Goal: Task Accomplishment & Management: Use online tool/utility

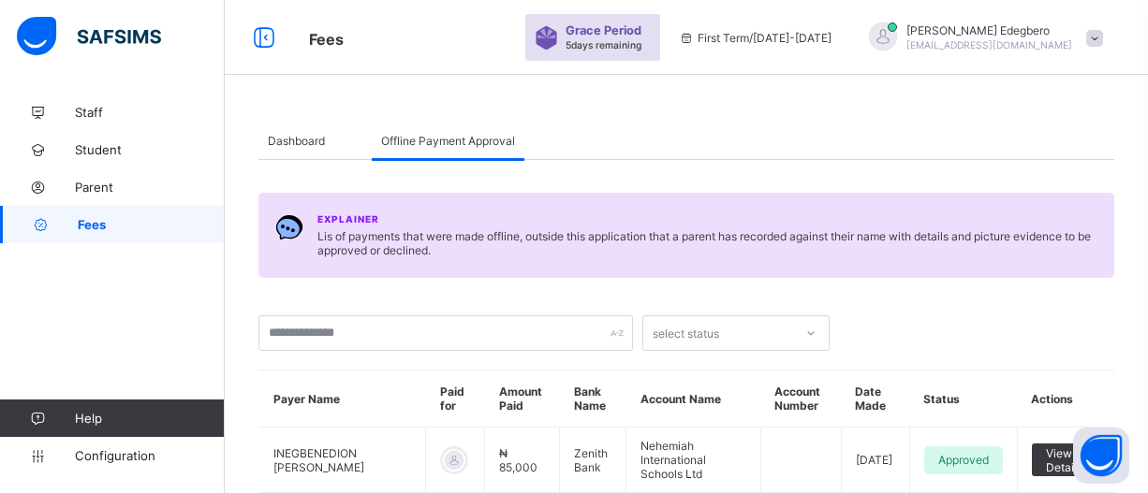
click at [106, 229] on span "Fees" at bounding box center [151, 224] width 147 height 15
click at [125, 223] on span "Fees" at bounding box center [151, 224] width 147 height 15
click at [99, 222] on span "Fees" at bounding box center [151, 224] width 147 height 15
click at [301, 140] on span "Dashboard" at bounding box center [296, 141] width 57 height 14
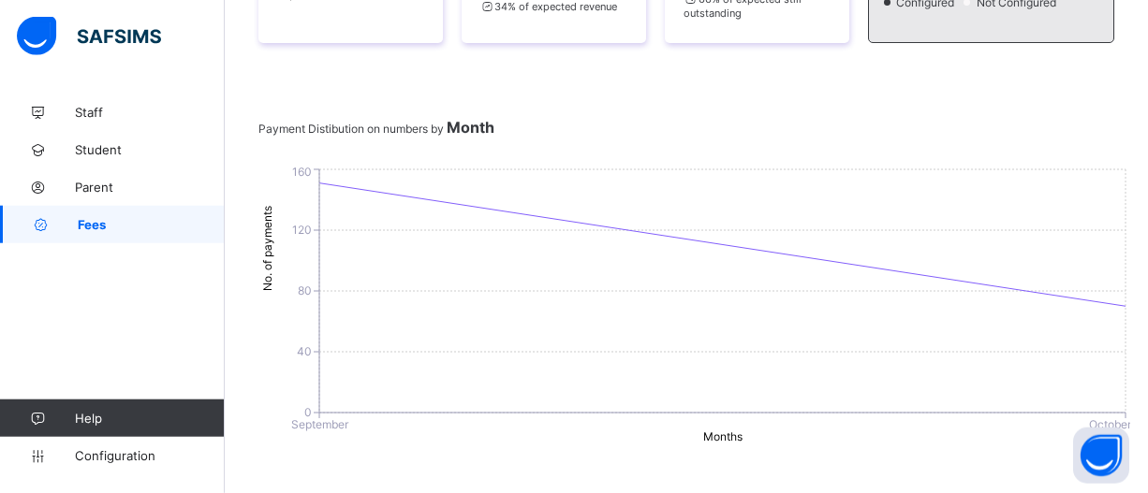
scroll to position [438, 0]
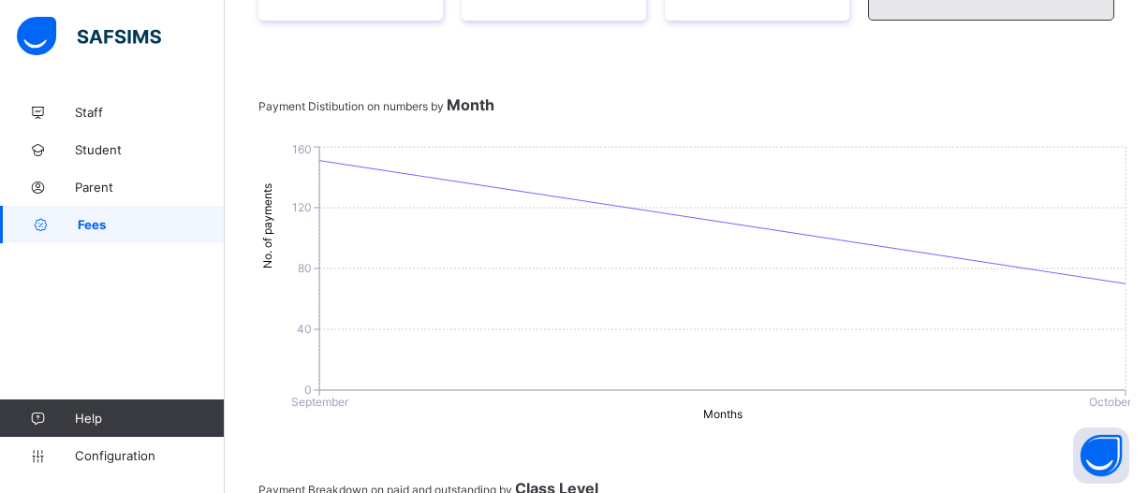
click at [125, 233] on link "Fees" at bounding box center [112, 224] width 225 height 37
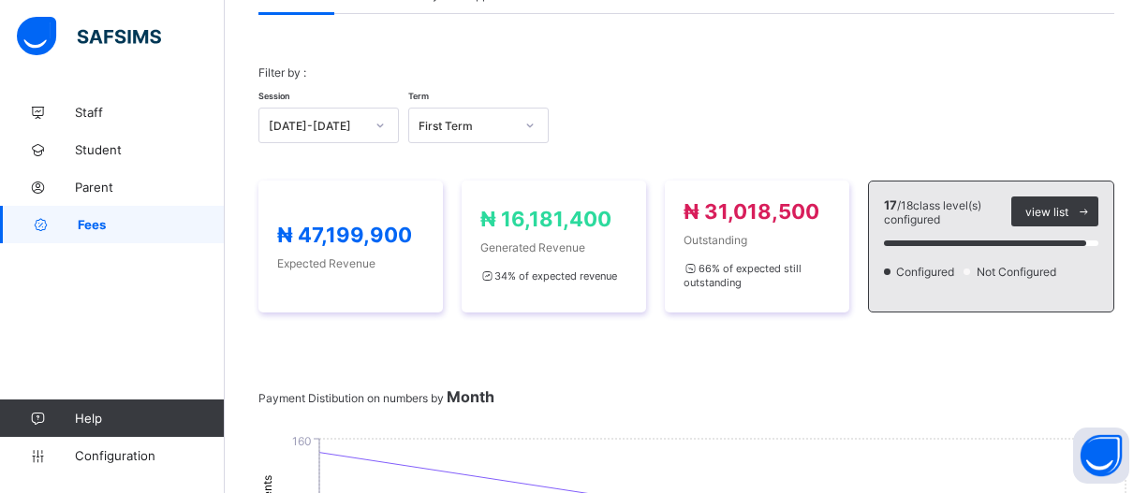
scroll to position [113, 0]
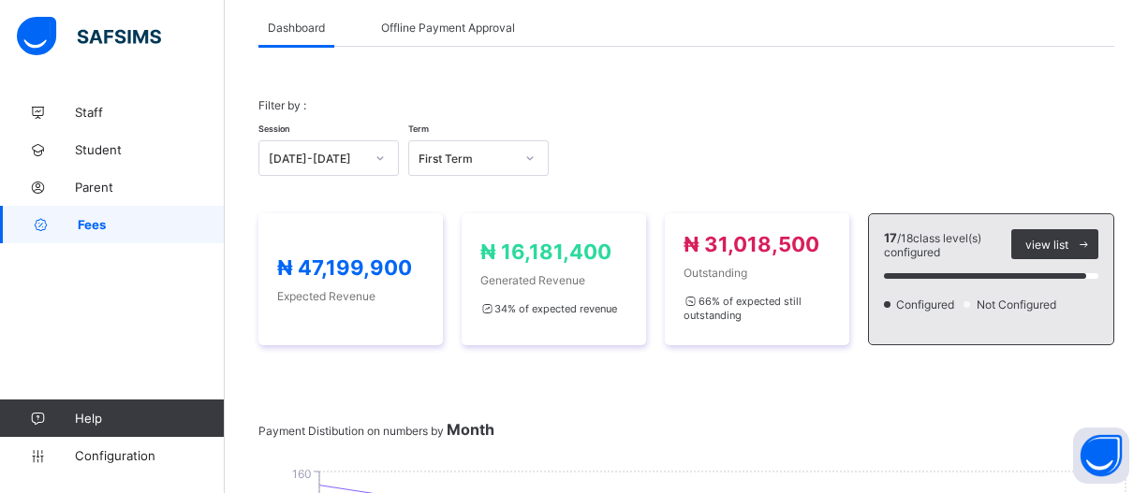
click at [325, 35] on div "Dashboard" at bounding box center [296, 26] width 76 height 37
click at [106, 224] on span "Fees" at bounding box center [151, 224] width 147 height 15
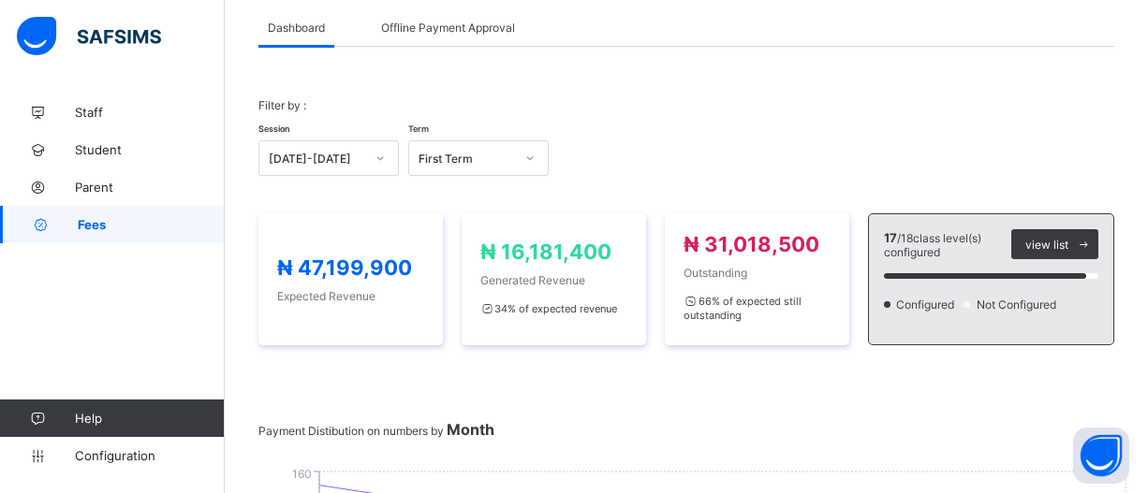
click at [110, 228] on span "Fees" at bounding box center [151, 224] width 147 height 15
click at [125, 238] on div "Staff Student Parent Fees Help Configuration" at bounding box center [112, 284] width 225 height 419
click at [142, 219] on span "Fees" at bounding box center [151, 224] width 147 height 15
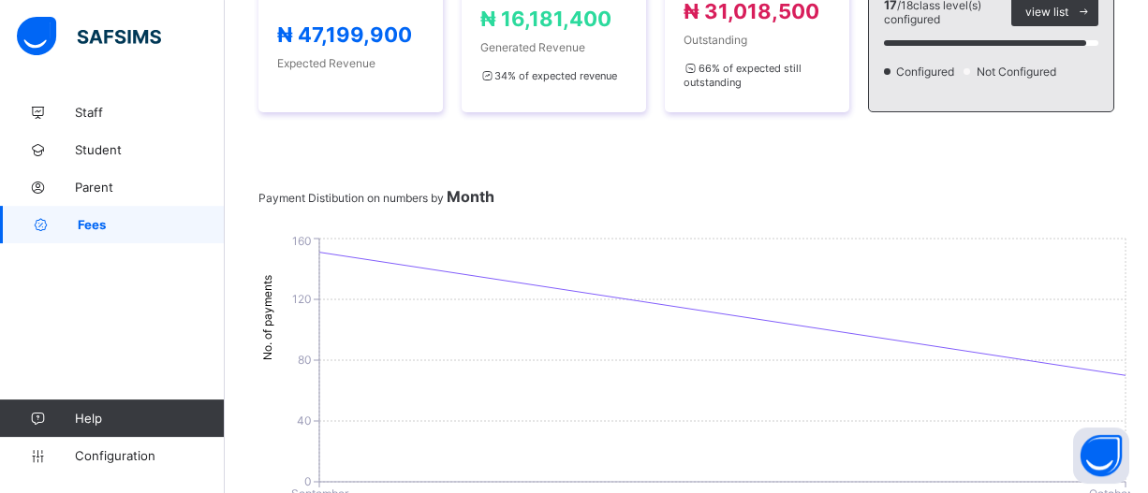
scroll to position [318, 0]
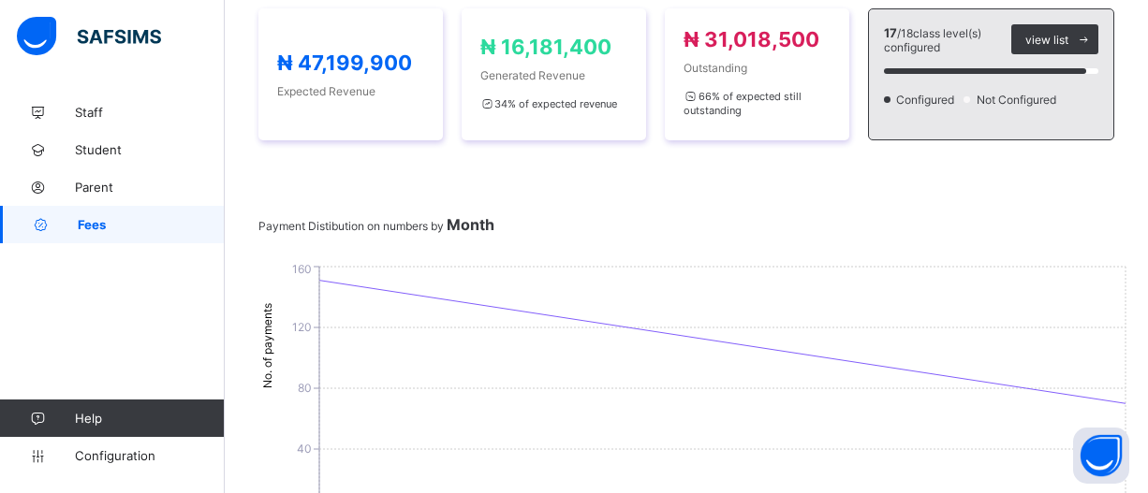
click at [187, 236] on link "Fees" at bounding box center [112, 224] width 225 height 37
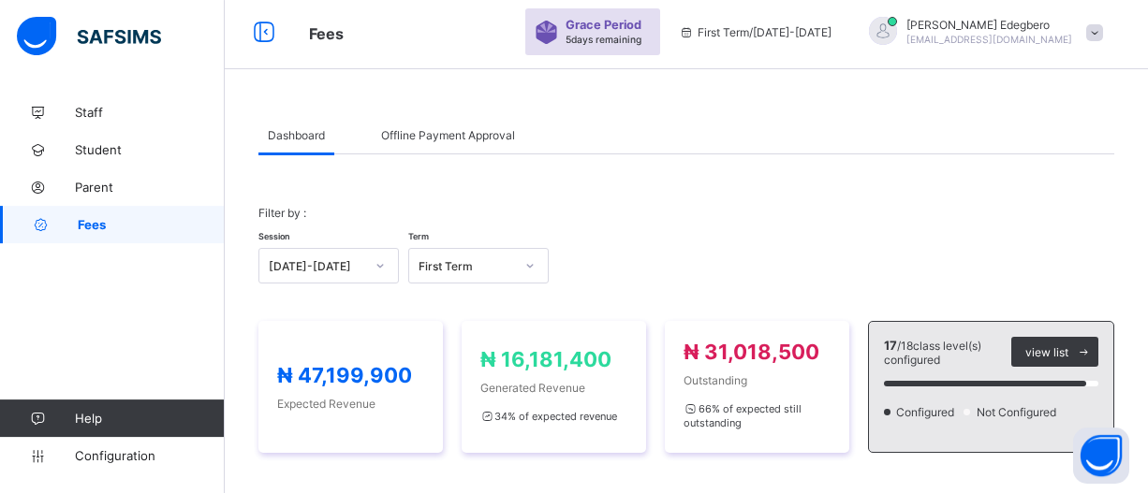
scroll to position [0, 0]
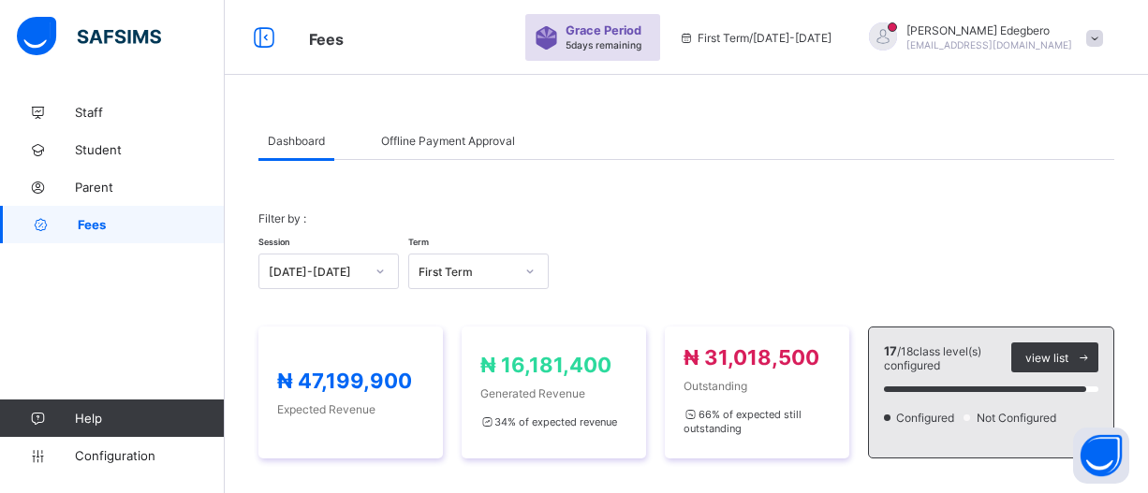
click at [110, 229] on span "Fees" at bounding box center [151, 224] width 147 height 15
click at [120, 153] on span "Student" at bounding box center [150, 149] width 150 height 15
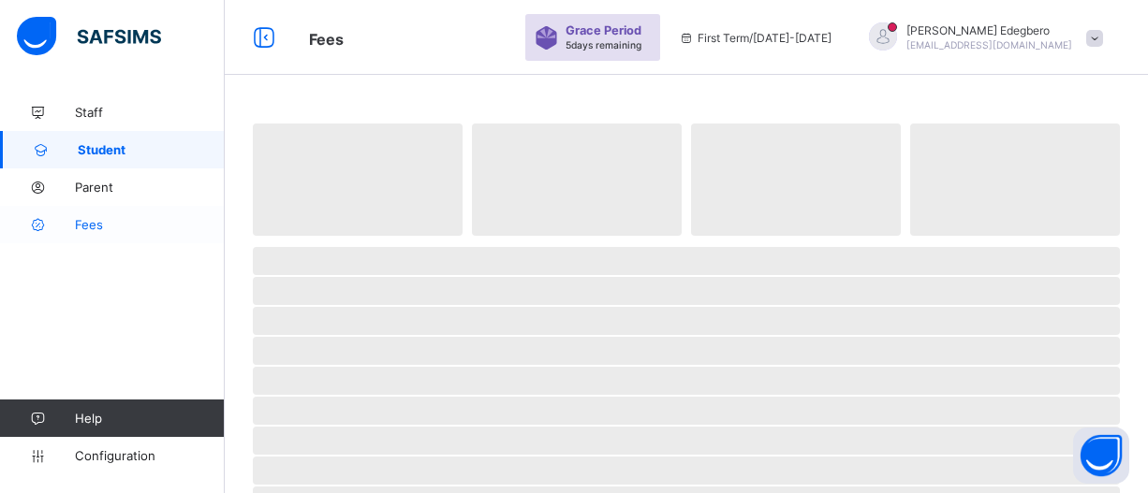
click at [83, 225] on span "Fees" at bounding box center [150, 224] width 150 height 15
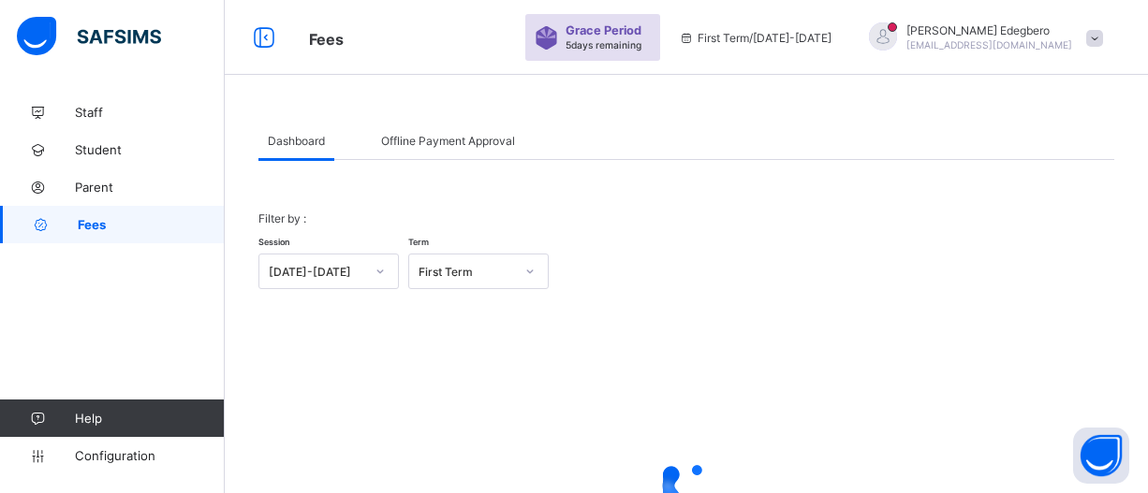
click at [83, 225] on span "Fees" at bounding box center [151, 224] width 147 height 15
click at [93, 148] on span "Student" at bounding box center [150, 149] width 150 height 15
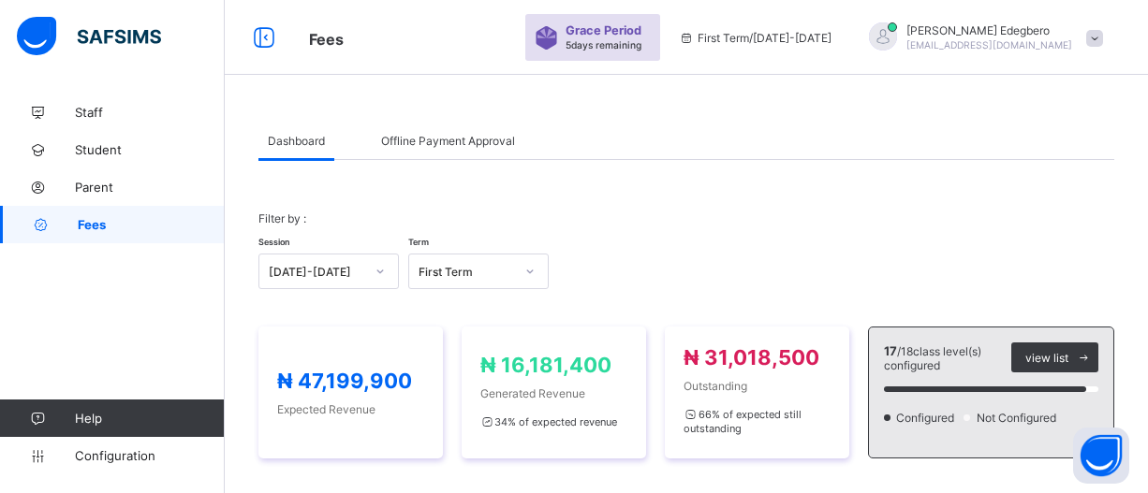
click at [302, 151] on div "Dashboard" at bounding box center [296, 140] width 76 height 37
click at [307, 151] on div "Dashboard" at bounding box center [296, 140] width 76 height 37
click at [308, 145] on span "Dashboard" at bounding box center [296, 141] width 57 height 14
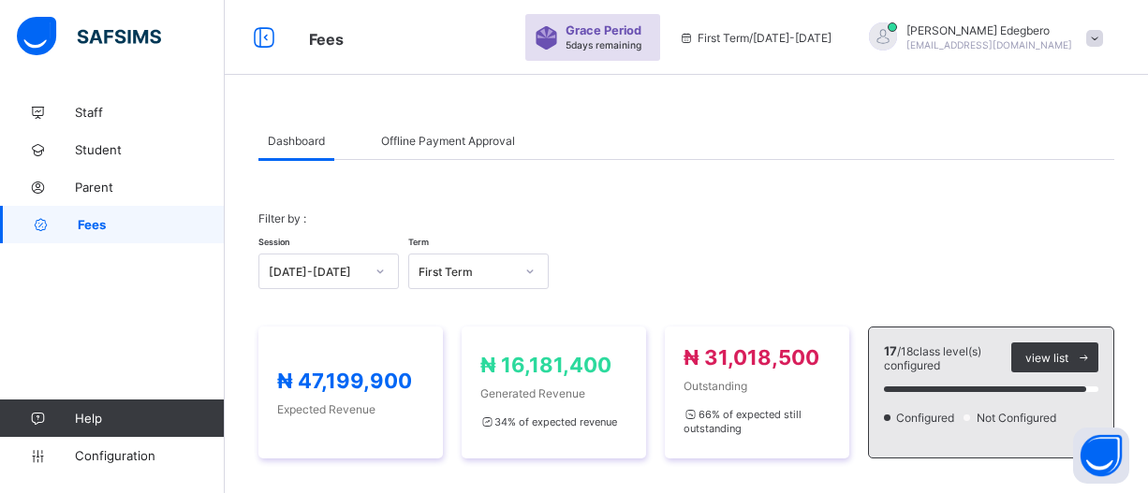
click at [292, 141] on span "Dashboard" at bounding box center [296, 141] width 57 height 14
click at [110, 149] on span "Student" at bounding box center [150, 149] width 150 height 15
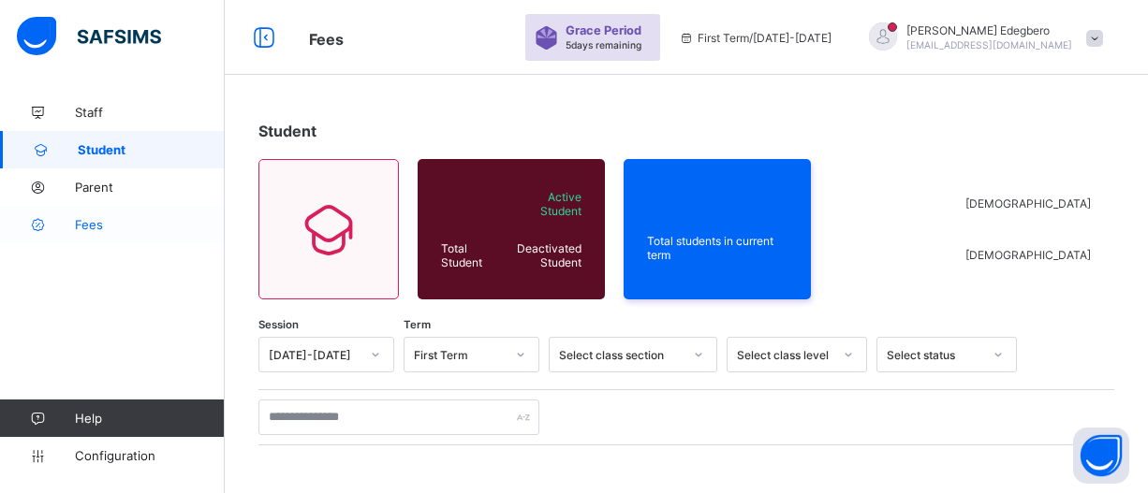
click at [99, 228] on span "Fees" at bounding box center [150, 224] width 150 height 15
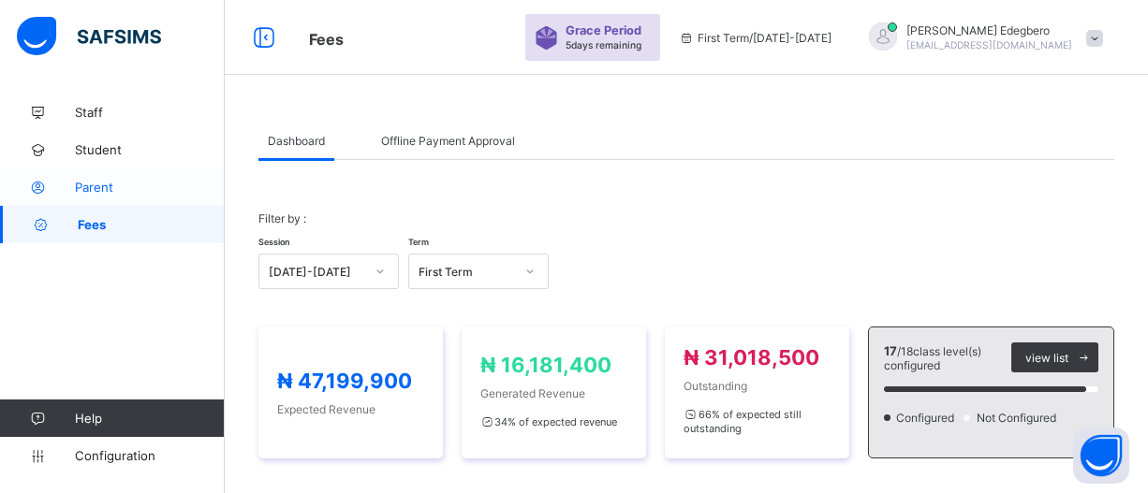
click at [177, 190] on span "Parent" at bounding box center [150, 187] width 150 height 15
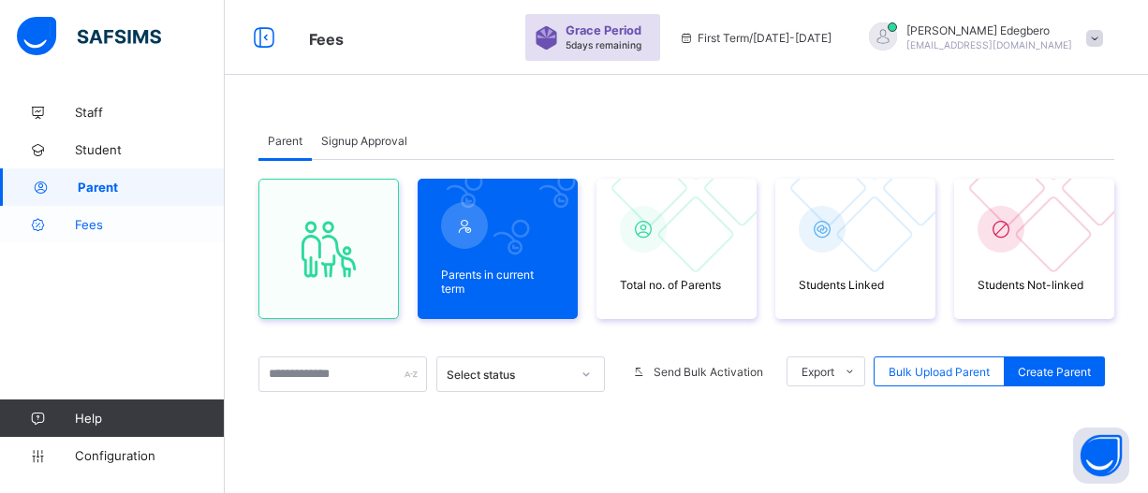
click at [146, 241] on link "Fees" at bounding box center [112, 224] width 225 height 37
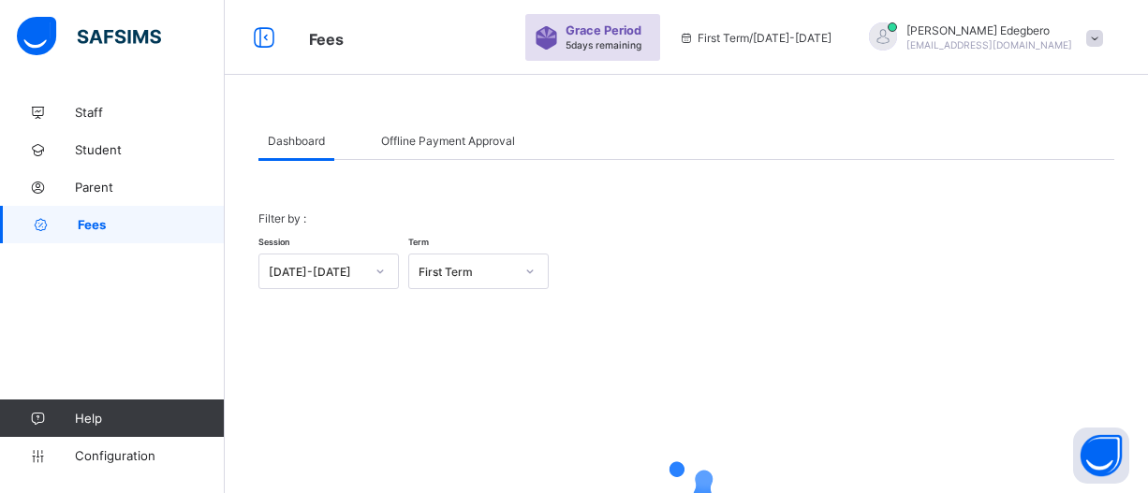
click at [121, 241] on link "Fees" at bounding box center [112, 224] width 225 height 37
click at [123, 239] on link "Fees" at bounding box center [112, 224] width 225 height 37
click at [129, 231] on span "Fees" at bounding box center [151, 224] width 147 height 15
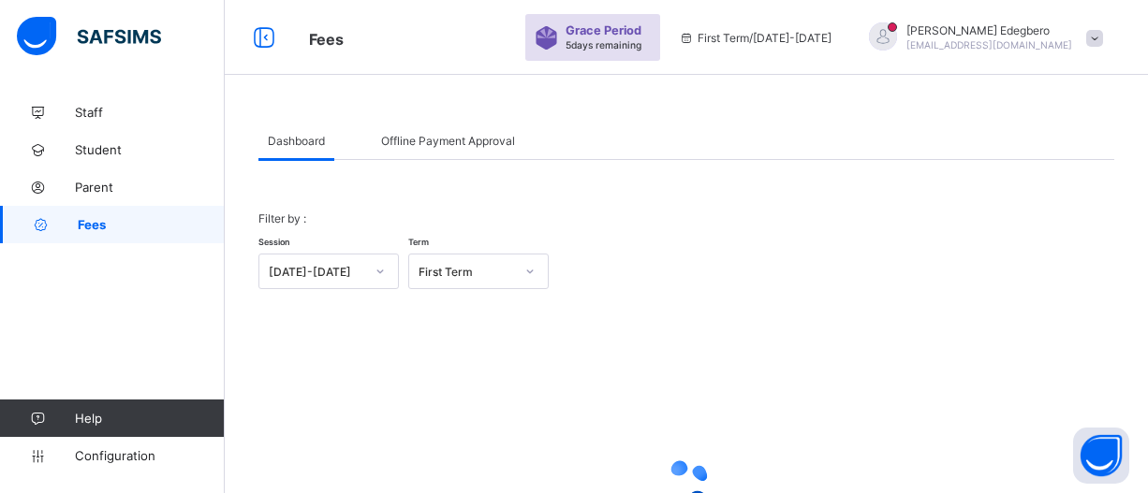
click at [129, 231] on span "Fees" at bounding box center [151, 224] width 147 height 15
click at [133, 218] on span "Fees" at bounding box center [151, 224] width 147 height 15
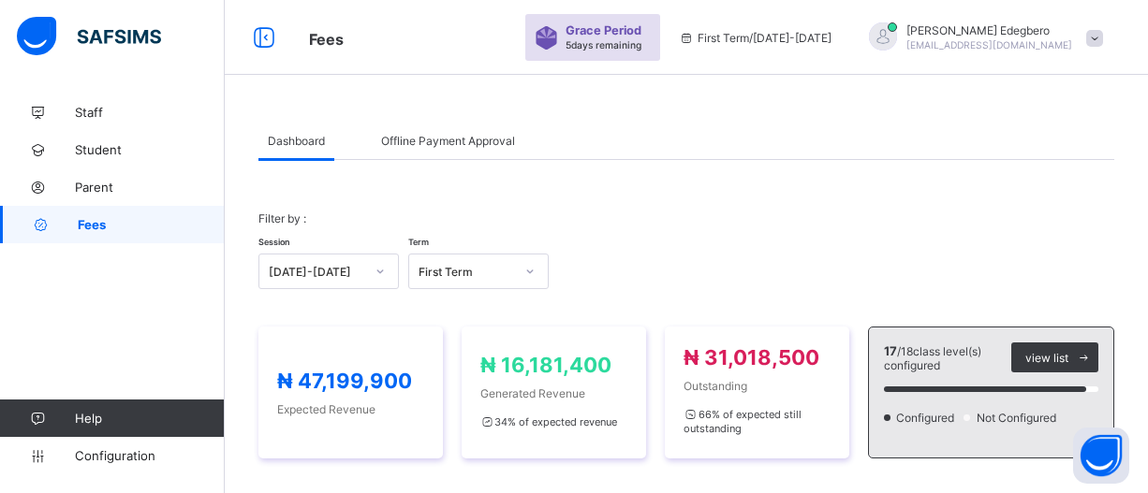
click at [132, 222] on span "Fees" at bounding box center [151, 224] width 147 height 15
click at [1068, 360] on span "view list" at bounding box center [1046, 358] width 43 height 14
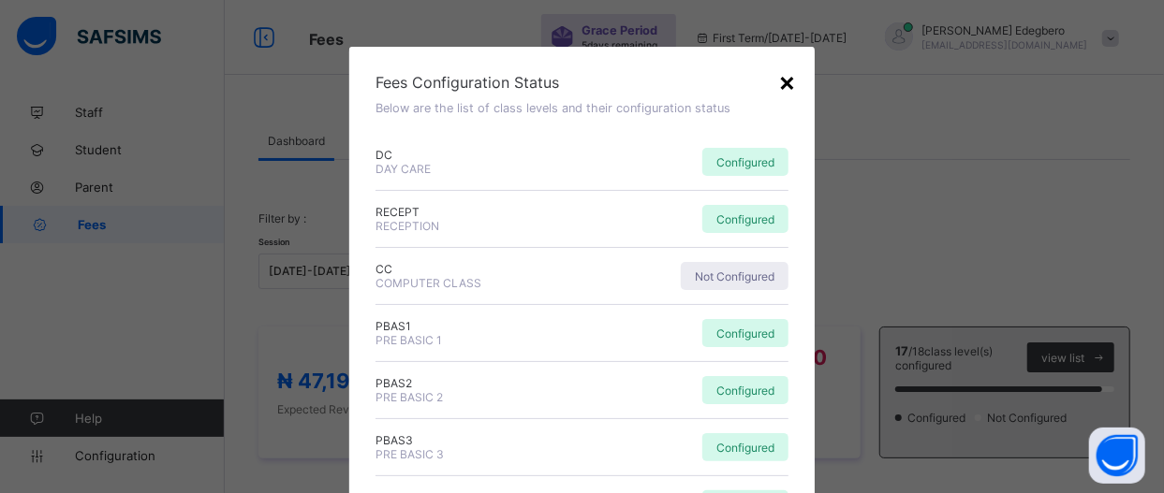
click at [778, 84] on div "×" at bounding box center [787, 82] width 18 height 32
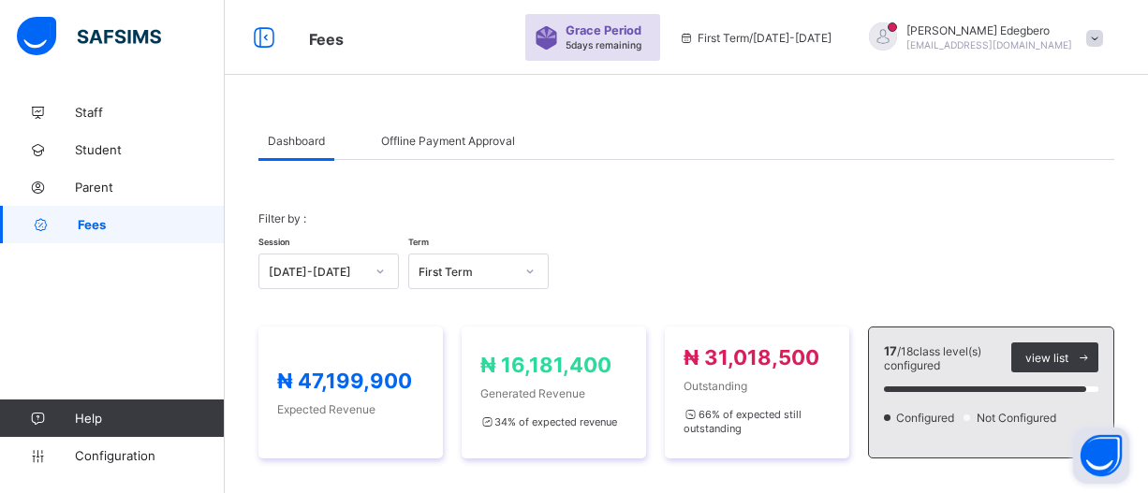
click at [1108, 464] on button "Open asap" at bounding box center [1101, 456] width 56 height 56
click at [1094, 457] on button "Open asap" at bounding box center [1101, 456] width 56 height 56
click at [92, 235] on link "Fees" at bounding box center [112, 224] width 225 height 37
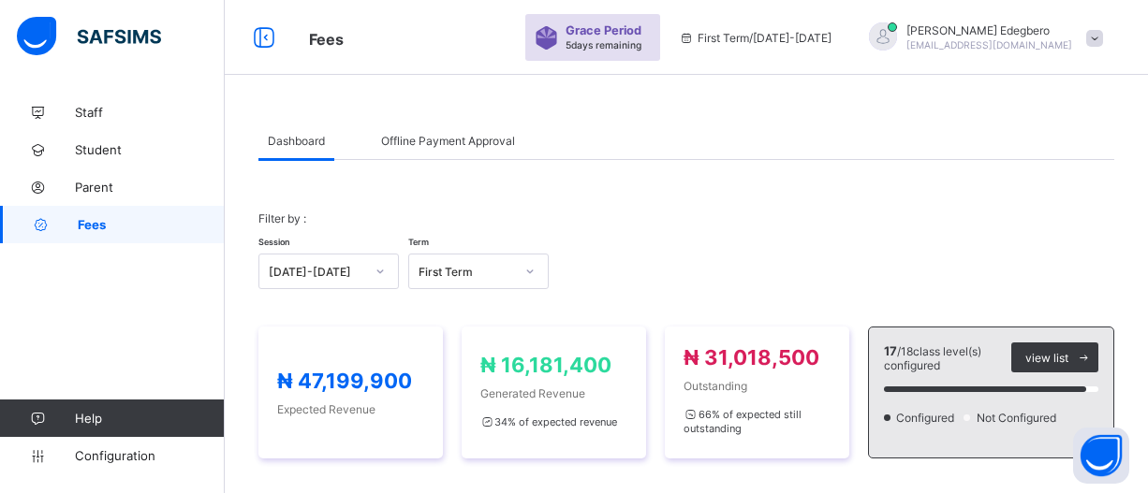
click at [92, 235] on link "Fees" at bounding box center [112, 224] width 225 height 37
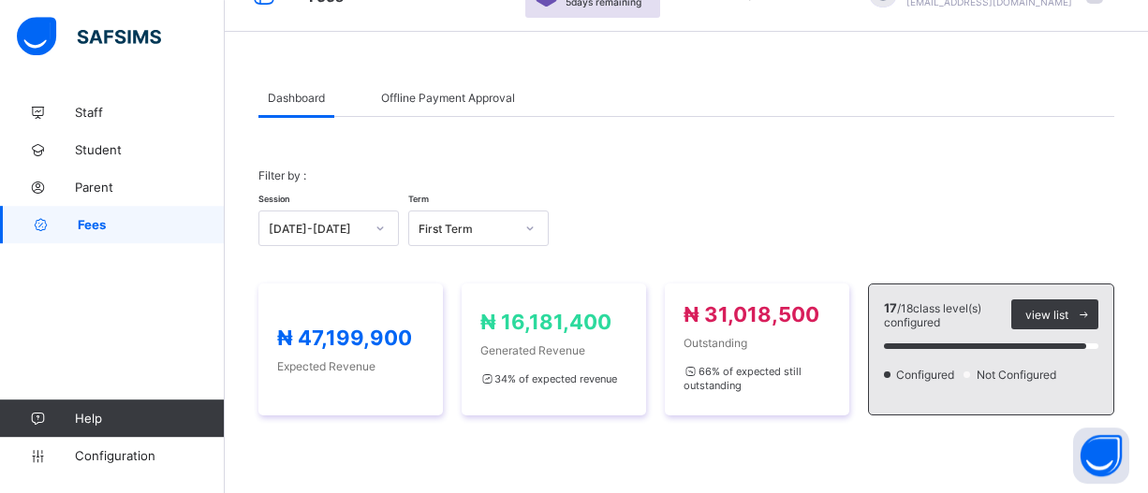
scroll to position [49, 0]
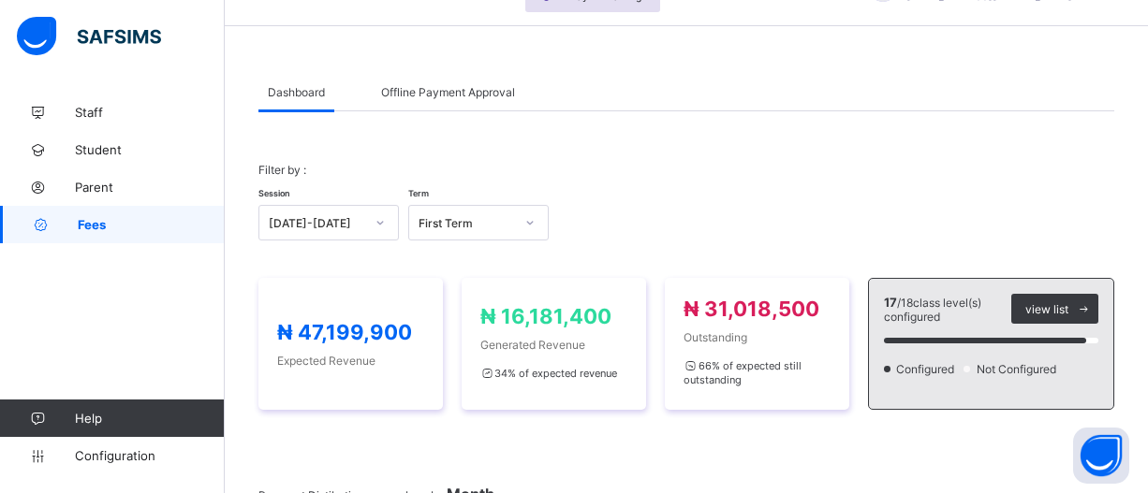
drag, startPoint x: 1153, startPoint y: 483, endPoint x: 1166, endPoint y: 478, distance: 13.9
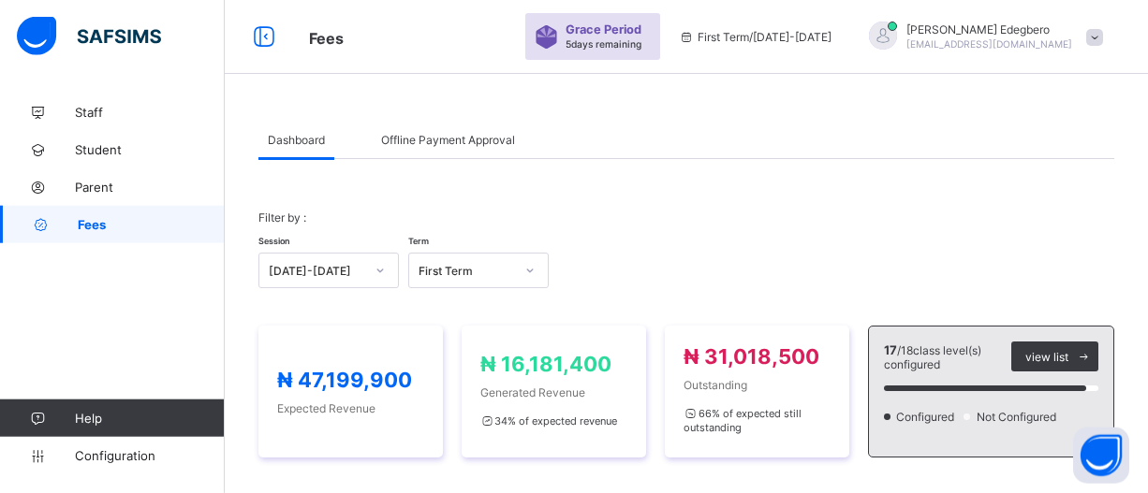
scroll to position [0, 0]
click at [78, 231] on link "Fees" at bounding box center [112, 224] width 225 height 37
click at [303, 149] on div "Dashboard" at bounding box center [296, 140] width 76 height 37
click at [301, 149] on div "Dashboard" at bounding box center [296, 140] width 76 height 37
click at [347, 396] on div "₦ 47,199,900 Expected Revenue" at bounding box center [350, 393] width 147 height 48
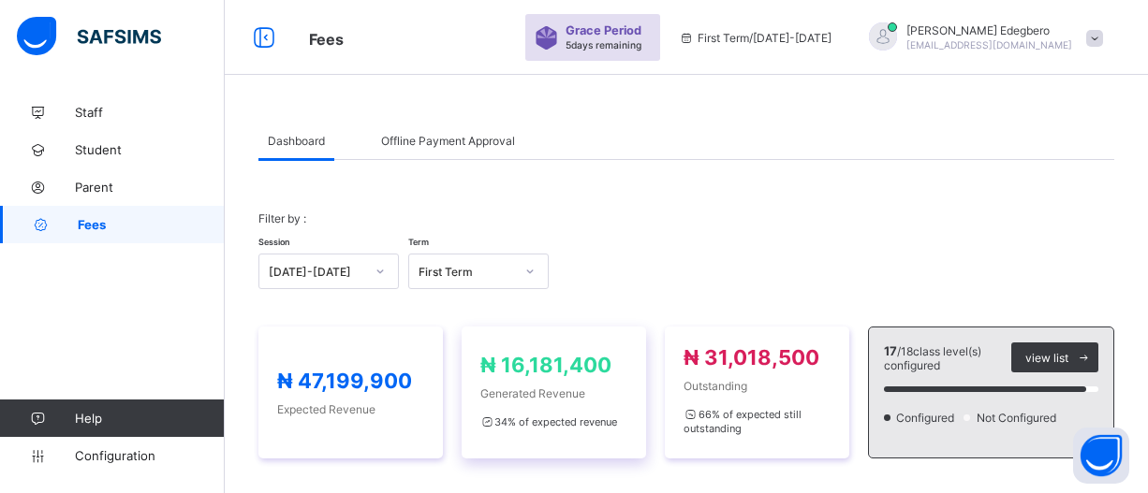
click at [533, 392] on span "Generated Revenue" at bounding box center [553, 394] width 147 height 14
click at [140, 224] on span "Fees" at bounding box center [151, 224] width 147 height 15
click at [134, 228] on span "Fees" at bounding box center [151, 224] width 147 height 15
click at [135, 224] on span "Fees" at bounding box center [151, 224] width 147 height 15
click at [108, 40] on img at bounding box center [89, 36] width 144 height 39
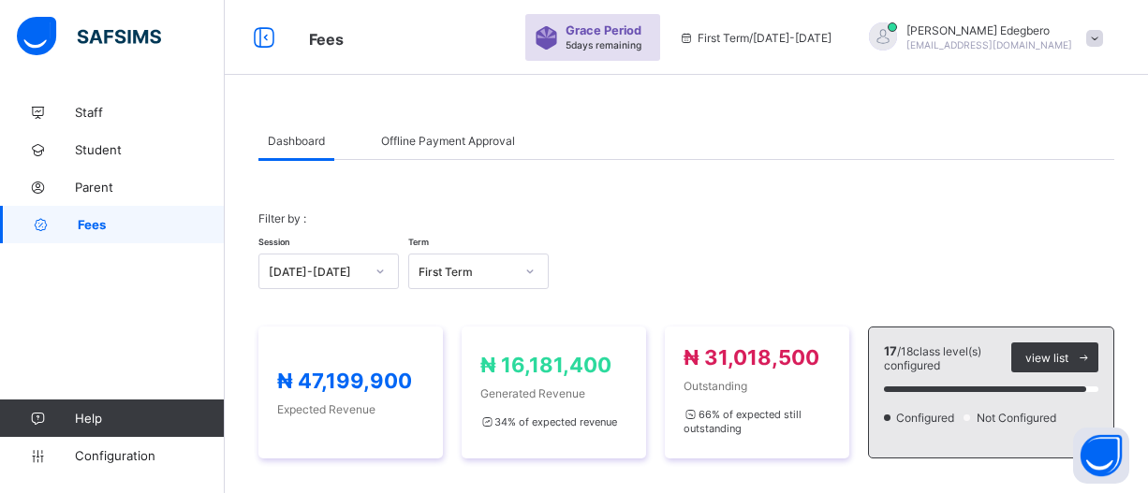
click at [33, 58] on div at bounding box center [89, 38] width 144 height 42
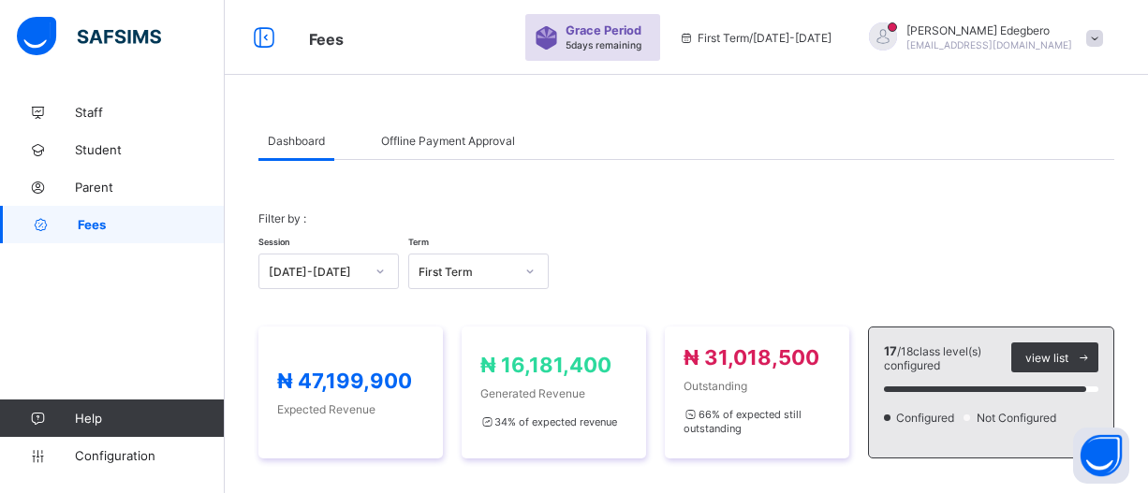
click at [299, 153] on div "Dashboard" at bounding box center [296, 140] width 76 height 37
click at [299, 143] on span "Dashboard" at bounding box center [296, 141] width 57 height 14
click at [422, 151] on div "Offline Payment Approval" at bounding box center [448, 140] width 153 height 37
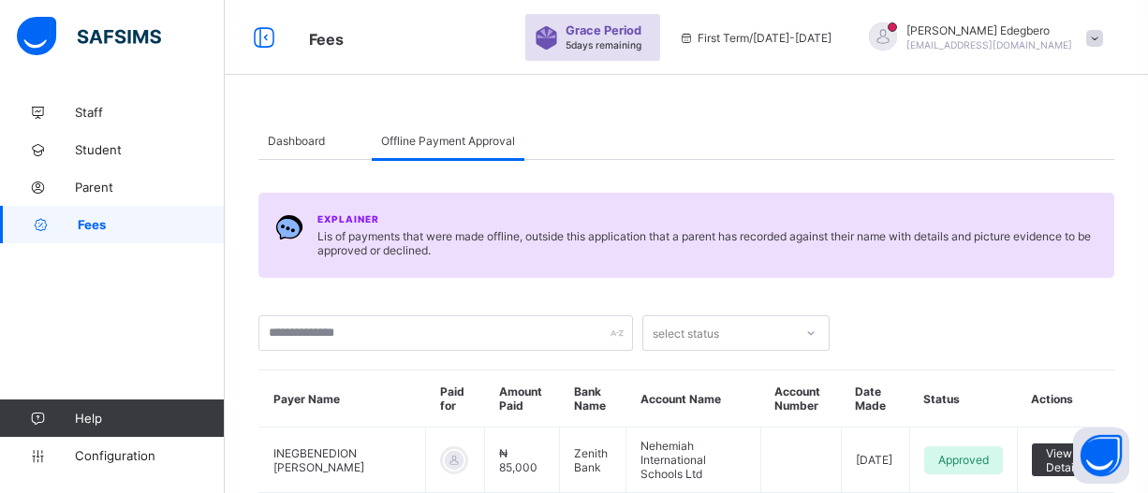
click at [422, 151] on div "Offline Payment Approval" at bounding box center [448, 140] width 153 height 37
click at [319, 137] on span "Dashboard" at bounding box center [296, 141] width 57 height 14
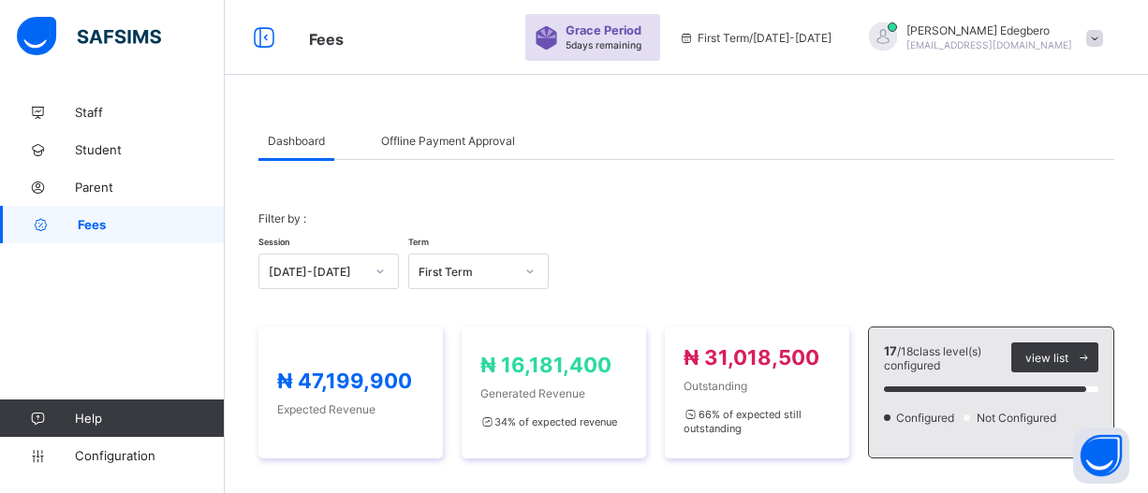
click at [458, 151] on div "Offline Payment Approval" at bounding box center [448, 140] width 153 height 37
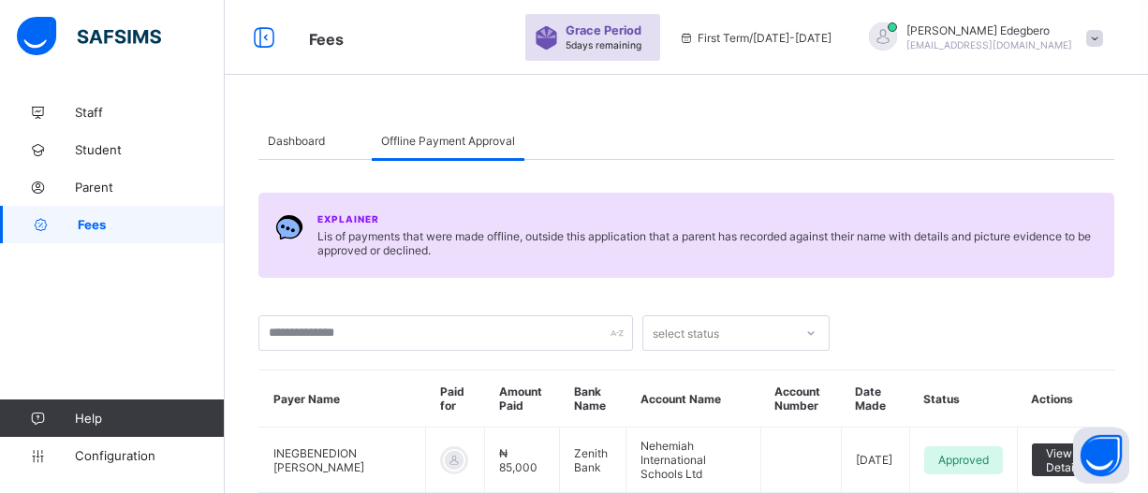
click at [87, 227] on span "Fees" at bounding box center [151, 224] width 147 height 15
click at [290, 136] on span "Dashboard" at bounding box center [296, 141] width 57 height 14
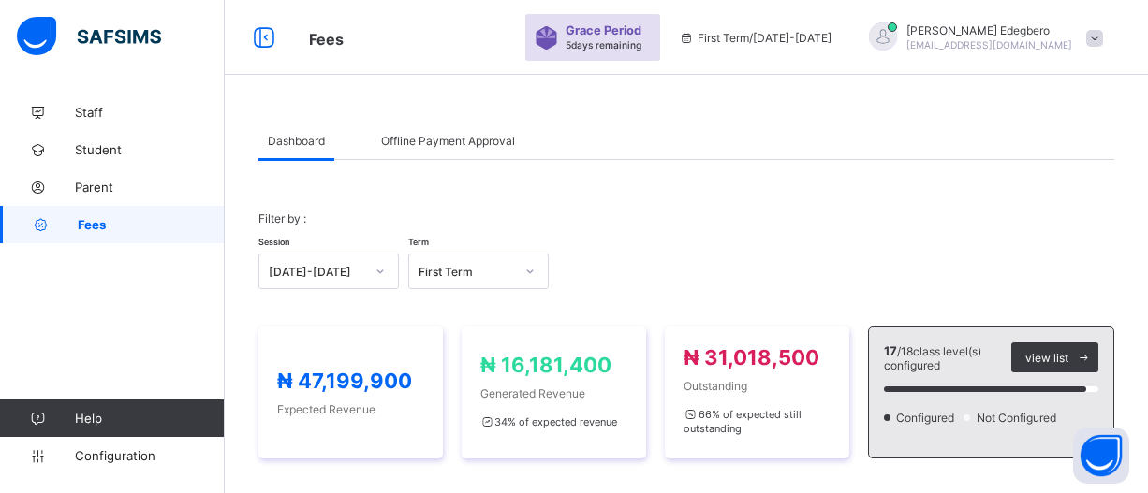
click at [110, 229] on span "Fees" at bounding box center [151, 224] width 147 height 15
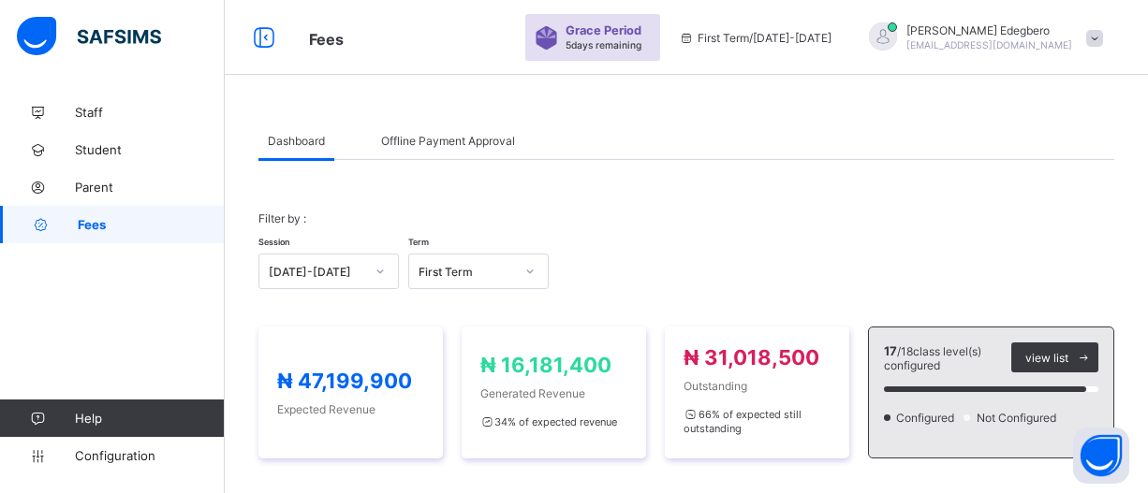
click at [85, 233] on link "Fees" at bounding box center [112, 224] width 225 height 37
click at [118, 142] on span "Student" at bounding box center [150, 149] width 150 height 15
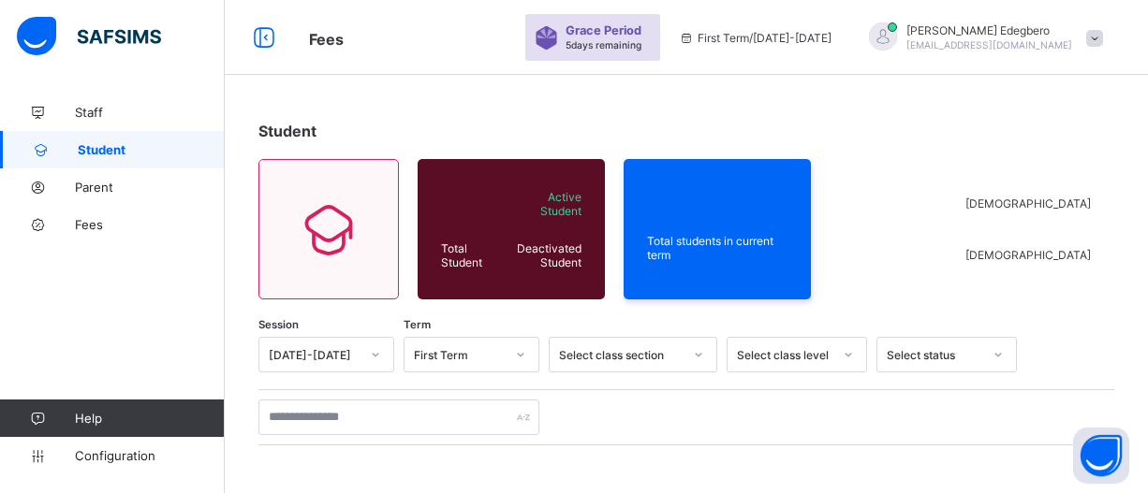
click at [116, 150] on span "Student" at bounding box center [151, 149] width 147 height 15
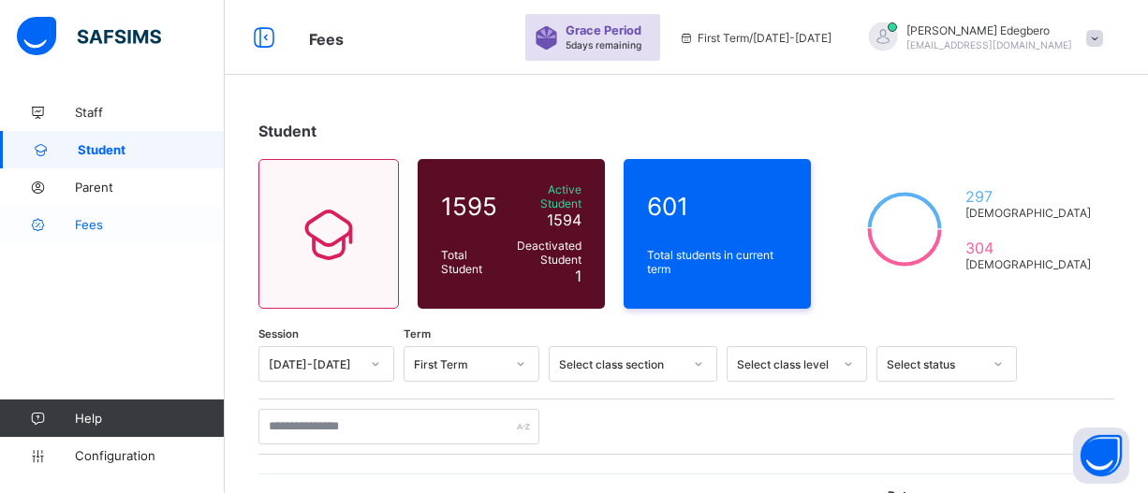
click at [83, 229] on span "Fees" at bounding box center [150, 224] width 150 height 15
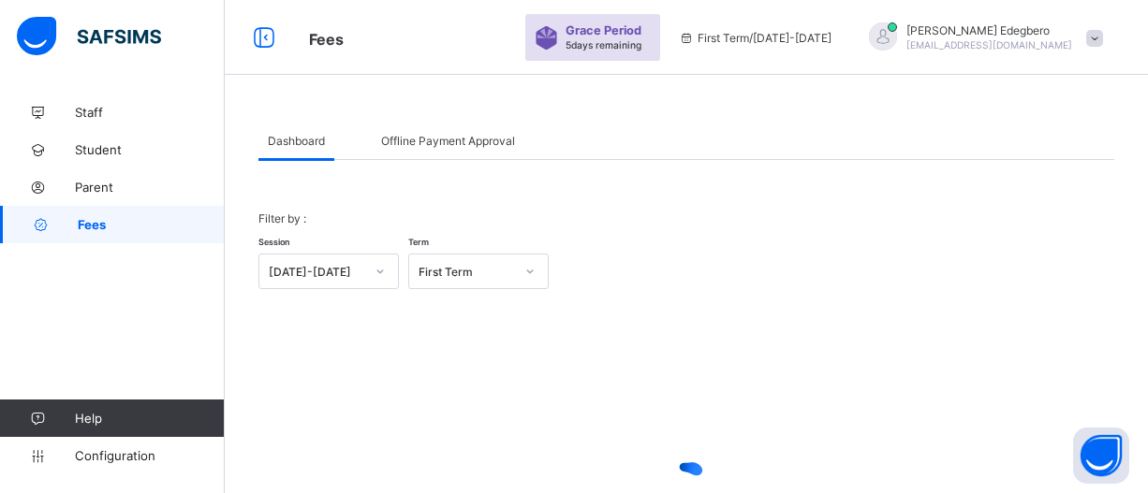
click at [83, 229] on span "Fees" at bounding box center [151, 224] width 147 height 15
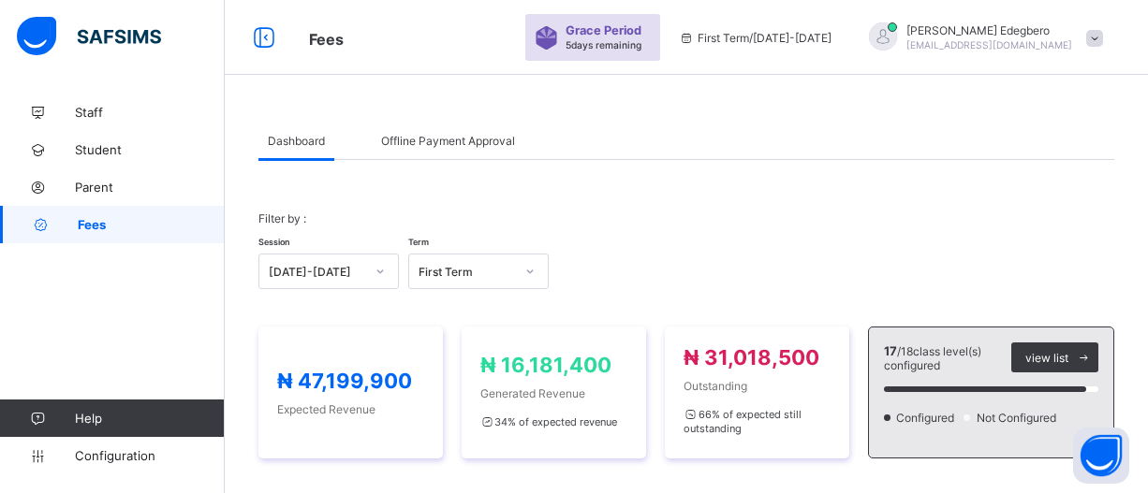
drag, startPoint x: 1155, startPoint y: 7, endPoint x: 1128, endPoint y: 87, distance: 84.1
click at [101, 417] on span "Help" at bounding box center [149, 418] width 149 height 15
click at [140, 462] on span "Configuration" at bounding box center [149, 455] width 149 height 15
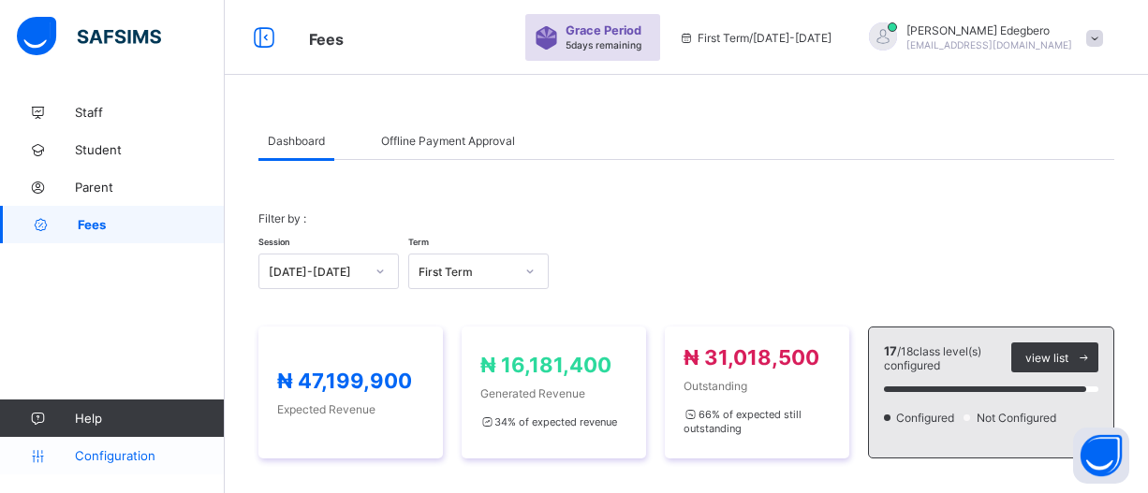
click at [140, 462] on span "Configuration" at bounding box center [149, 455] width 149 height 15
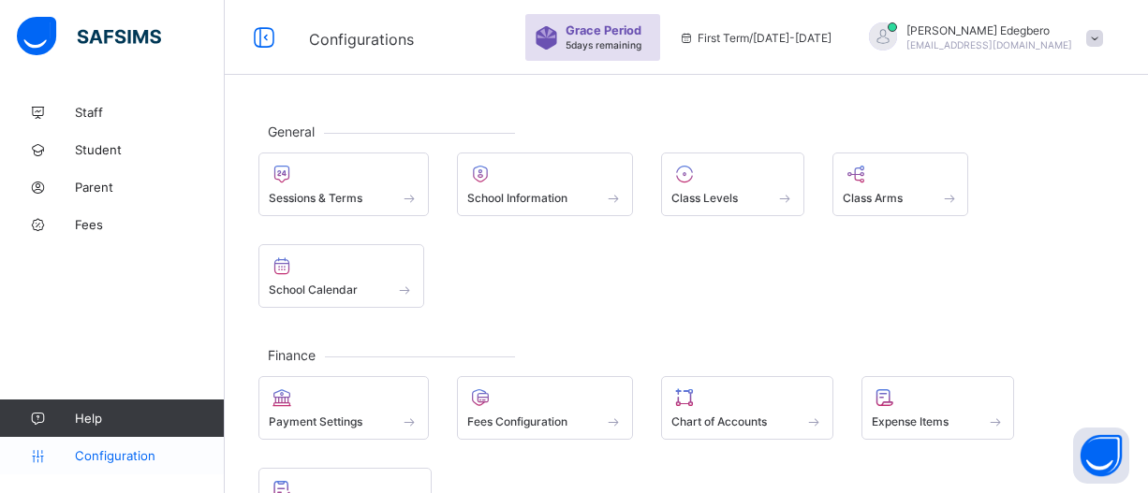
click at [140, 462] on span "Configuration" at bounding box center [149, 455] width 149 height 15
click at [151, 408] on link "Help" at bounding box center [112, 418] width 224 height 37
click at [151, 412] on span "Help" at bounding box center [149, 418] width 149 height 15
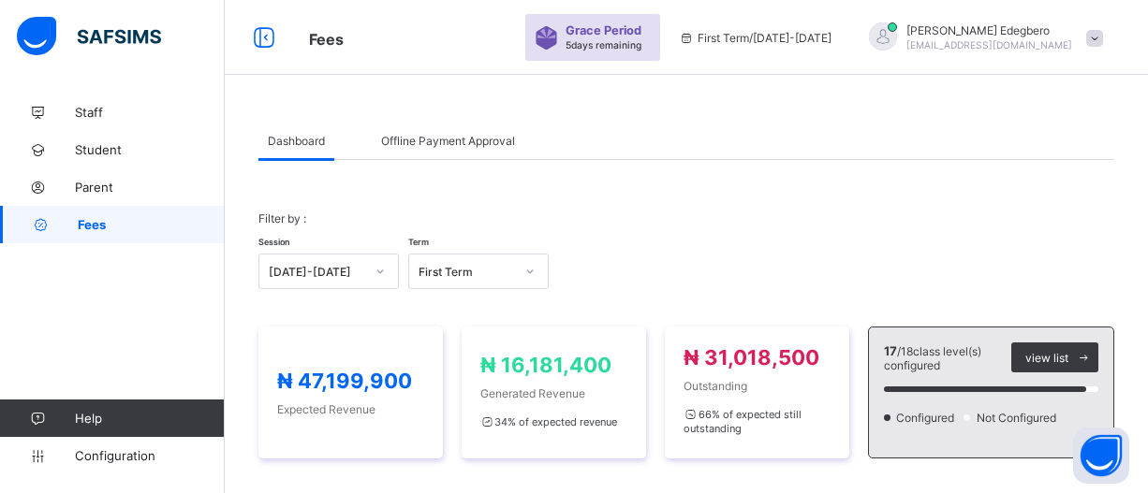
click at [97, 237] on link "Fees" at bounding box center [112, 224] width 225 height 37
click at [99, 235] on link "Fees" at bounding box center [112, 224] width 225 height 37
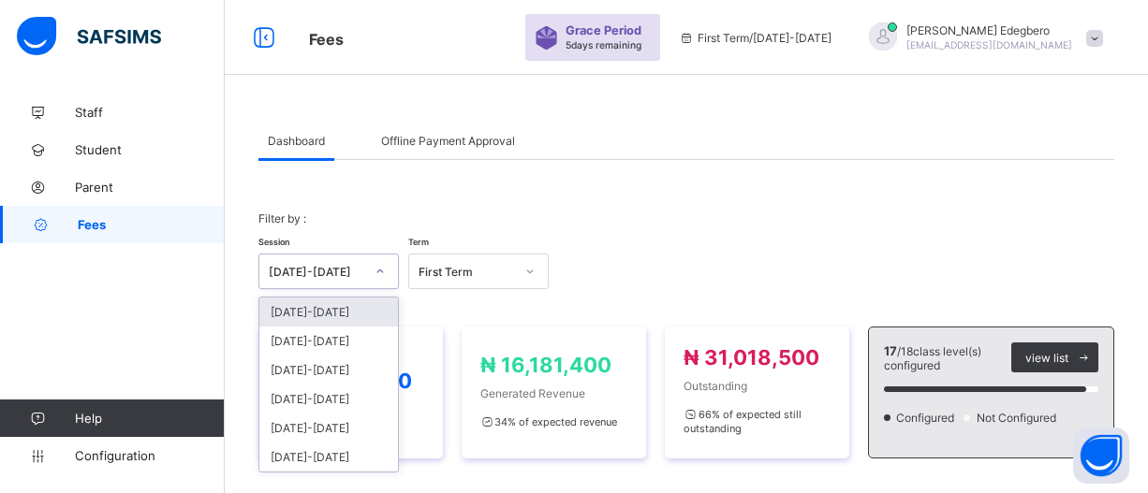
click at [380, 274] on icon at bounding box center [380, 271] width 11 height 19
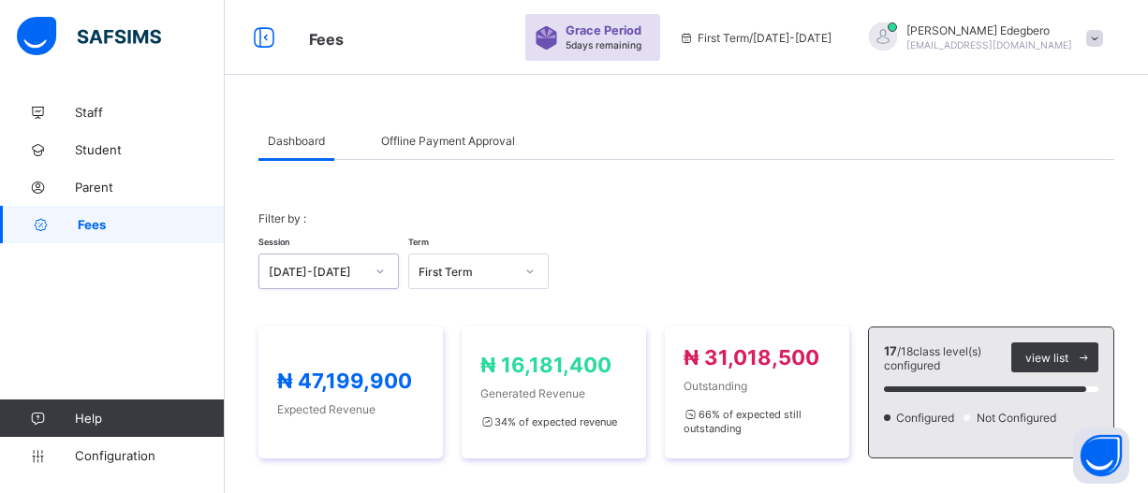
click at [380, 274] on icon at bounding box center [380, 271] width 11 height 19
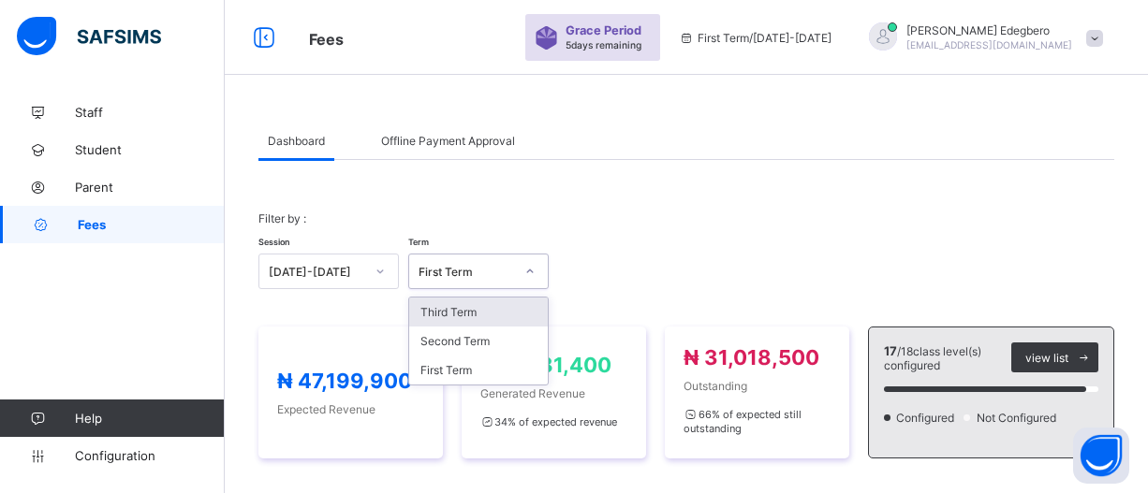
click at [530, 280] on icon at bounding box center [529, 271] width 11 height 19
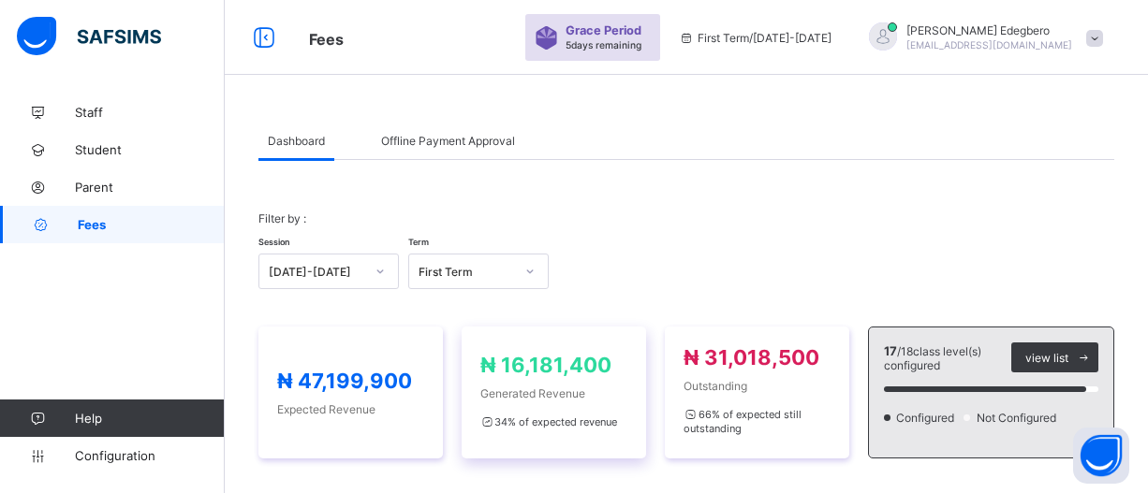
click at [535, 389] on span "Generated Revenue" at bounding box center [553, 394] width 147 height 14
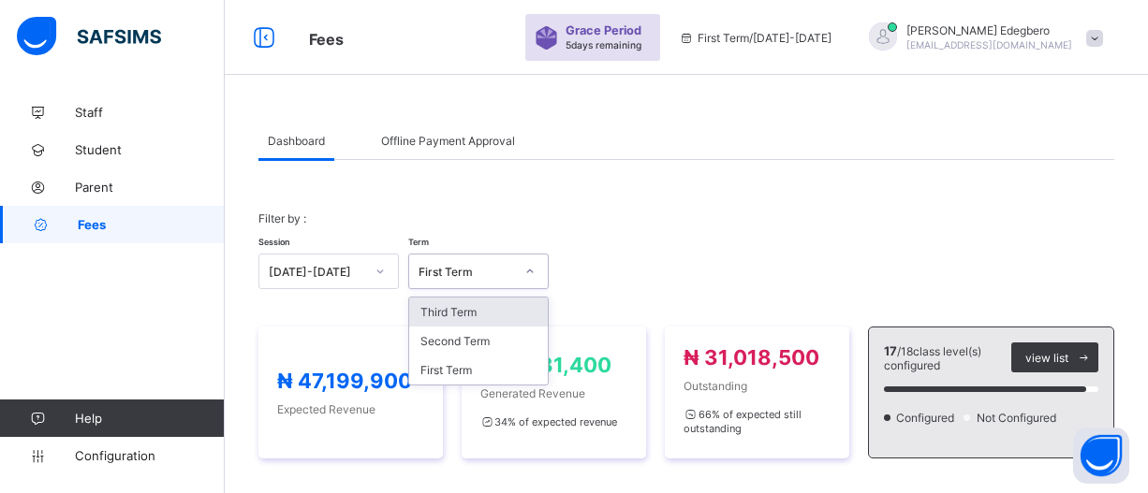
click at [521, 276] on div at bounding box center [530, 272] width 32 height 30
click at [501, 366] on div "First Term" at bounding box center [478, 370] width 139 height 29
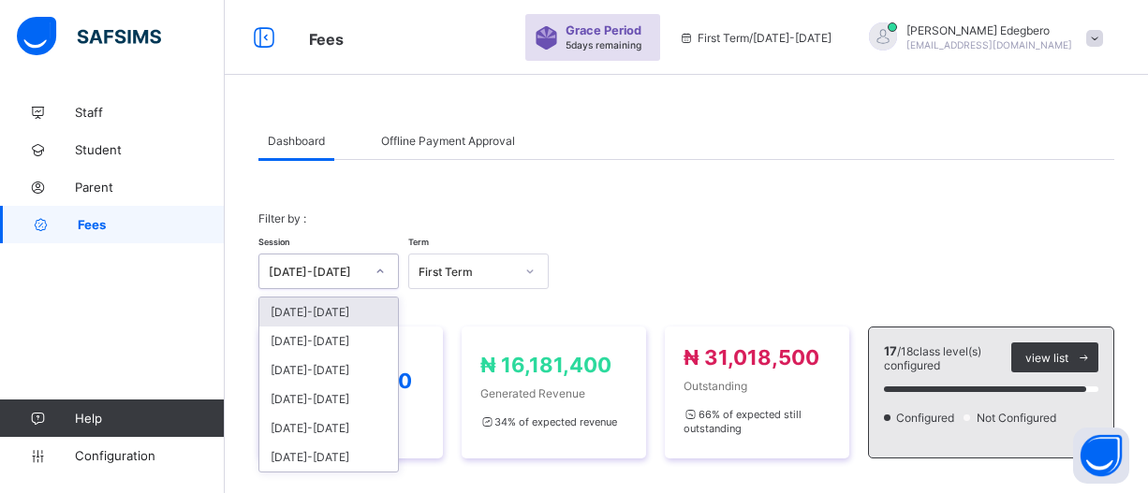
click at [387, 273] on div at bounding box center [380, 272] width 32 height 30
click at [364, 313] on div "[DATE]-[DATE]" at bounding box center [328, 312] width 139 height 29
click at [364, 313] on div "₦ 47,199,900 Expected Revenue ₦ 16,181,400 Generated Revenue 34 % of expected r…" at bounding box center [686, 392] width 856 height 169
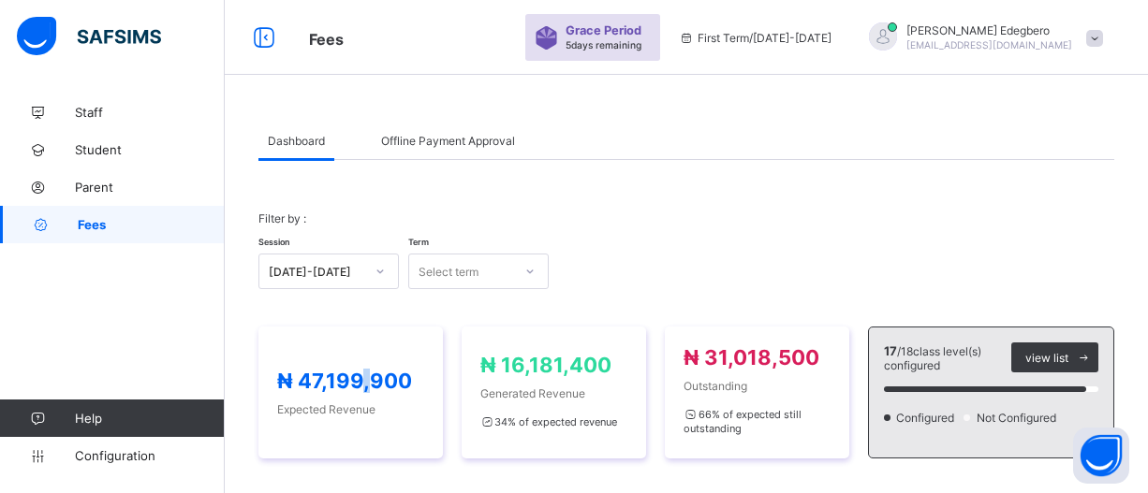
click at [153, 234] on link "Fees" at bounding box center [112, 224] width 225 height 37
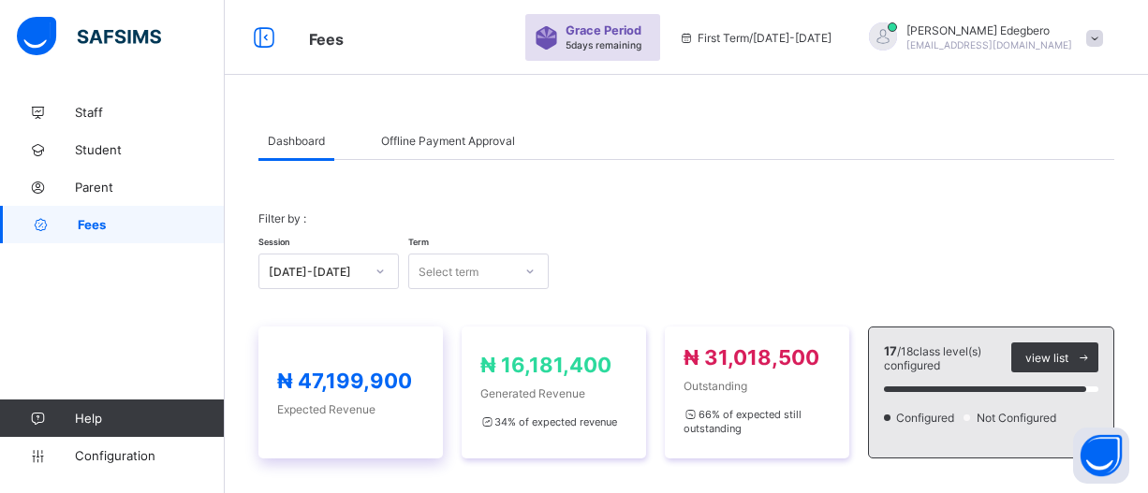
click at [357, 399] on div "₦ 47,199,900 Expected Revenue" at bounding box center [350, 393] width 147 height 48
click at [457, 423] on div "₦ 47,199,900 Expected Revenue ₦ 16,181,400 Generated Revenue 34 % of expected r…" at bounding box center [686, 393] width 856 height 132
click at [889, 462] on div "₦ 47,199,900 Expected Revenue ₦ 16,181,400 Generated Revenue 34 % of expected r…" at bounding box center [686, 392] width 856 height 169
click at [103, 229] on span "Fees" at bounding box center [151, 224] width 147 height 15
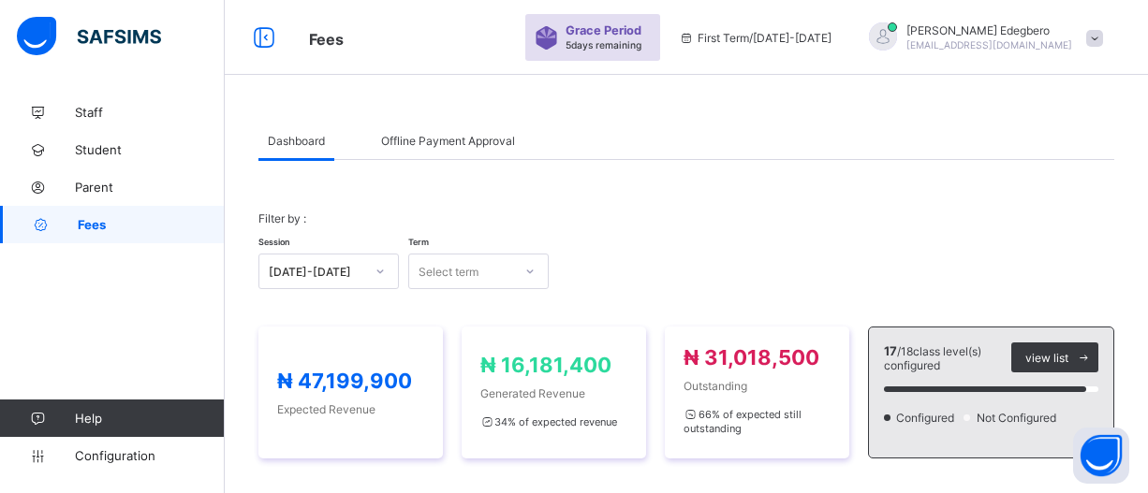
click at [103, 229] on span "Fees" at bounding box center [151, 224] width 147 height 15
click at [160, 242] on link "Fees" at bounding box center [112, 224] width 225 height 37
click at [159, 242] on link "Fees" at bounding box center [112, 224] width 225 height 37
click at [161, 237] on link "Fees" at bounding box center [112, 224] width 225 height 37
click at [169, 216] on link "Fees" at bounding box center [112, 224] width 225 height 37
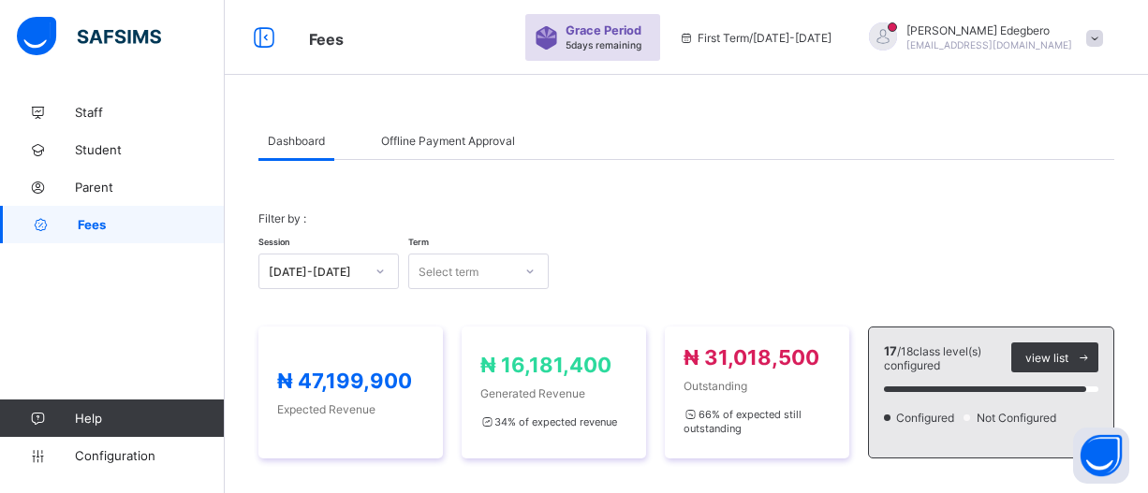
click at [272, 145] on span "Dashboard" at bounding box center [296, 141] width 57 height 14
click at [1102, 458] on button "Open asap" at bounding box center [1101, 456] width 56 height 56
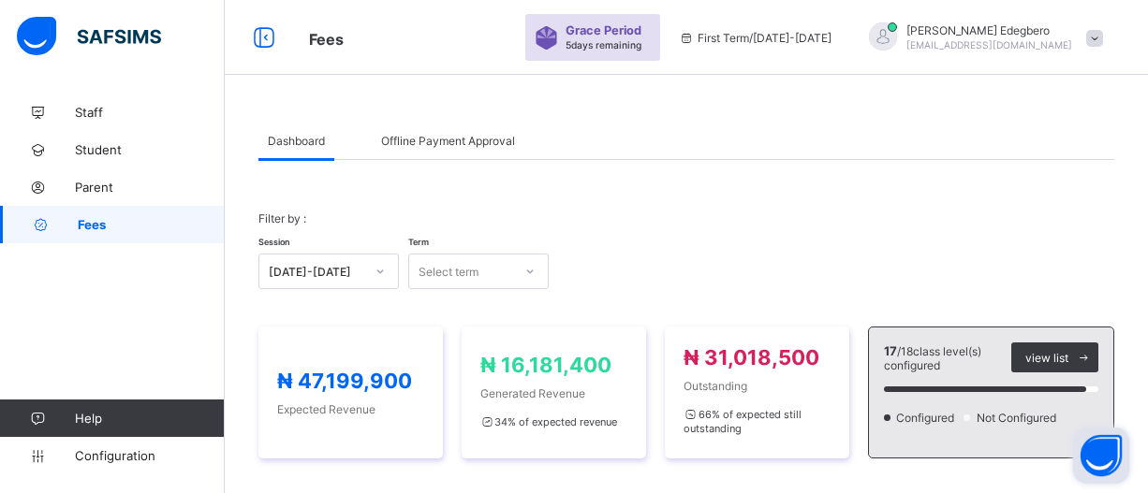
click at [1102, 458] on button "Open asap" at bounding box center [1101, 456] width 56 height 56
click at [124, 236] on link "Fees" at bounding box center [112, 224] width 225 height 37
click at [125, 231] on span "Fees" at bounding box center [151, 224] width 147 height 15
click at [304, 154] on div "Dashboard" at bounding box center [296, 140] width 76 height 37
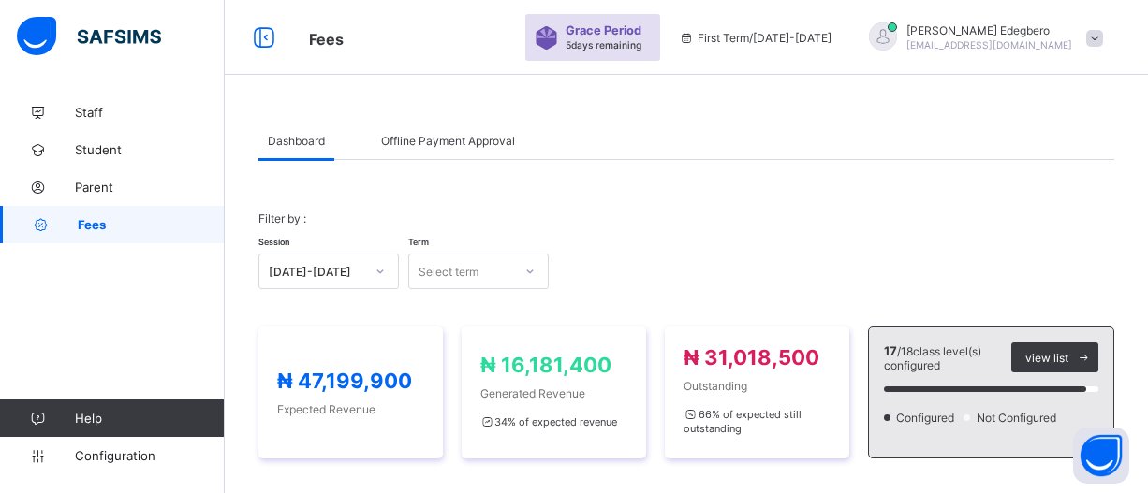
click at [304, 154] on div "Dashboard" at bounding box center [296, 140] width 76 height 37
click at [157, 234] on link "Fees" at bounding box center [112, 224] width 225 height 37
click at [291, 148] on div "Dashboard" at bounding box center [296, 140] width 76 height 37
click at [304, 144] on span "Dashboard" at bounding box center [296, 141] width 57 height 14
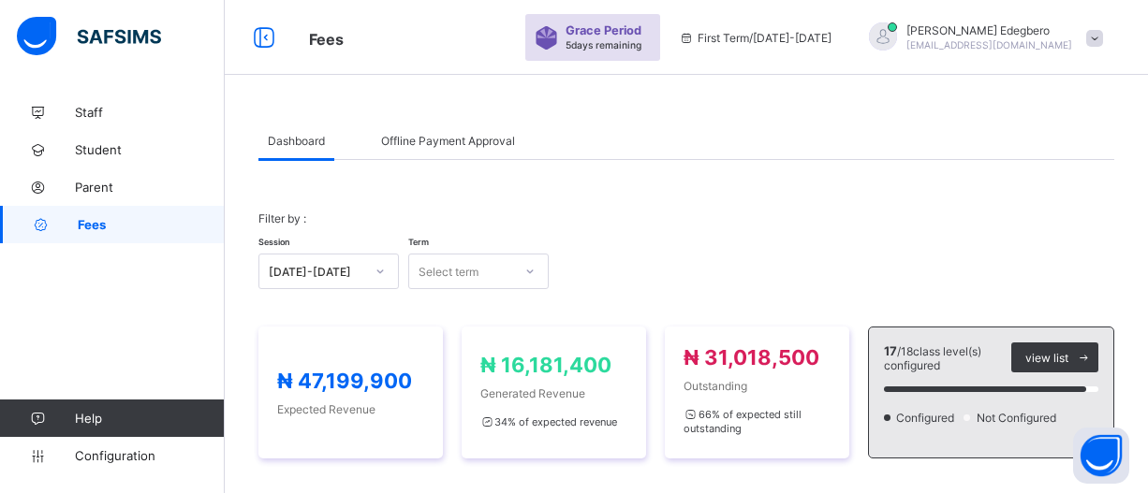
click at [314, 147] on span "Dashboard" at bounding box center [296, 141] width 57 height 14
click at [299, 129] on div "Dashboard" at bounding box center [296, 140] width 76 height 37
click at [182, 231] on span "Fees" at bounding box center [151, 224] width 147 height 15
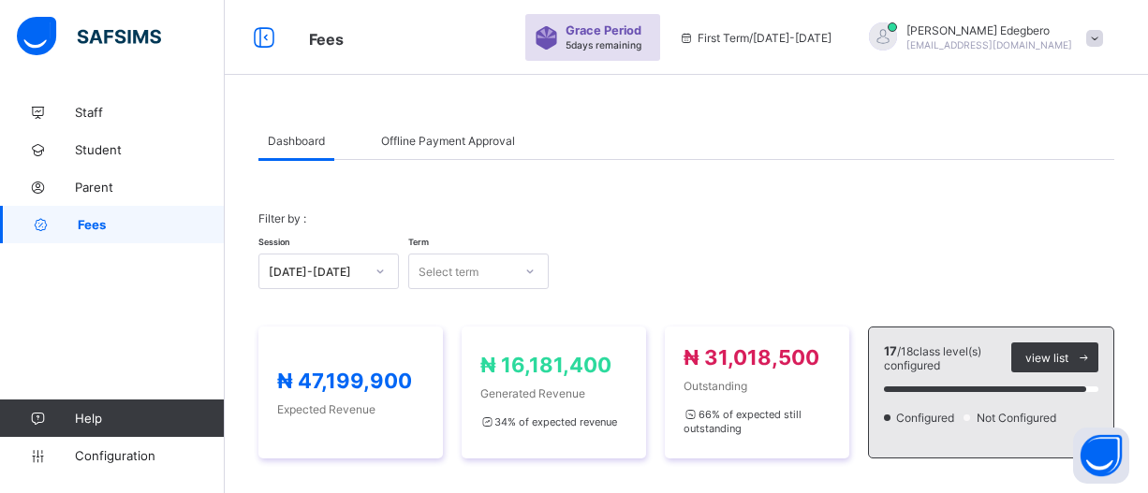
click at [280, 141] on span "Dashboard" at bounding box center [296, 141] width 57 height 14
click at [155, 218] on span "Fees" at bounding box center [151, 224] width 147 height 15
click at [319, 45] on span "Fees" at bounding box center [326, 39] width 35 height 19
click at [1091, 357] on icon at bounding box center [1084, 358] width 14 height 12
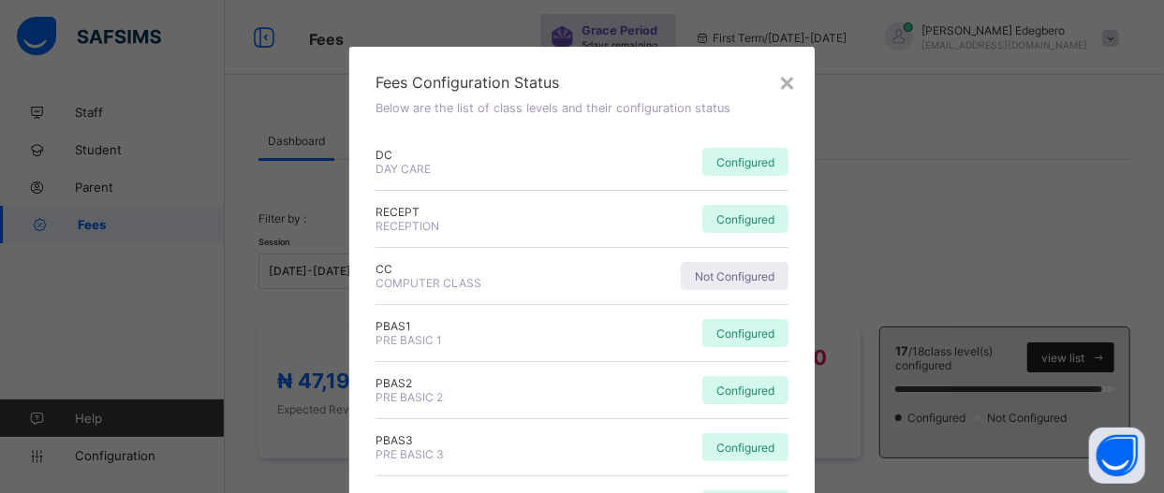
click at [1094, 357] on div "× Fees Configuration Status Below are the list of class levels and their config…" at bounding box center [582, 246] width 1164 height 493
click at [778, 81] on div "×" at bounding box center [787, 82] width 18 height 32
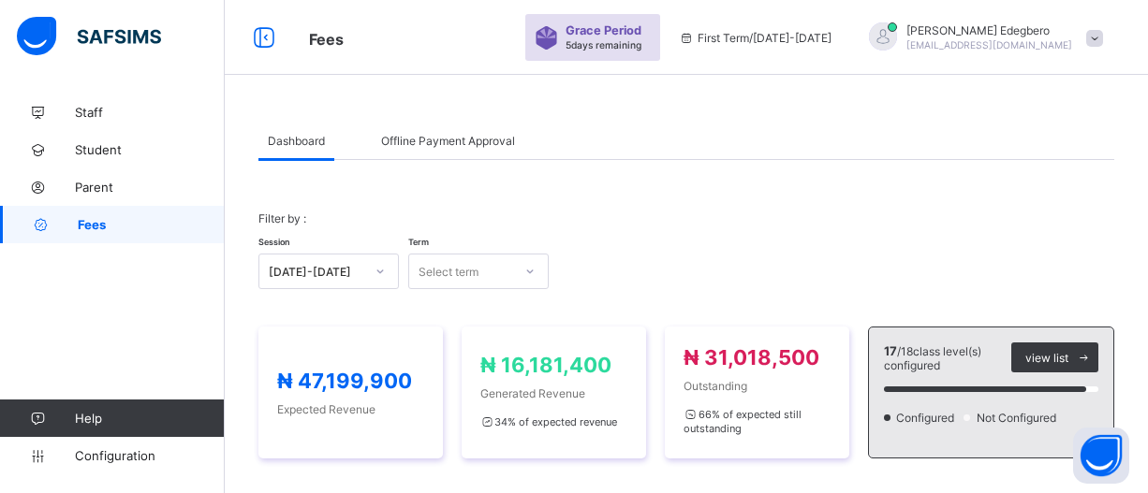
click at [214, 223] on span "Fees" at bounding box center [151, 224] width 147 height 15
click at [147, 248] on div "Staff Student Parent Fees Help Configuration" at bounding box center [112, 284] width 225 height 419
click at [147, 243] on div "Staff Student Parent Fees Help Configuration" at bounding box center [112, 284] width 225 height 419
click at [154, 223] on span "Fees" at bounding box center [151, 224] width 147 height 15
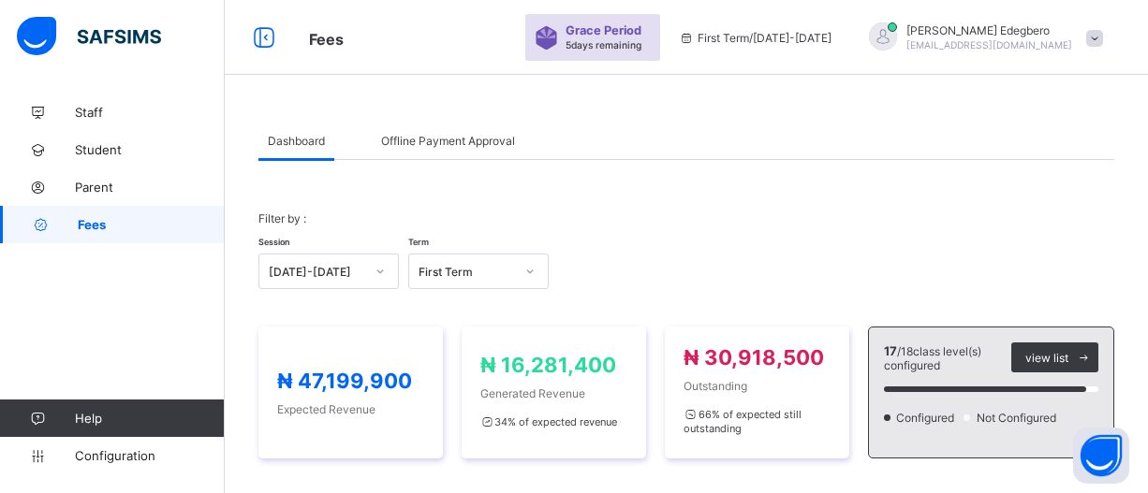
click at [154, 223] on span "Fees" at bounding box center [151, 224] width 147 height 15
click at [118, 225] on span "Fees" at bounding box center [151, 224] width 147 height 15
click at [118, 226] on span "Fees" at bounding box center [151, 224] width 147 height 15
click at [150, 220] on span "Fees" at bounding box center [151, 224] width 147 height 15
click at [164, 227] on span "Fees" at bounding box center [151, 224] width 147 height 15
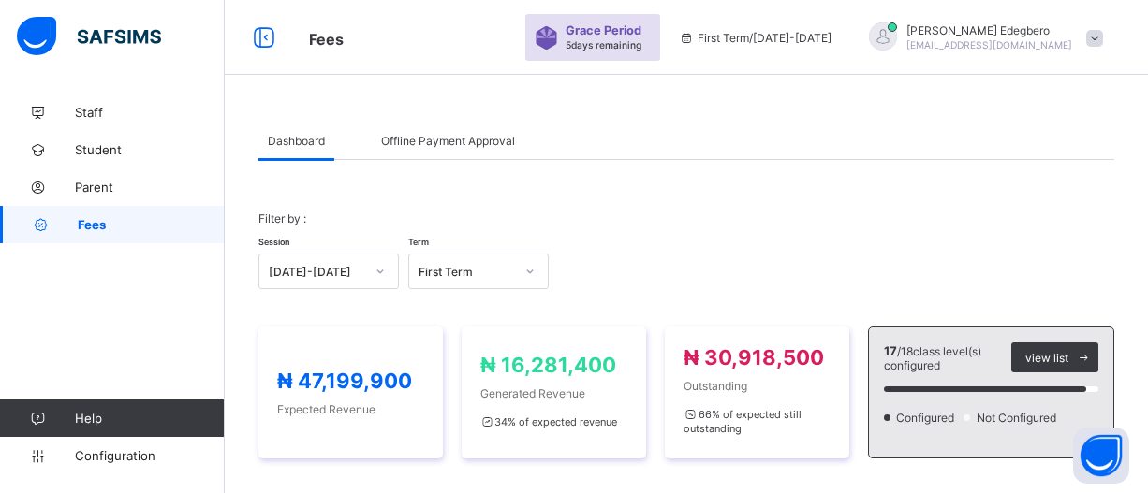
click at [113, 229] on span "Fees" at bounding box center [151, 224] width 147 height 15
click at [98, 233] on link "Fees" at bounding box center [112, 224] width 225 height 37
click at [184, 216] on link "Fees" at bounding box center [112, 224] width 225 height 37
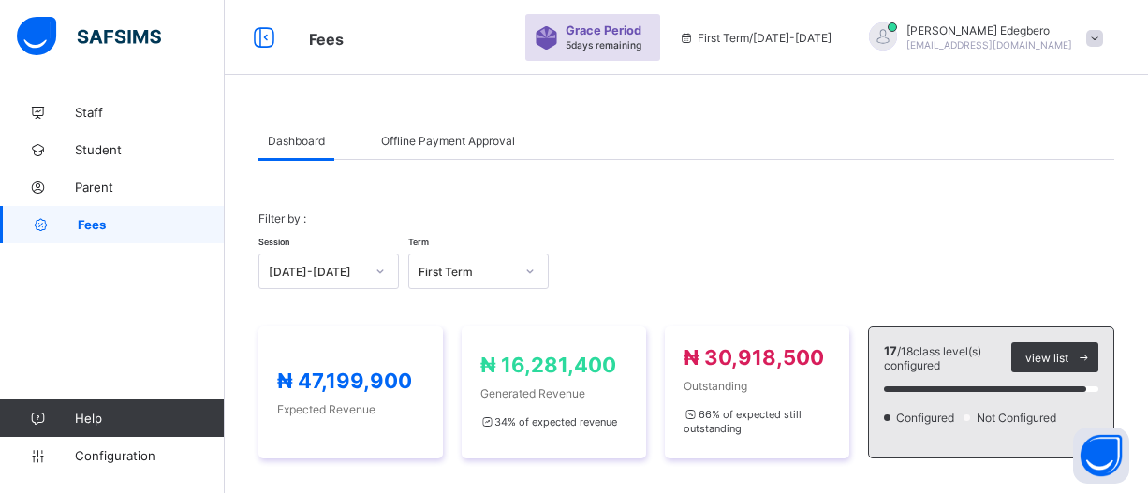
click at [184, 216] on link "Fees" at bounding box center [112, 224] width 225 height 37
click at [112, 223] on span "Fees" at bounding box center [151, 224] width 147 height 15
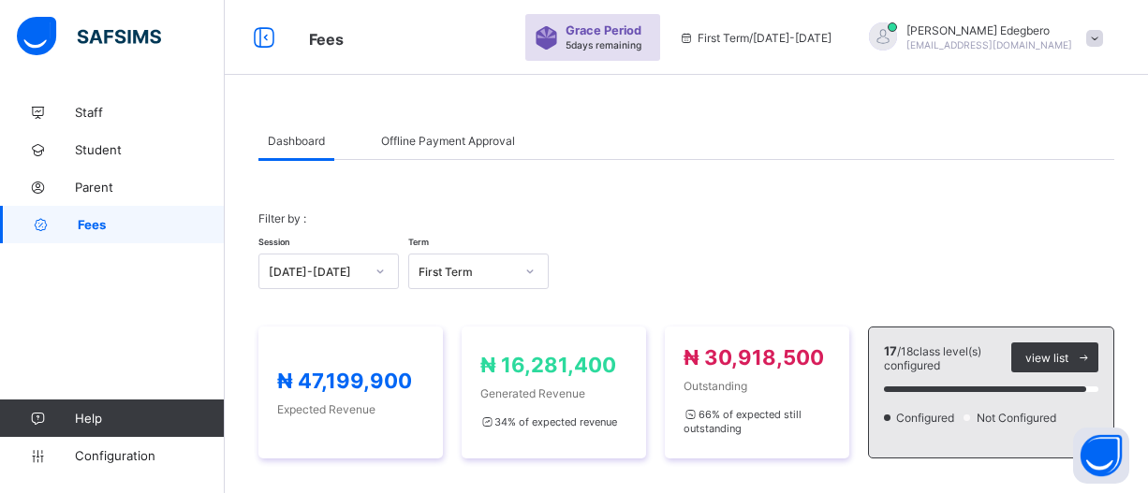
click at [112, 223] on span "Fees" at bounding box center [151, 224] width 147 height 15
click at [334, 37] on span "Fees" at bounding box center [326, 39] width 35 height 19
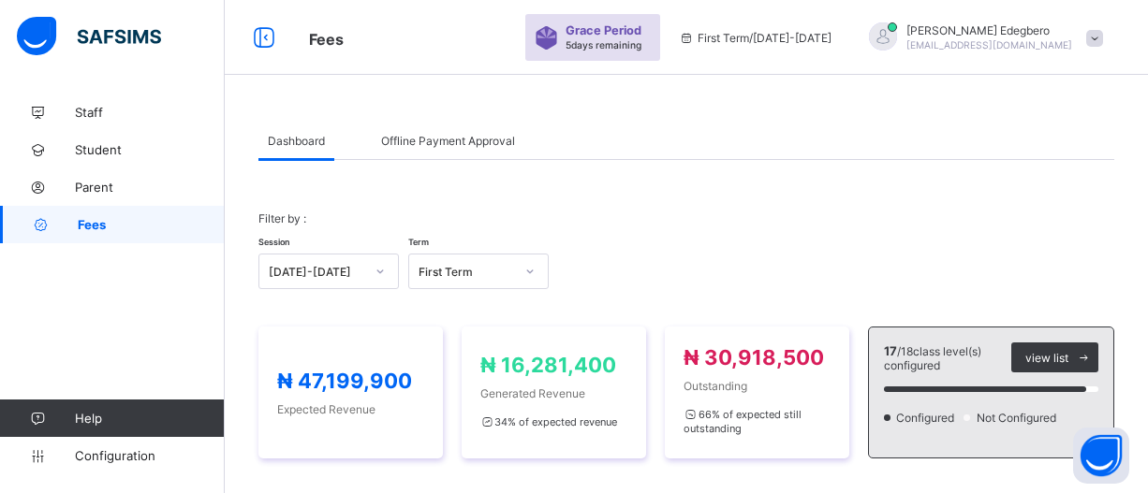
click at [331, 40] on span "Fees" at bounding box center [326, 39] width 35 height 19
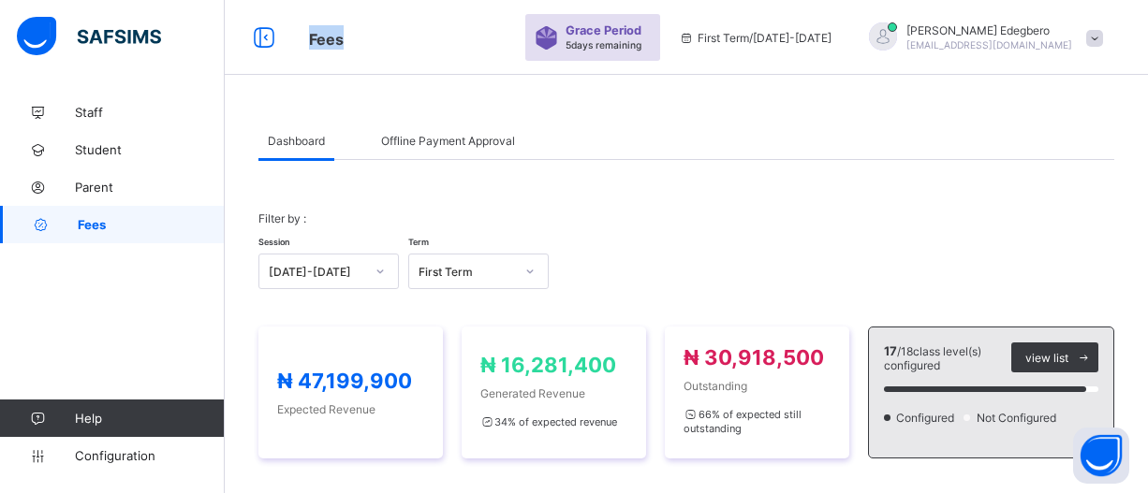
click at [331, 40] on span "Fees" at bounding box center [326, 39] width 35 height 19
click at [332, 42] on span "Fees" at bounding box center [326, 39] width 35 height 19
click at [334, 42] on span "Fees" at bounding box center [326, 39] width 35 height 19
click at [336, 46] on span "Fees" at bounding box center [326, 39] width 35 height 19
click at [79, 213] on link "Fees" at bounding box center [112, 224] width 225 height 37
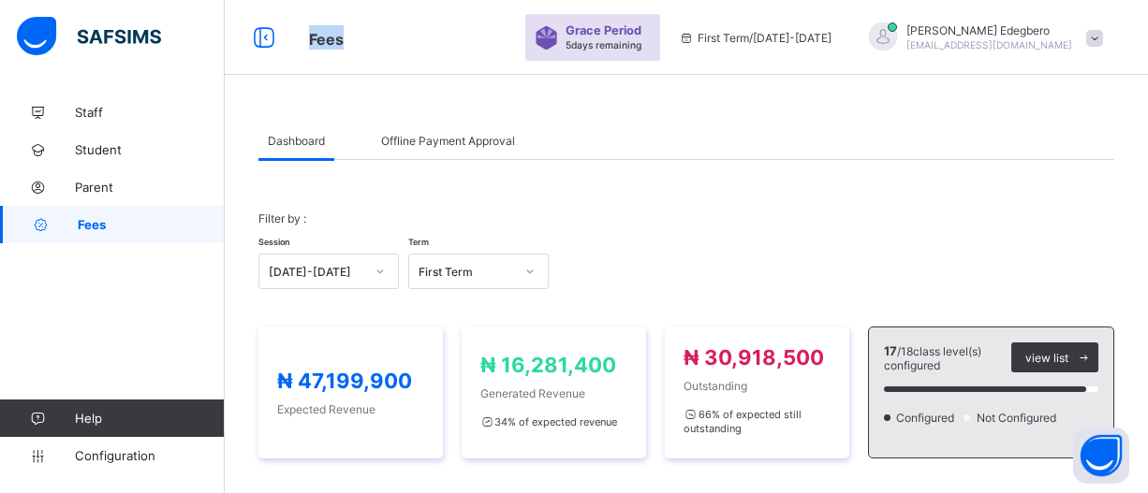
click at [106, 224] on span "Fees" at bounding box center [151, 224] width 147 height 15
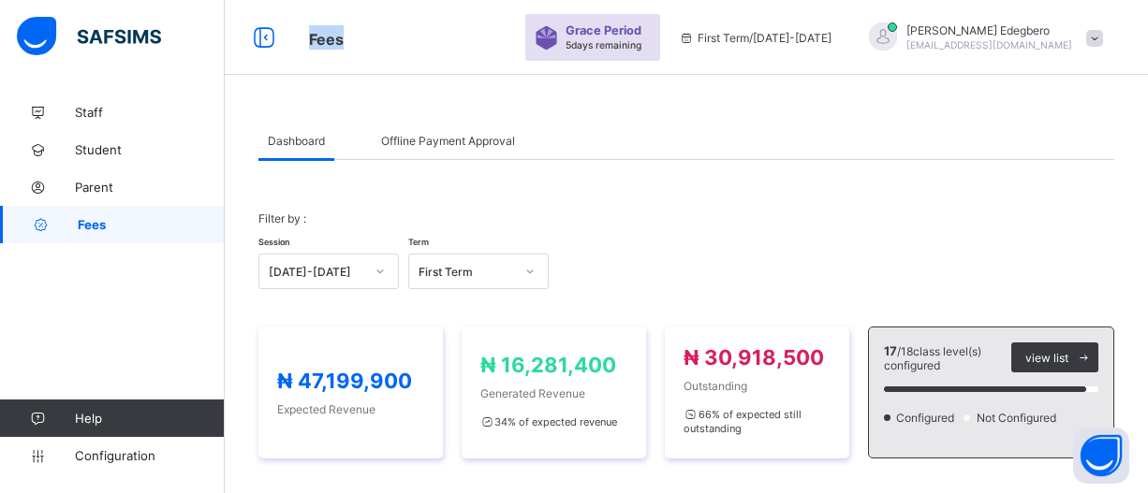
click at [106, 224] on span "Fees" at bounding box center [151, 224] width 147 height 15
click at [110, 218] on span "Fees" at bounding box center [151, 224] width 147 height 15
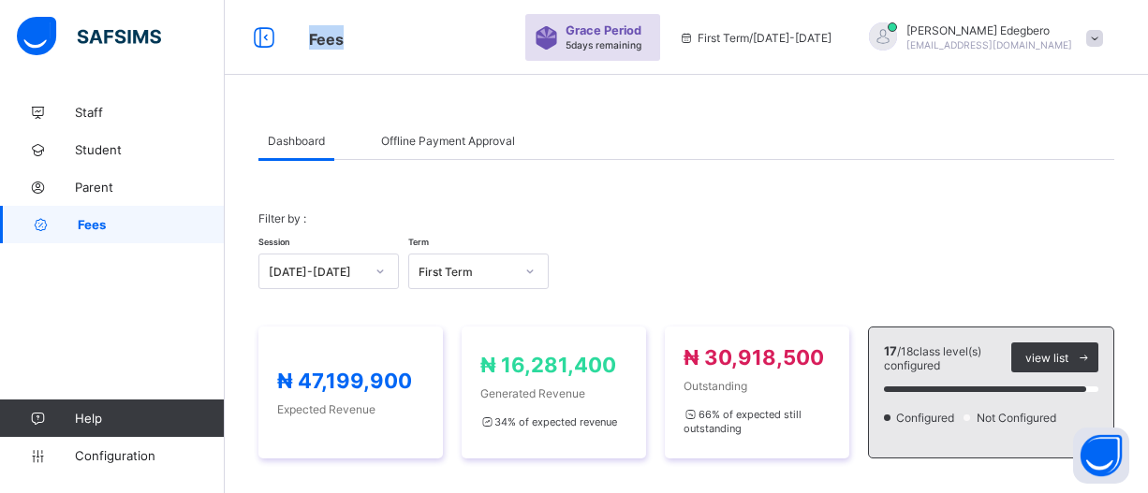
click at [110, 218] on span "Fees" at bounding box center [151, 224] width 147 height 15
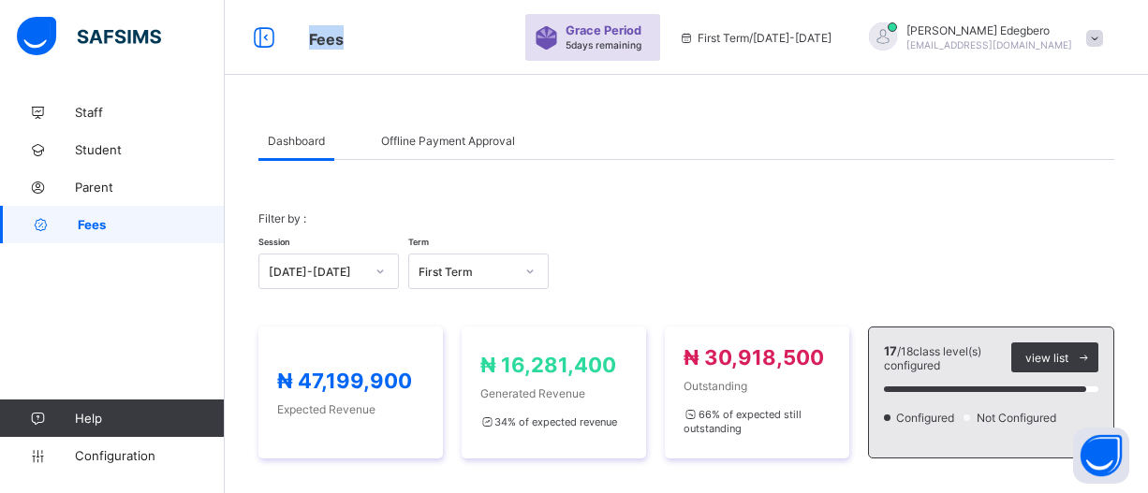
click at [110, 218] on span "Fees" at bounding box center [151, 224] width 147 height 15
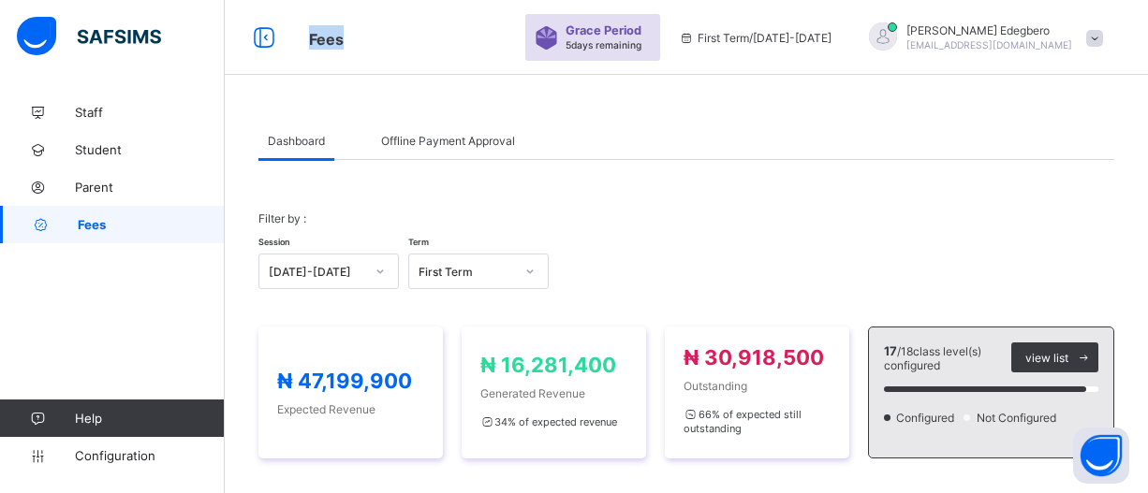
click at [110, 218] on span "Fees" at bounding box center [151, 224] width 147 height 15
click at [405, 144] on span "Offline Payment Approval" at bounding box center [448, 141] width 134 height 14
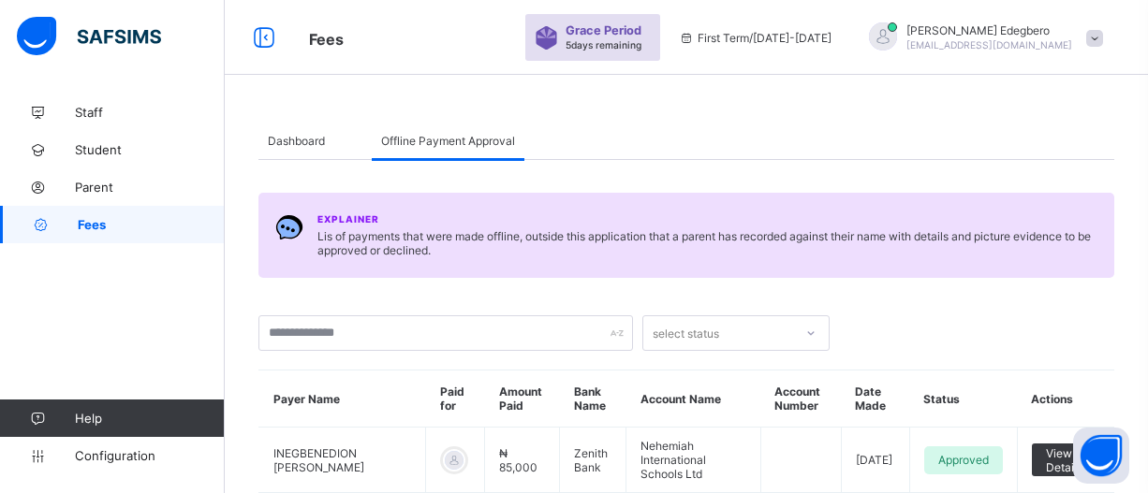
click at [187, 239] on link "Fees" at bounding box center [112, 224] width 225 height 37
click at [150, 218] on span "Fees" at bounding box center [151, 224] width 147 height 15
click at [291, 138] on span "Dashboard" at bounding box center [296, 141] width 57 height 14
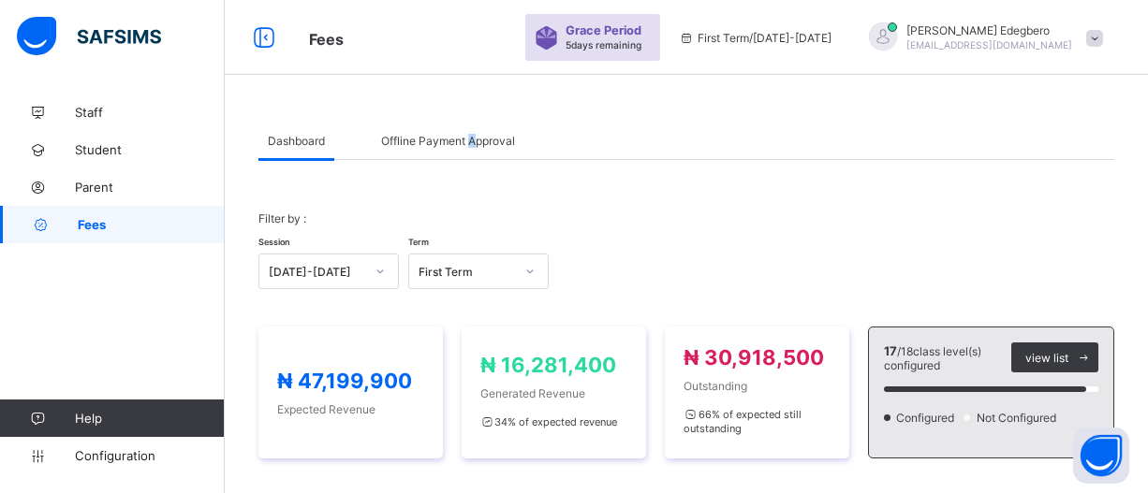
click at [479, 147] on div "Offline Payment Approval" at bounding box center [448, 140] width 153 height 37
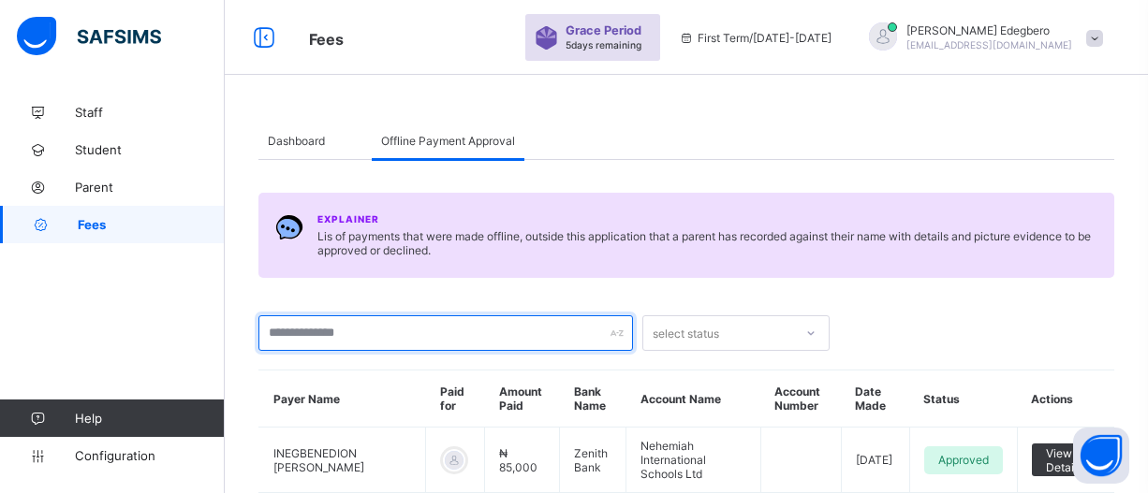
click at [456, 338] on input "text" at bounding box center [445, 334] width 375 height 36
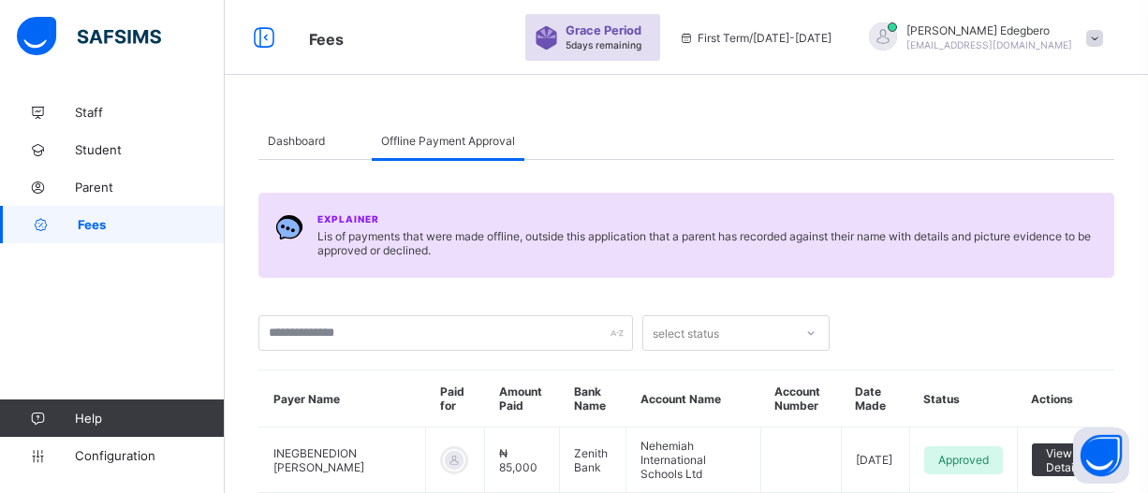
click at [286, 145] on span "Dashboard" at bounding box center [296, 141] width 57 height 14
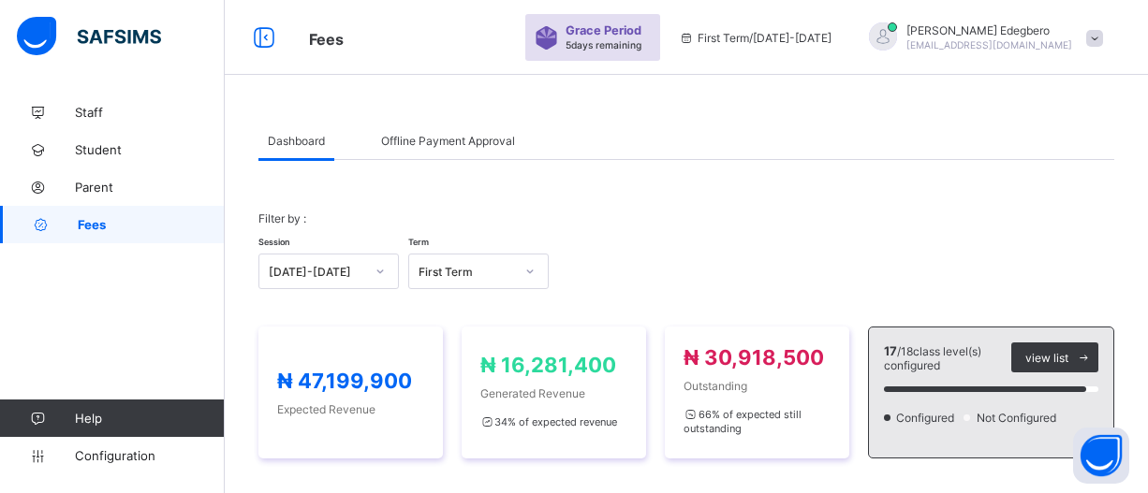
click at [118, 228] on span "Fees" at bounding box center [151, 224] width 147 height 15
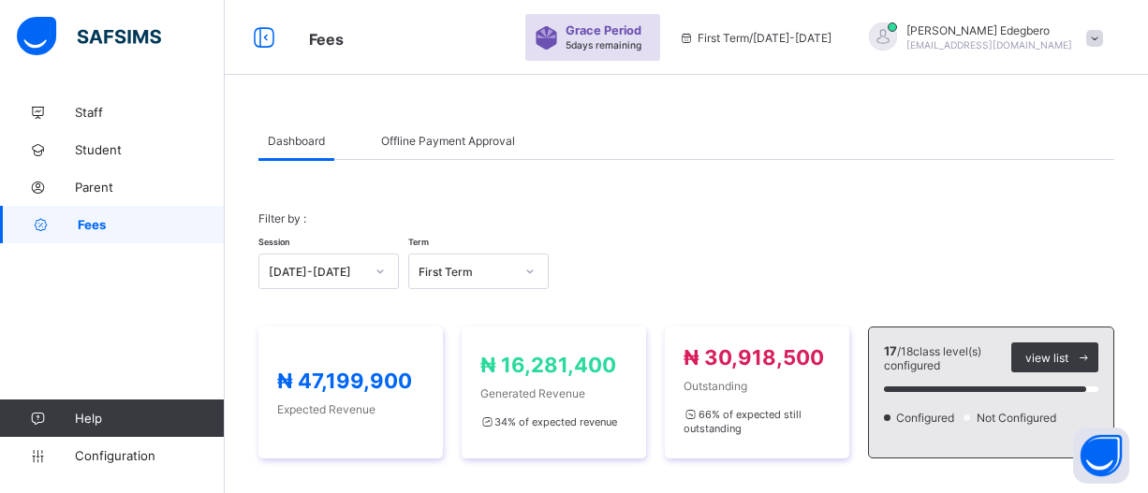
click at [118, 228] on span "Fees" at bounding box center [151, 224] width 147 height 15
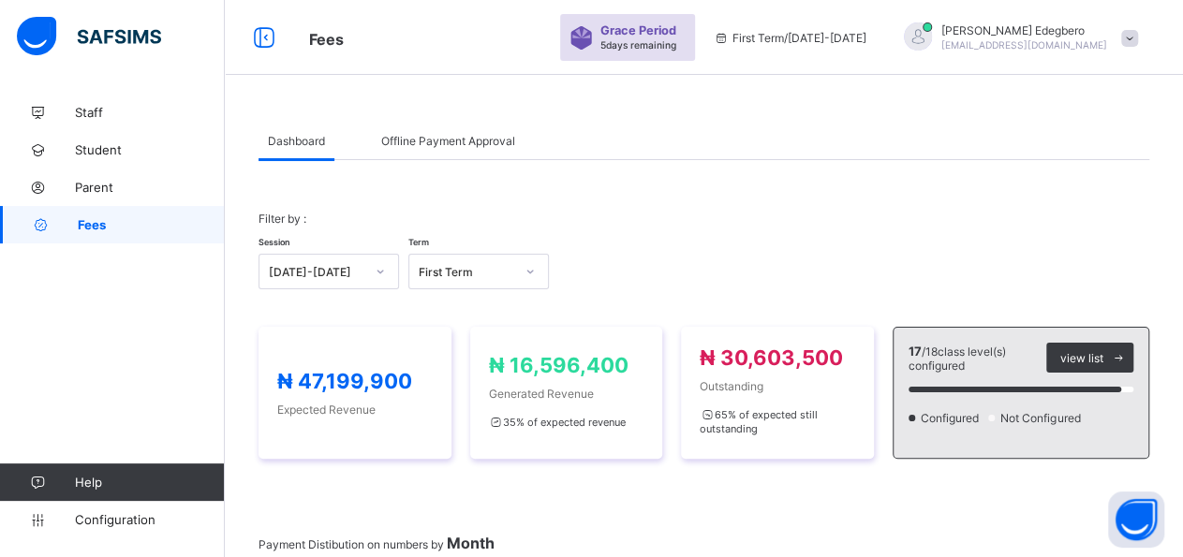
click at [120, 220] on span "Fees" at bounding box center [151, 224] width 147 height 15
click at [140, 147] on span "Student" at bounding box center [150, 149] width 150 height 15
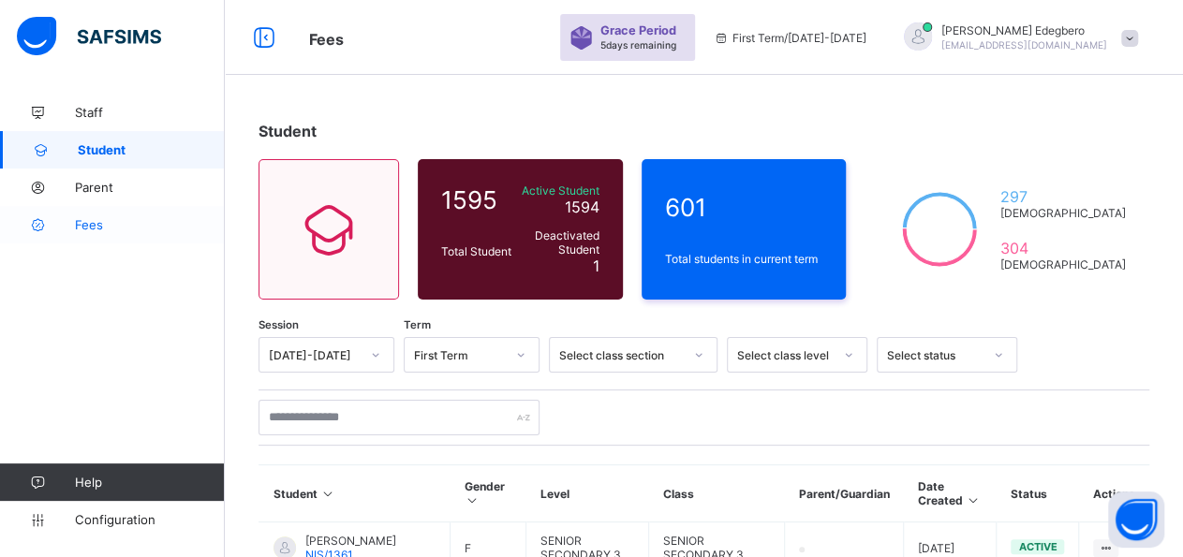
click at [137, 226] on span "Fees" at bounding box center [150, 224] width 150 height 15
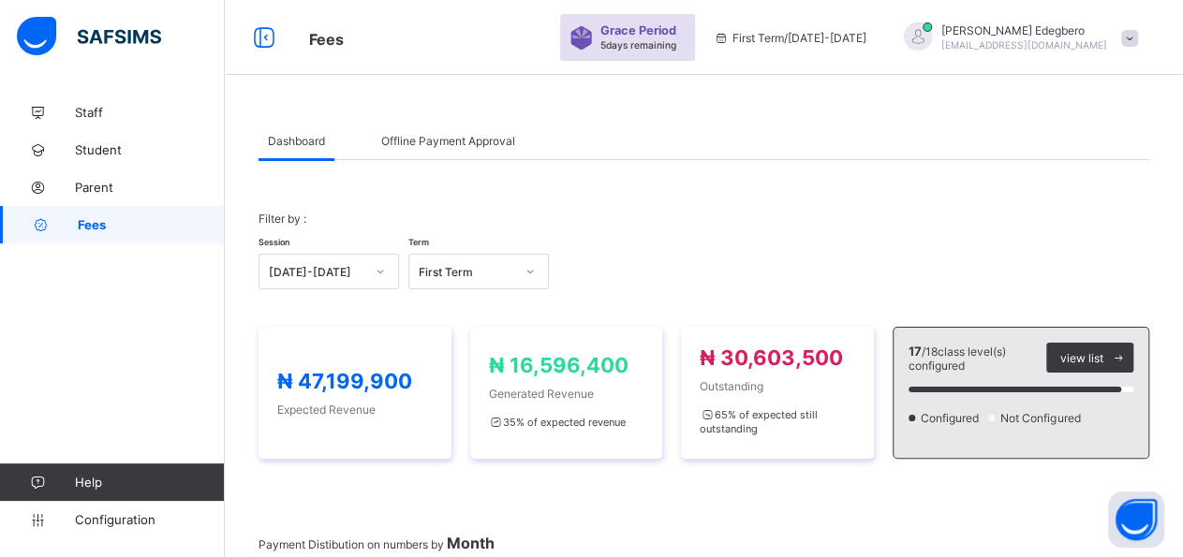
click at [410, 132] on div "Offline Payment Approval" at bounding box center [448, 140] width 153 height 37
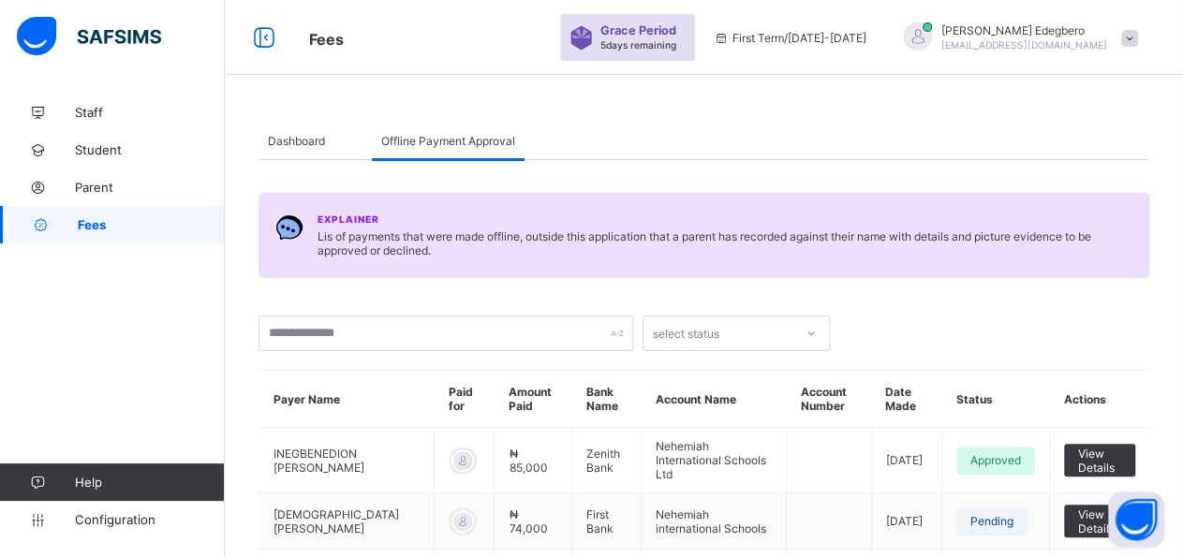
click at [282, 128] on div "Dashboard" at bounding box center [296, 140] width 76 height 37
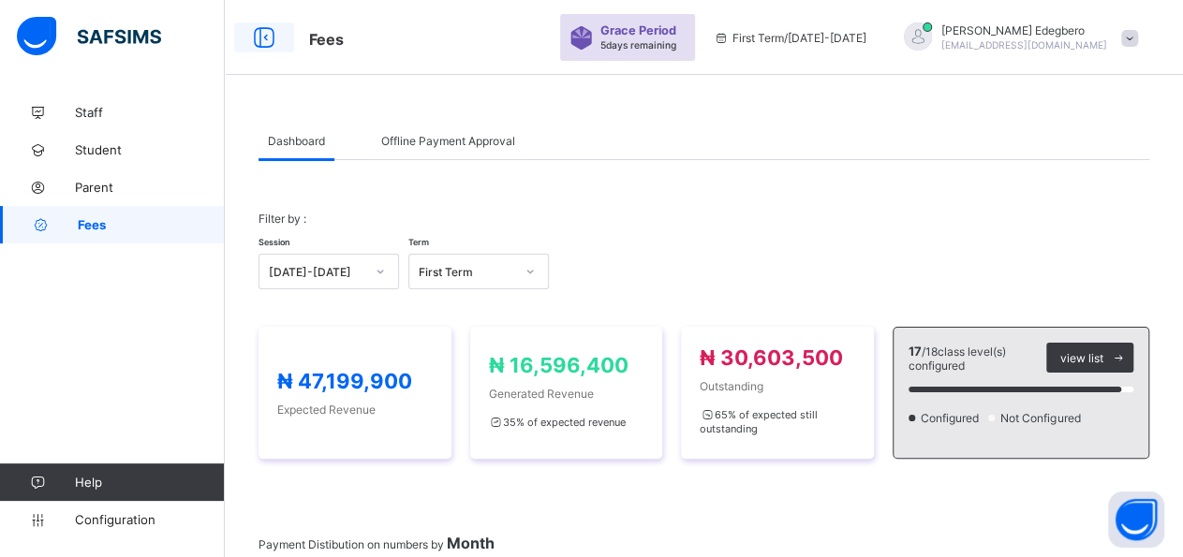
click at [256, 43] on icon at bounding box center [264, 37] width 32 height 27
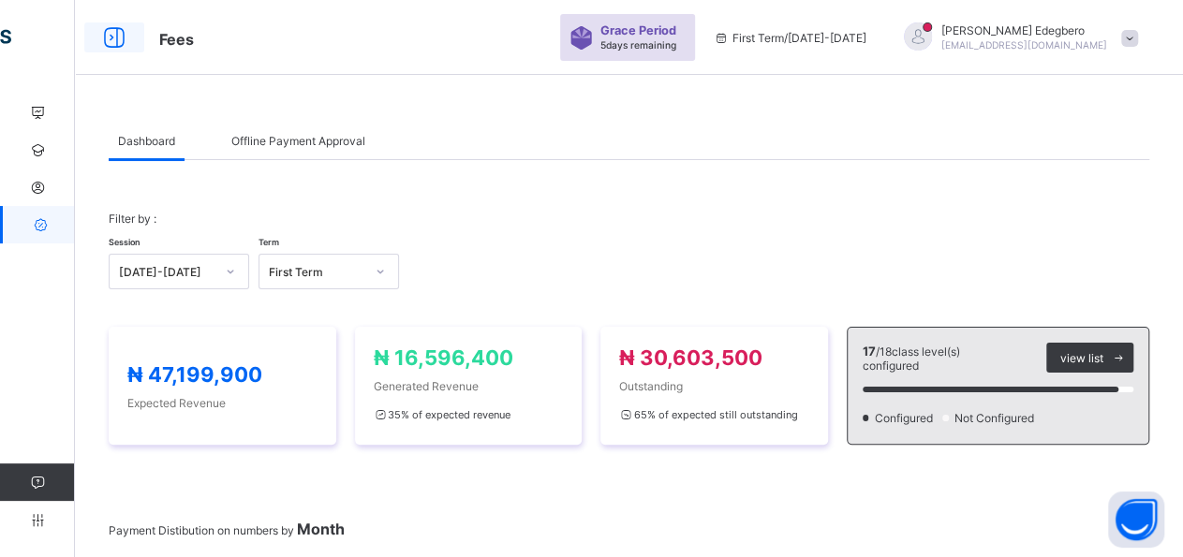
click at [108, 42] on icon at bounding box center [114, 37] width 32 height 27
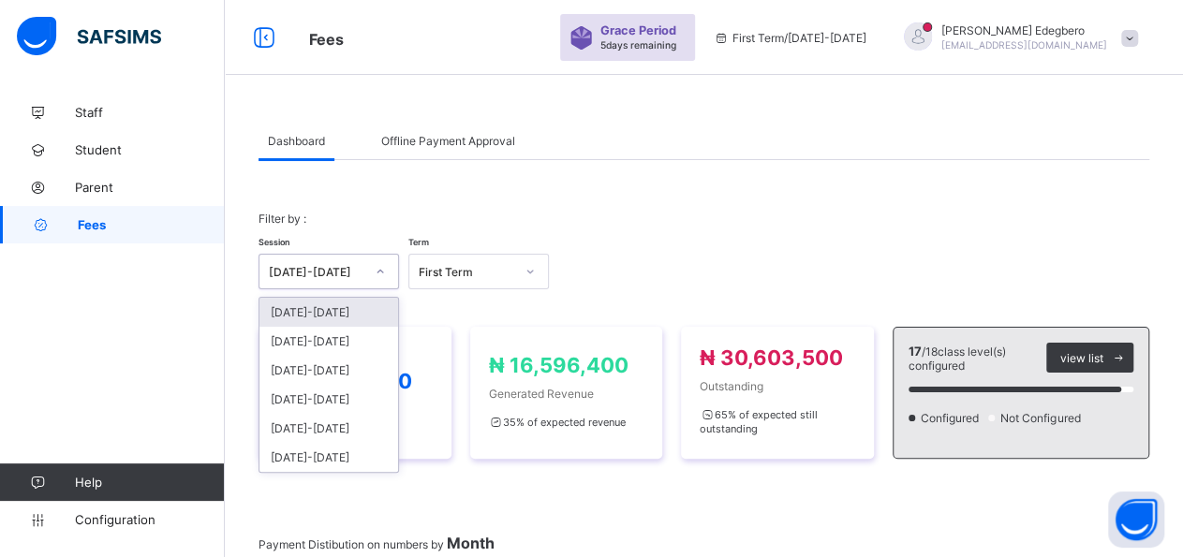
click at [310, 265] on div "[DATE]-[DATE]" at bounding box center [316, 272] width 95 height 14
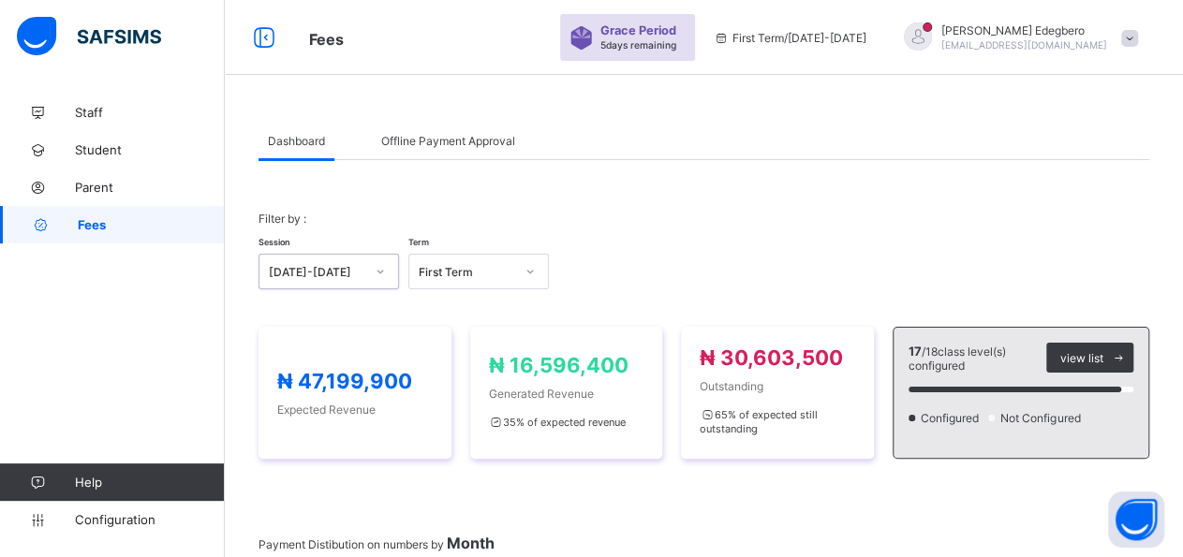
click at [310, 265] on div "[DATE]-[DATE]" at bounding box center [316, 272] width 95 height 14
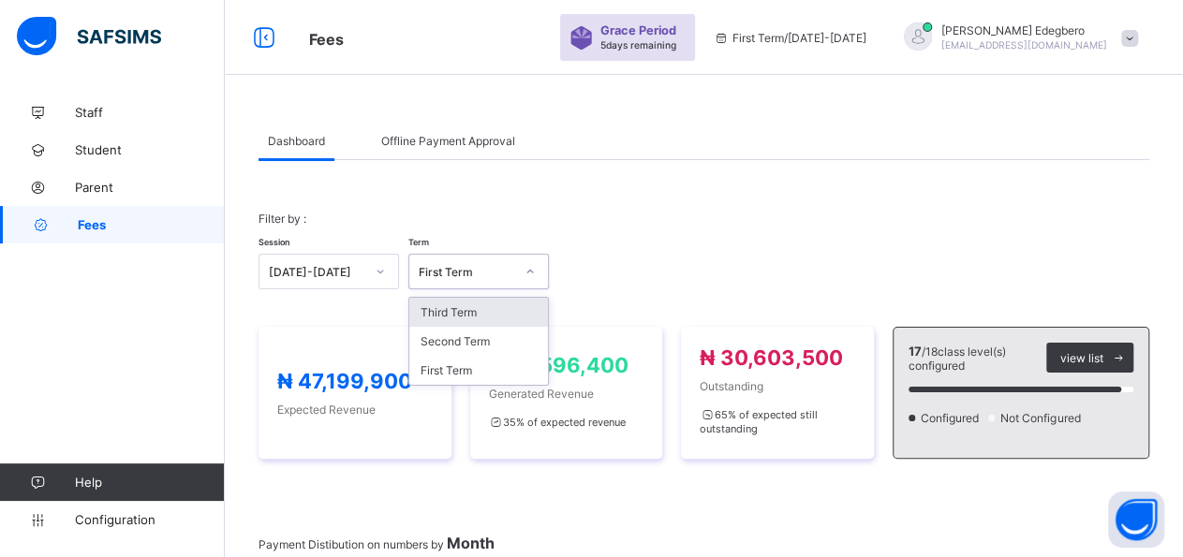
click at [458, 263] on div "First Term" at bounding box center [460, 271] width 103 height 26
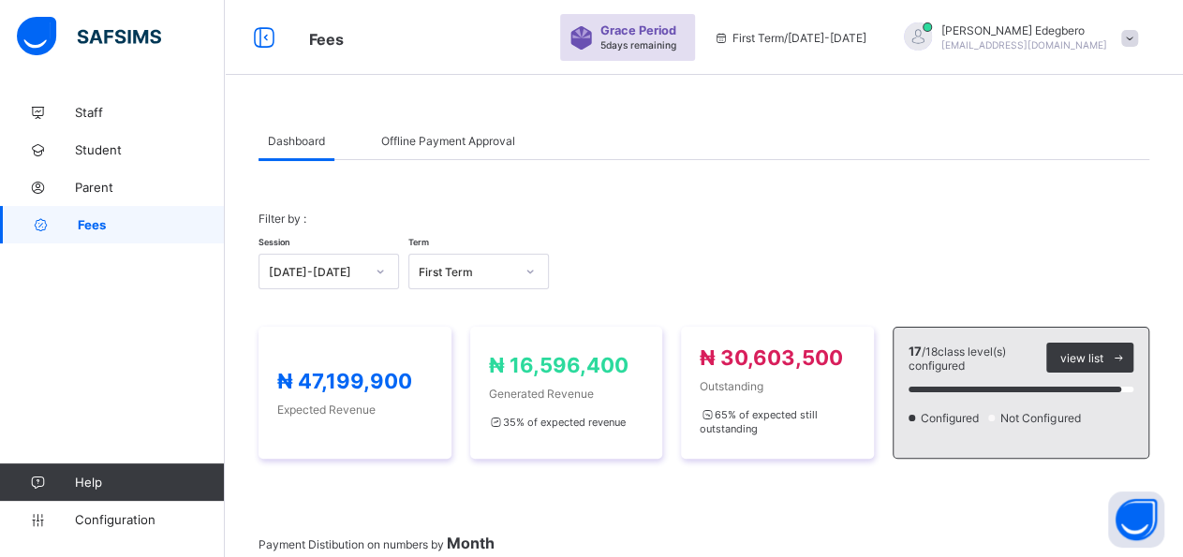
click at [159, 223] on span "Fees" at bounding box center [151, 224] width 147 height 15
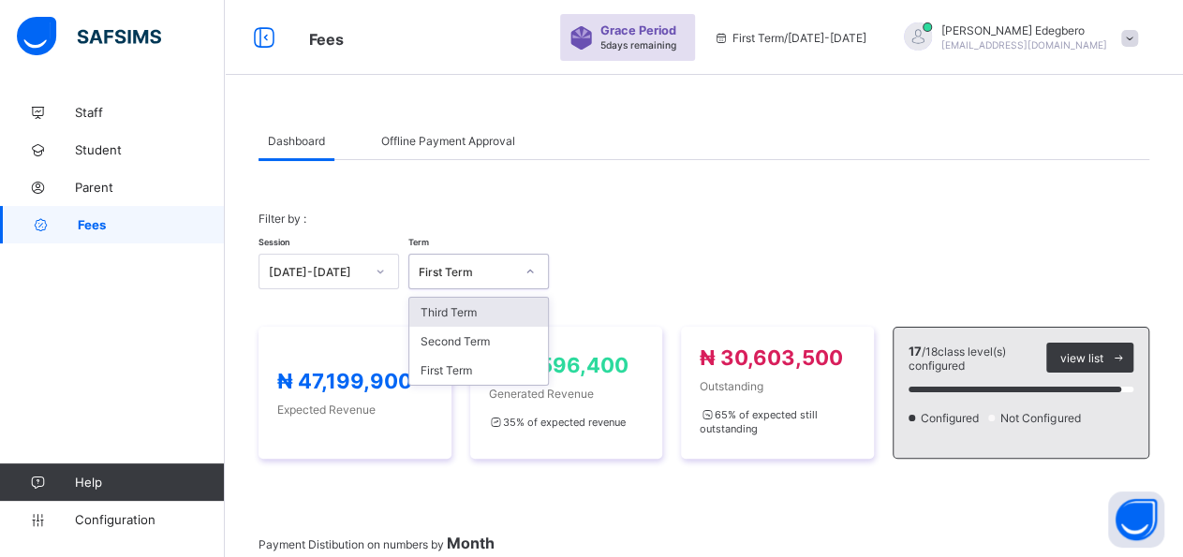
click at [486, 269] on div "First Term" at bounding box center [466, 272] width 95 height 14
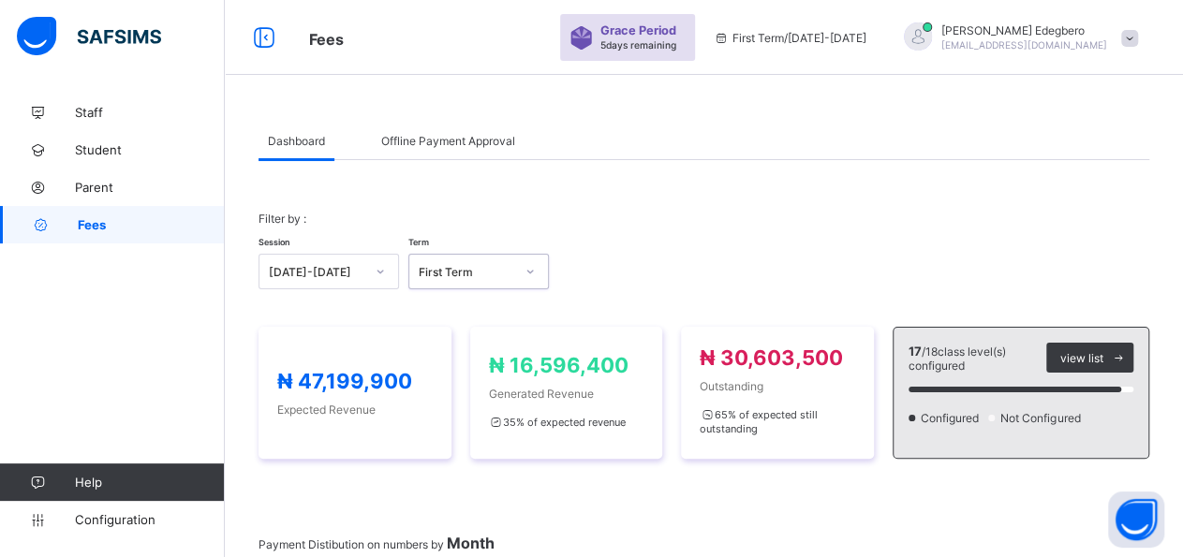
click at [486, 269] on div "First Term" at bounding box center [466, 272] width 95 height 14
click at [117, 240] on link "Fees" at bounding box center [112, 224] width 225 height 37
click at [119, 234] on link "Fees" at bounding box center [112, 224] width 225 height 37
click at [196, 231] on span "Fees" at bounding box center [151, 224] width 147 height 15
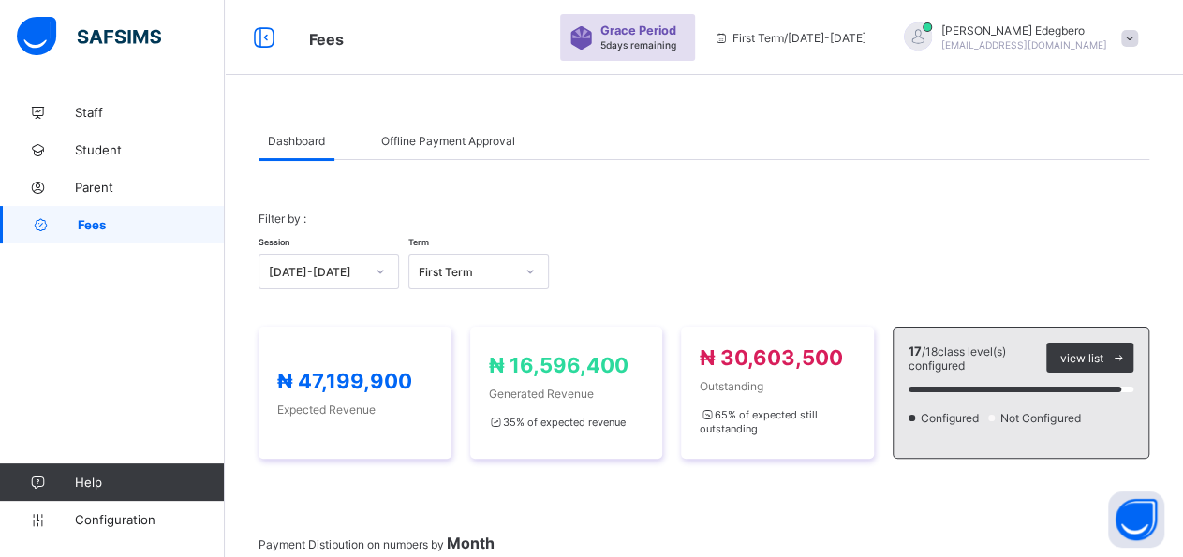
click at [196, 231] on span "Fees" at bounding box center [151, 224] width 147 height 15
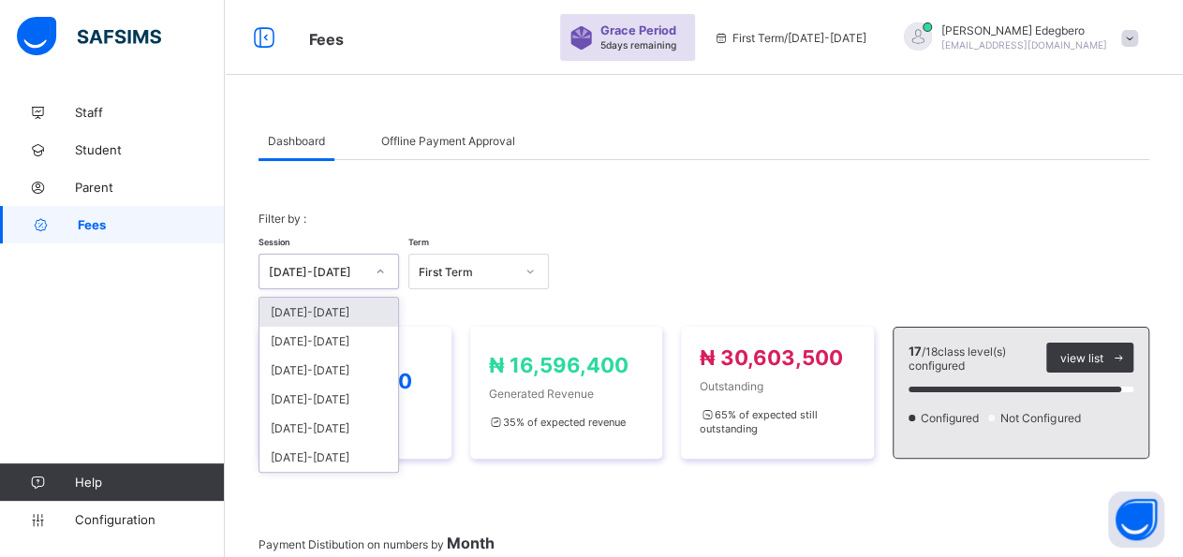
click at [387, 268] on div at bounding box center [380, 272] width 32 height 30
click at [374, 319] on div "[DATE]-[DATE]" at bounding box center [328, 312] width 139 height 29
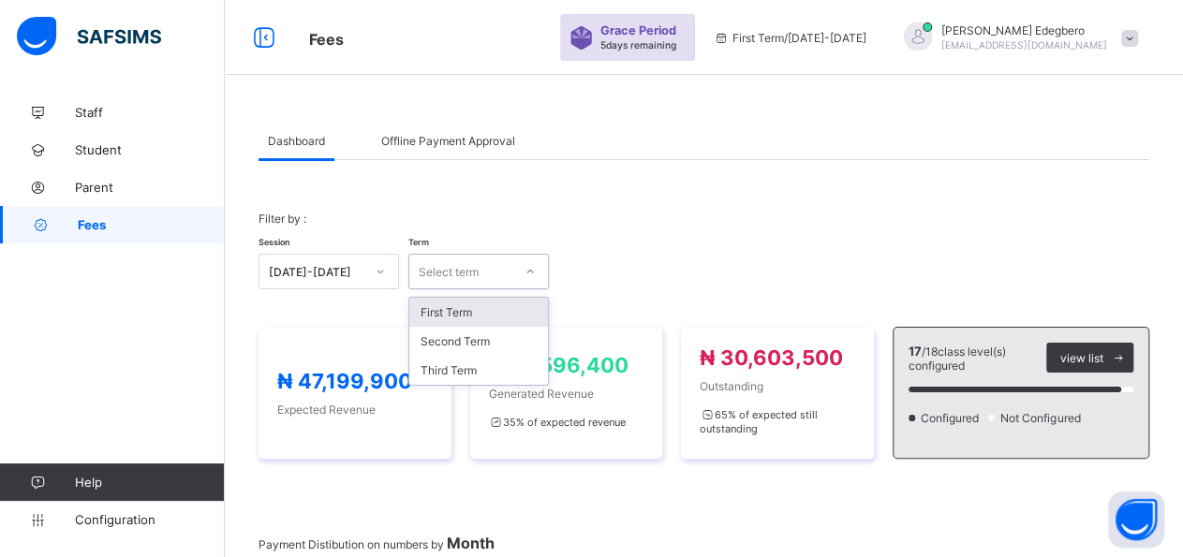
click at [538, 271] on div at bounding box center [530, 272] width 32 height 30
click at [495, 310] on div "First Term" at bounding box center [478, 312] width 139 height 29
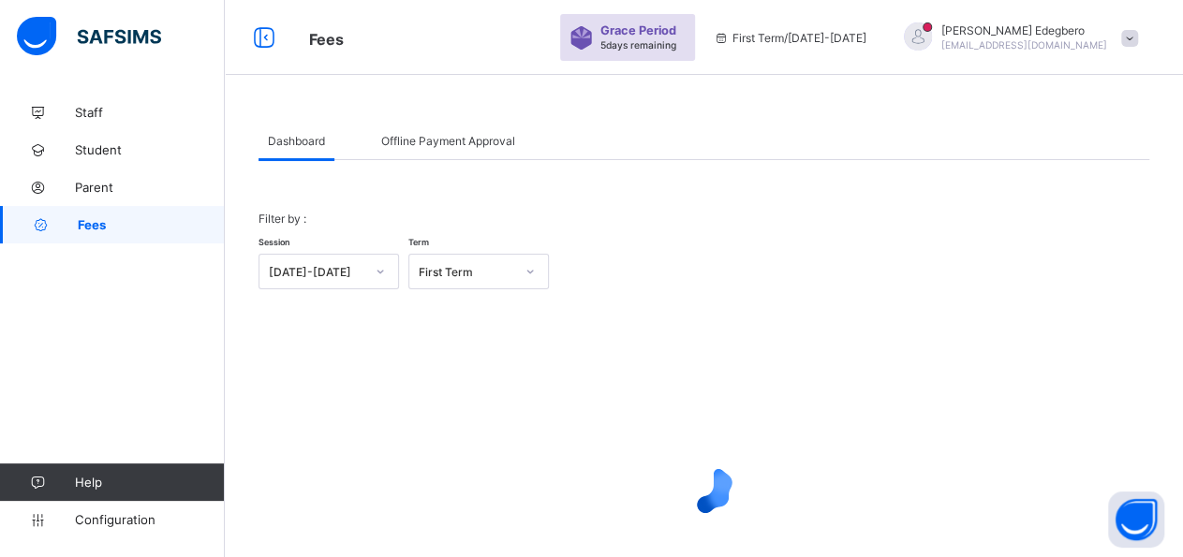
click at [477, 151] on div "Offline Payment Approval" at bounding box center [448, 140] width 153 height 37
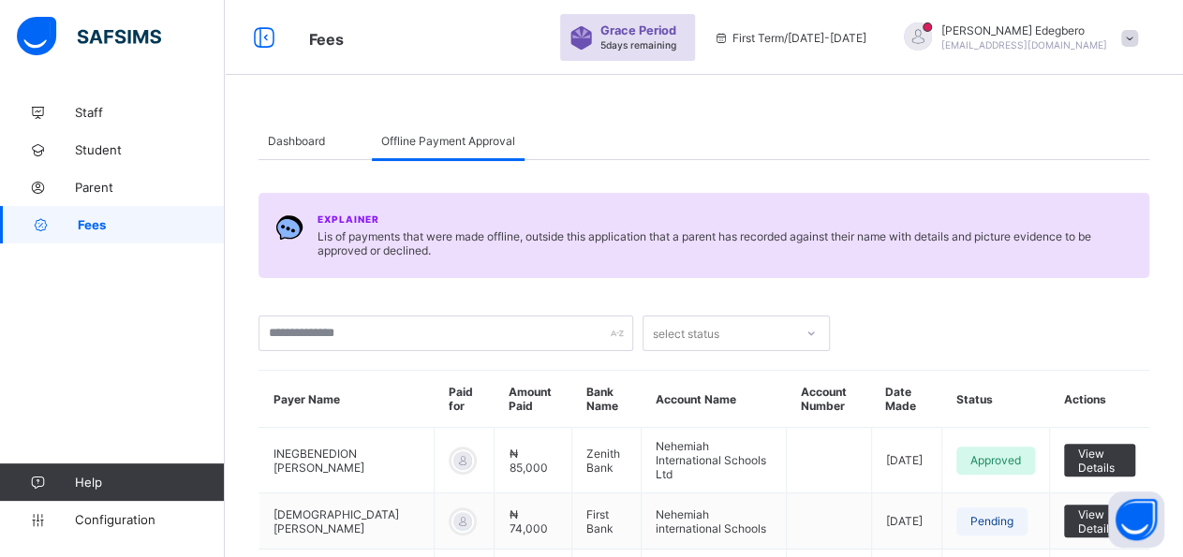
click at [310, 146] on span "Dashboard" at bounding box center [296, 141] width 57 height 14
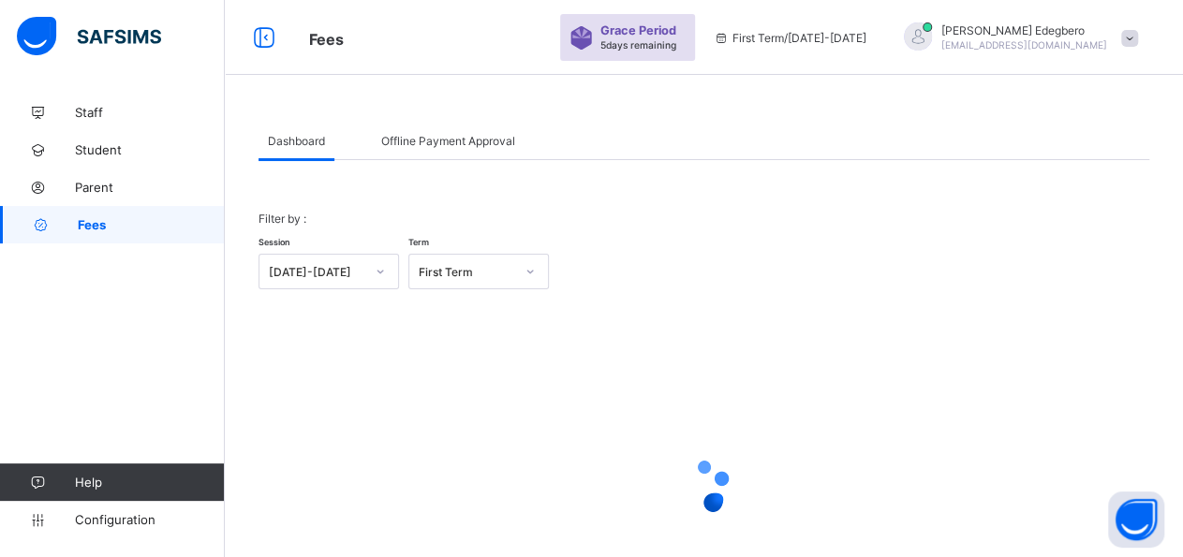
click at [1138, 42] on span at bounding box center [1129, 38] width 17 height 17
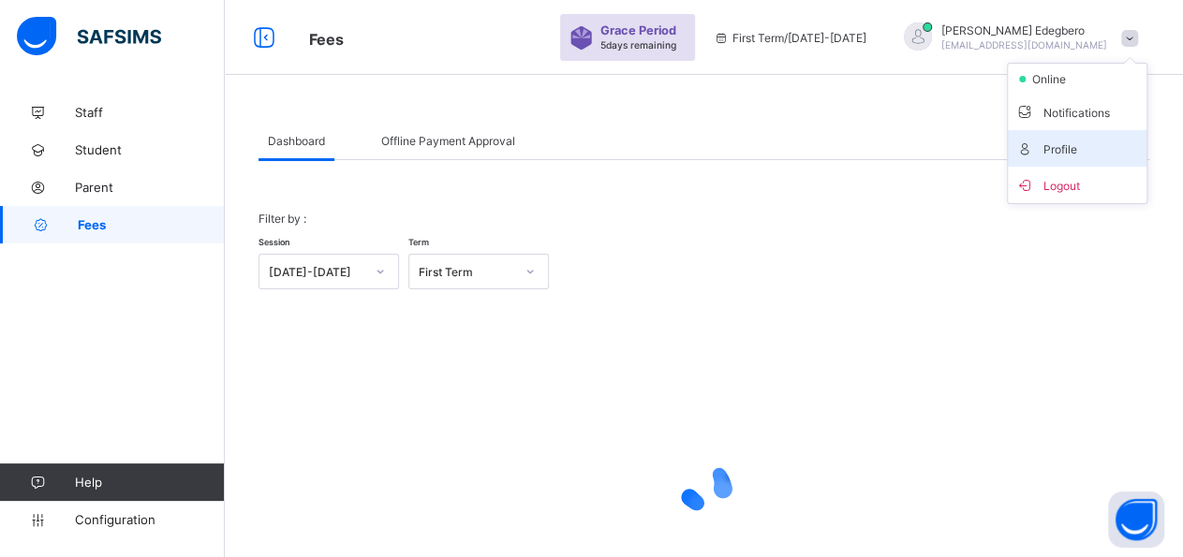
click at [1108, 149] on span "Profile" at bounding box center [1077, 149] width 124 height 22
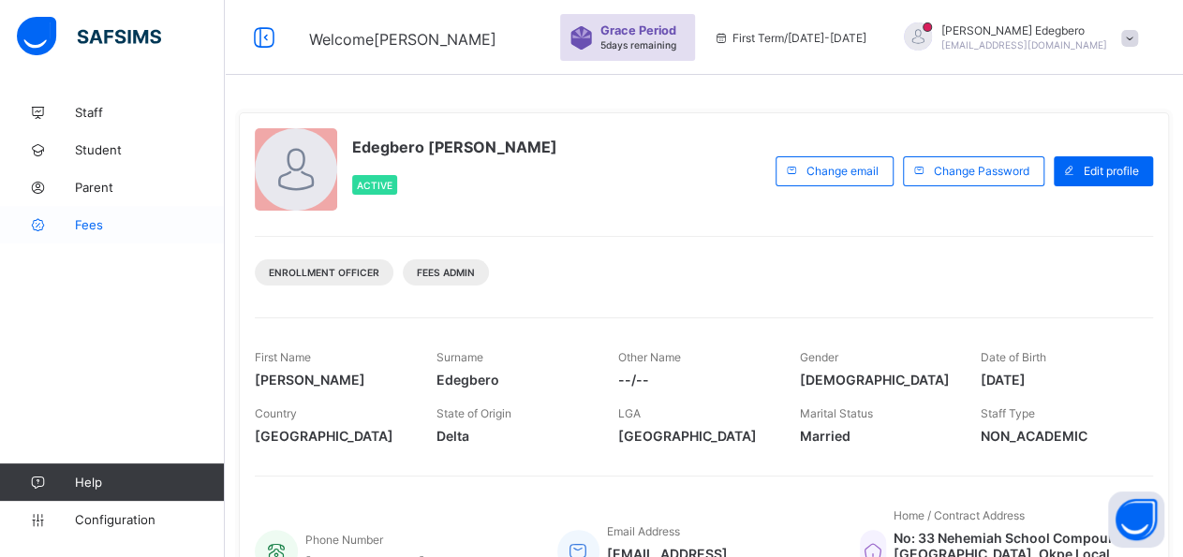
click at [100, 224] on span "Fees" at bounding box center [150, 224] width 150 height 15
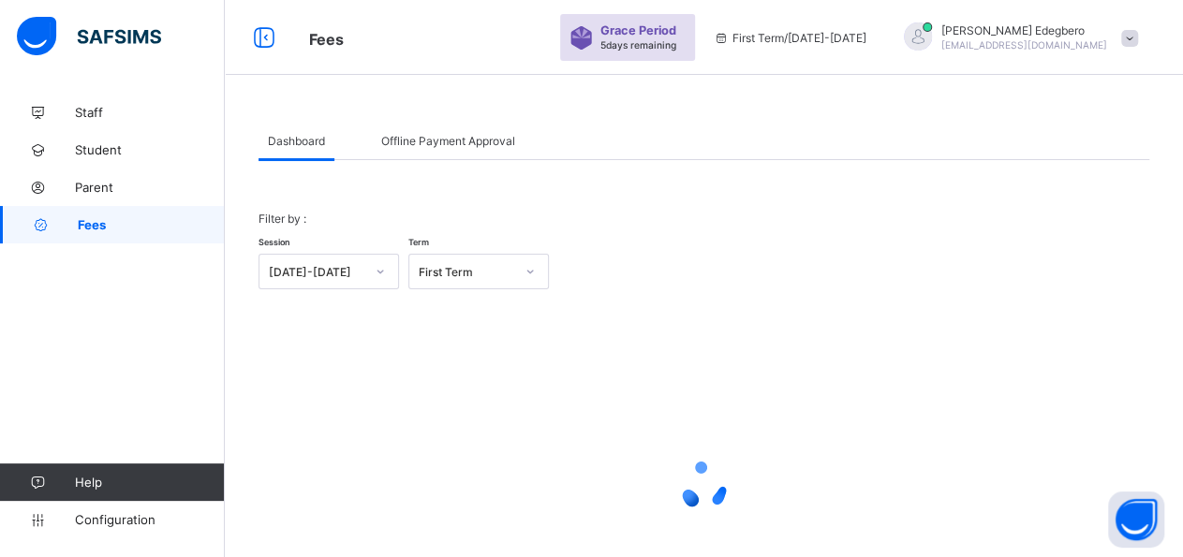
click at [1136, 40] on div "Frank Edegbero fedegbero@gmail.com" at bounding box center [1016, 37] width 262 height 31
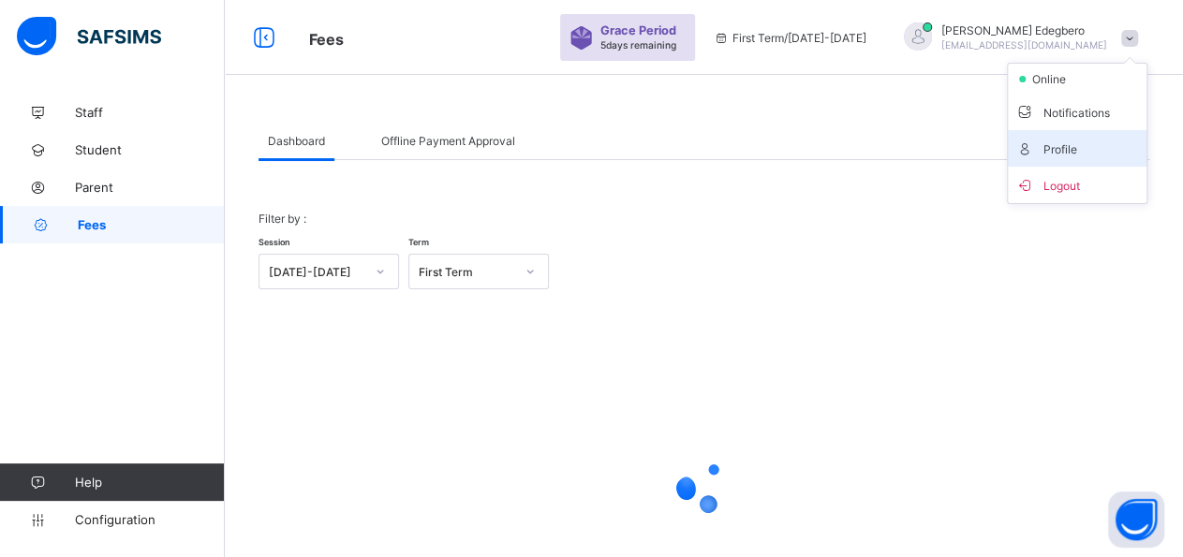
click at [1091, 151] on span "Profile" at bounding box center [1077, 149] width 124 height 22
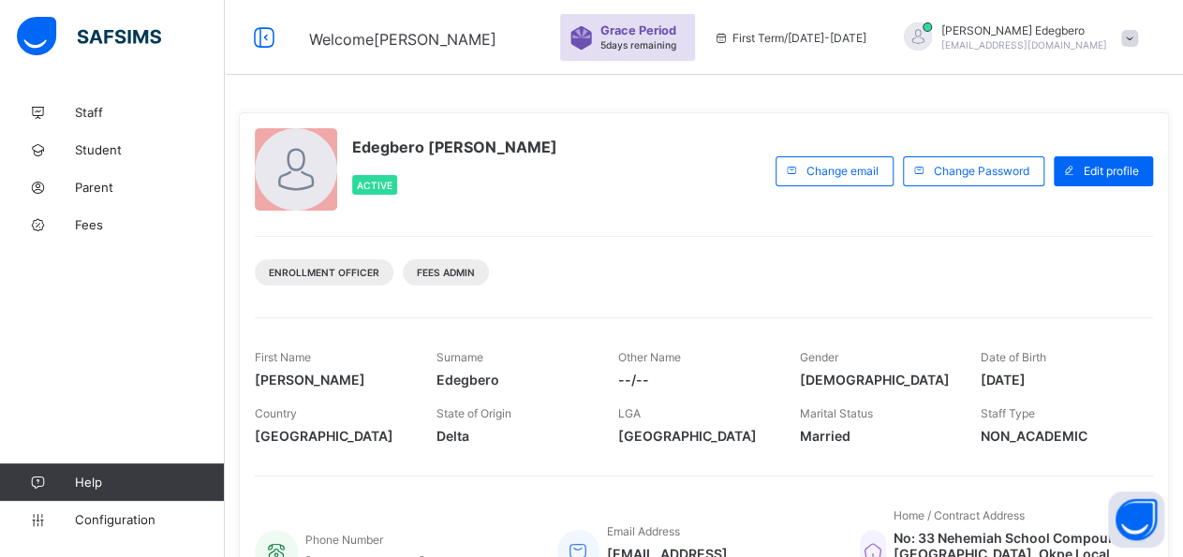
click at [387, 192] on div "Active" at bounding box center [374, 185] width 45 height 20
click at [80, 226] on span "Fees" at bounding box center [150, 224] width 150 height 15
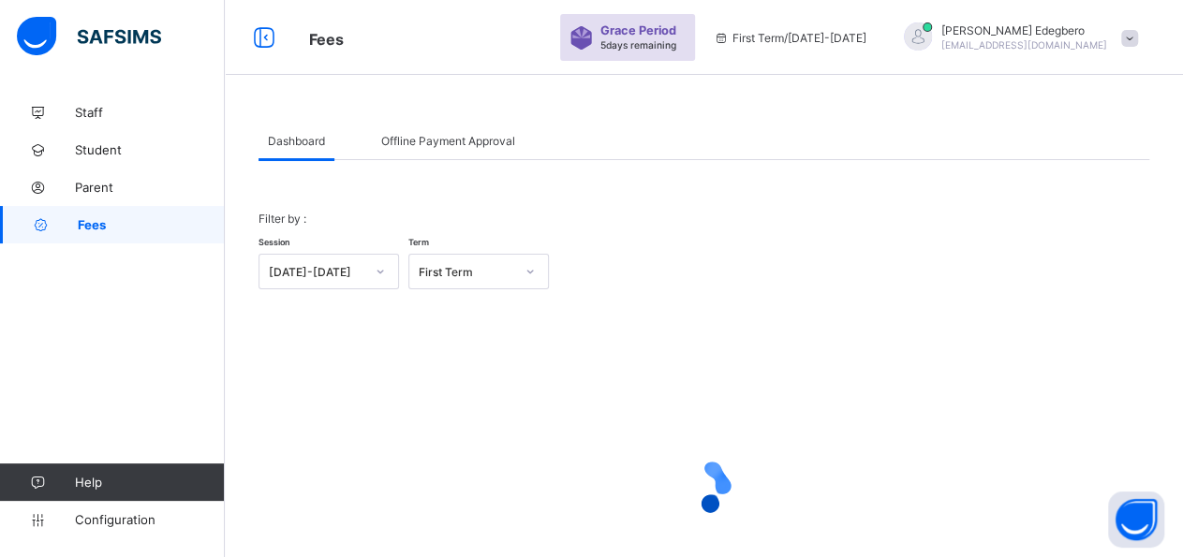
click at [140, 228] on span "Fees" at bounding box center [151, 224] width 147 height 15
drag, startPoint x: 304, startPoint y: 132, endPoint x: 293, endPoint y: 144, distance: 16.6
click at [293, 144] on div "Dashboard" at bounding box center [296, 140] width 76 height 37
click at [293, 144] on span "Dashboard" at bounding box center [296, 141] width 57 height 14
click at [1080, 39] on span "[EMAIL_ADDRESS][DOMAIN_NAME]" at bounding box center [1024, 44] width 166 height 11
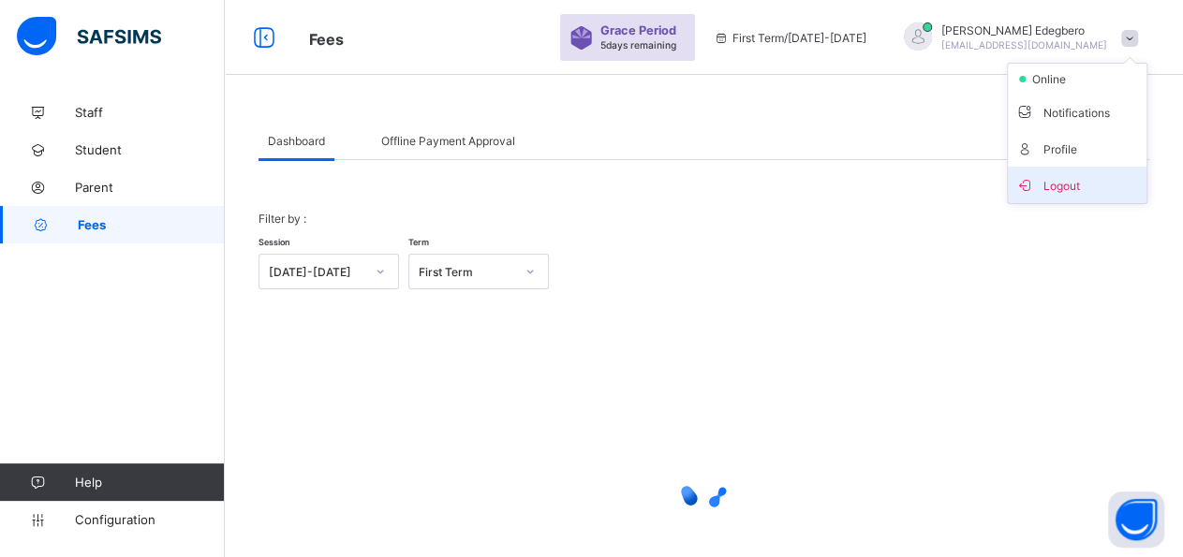
click at [1129, 179] on span "Logout" at bounding box center [1077, 185] width 124 height 22
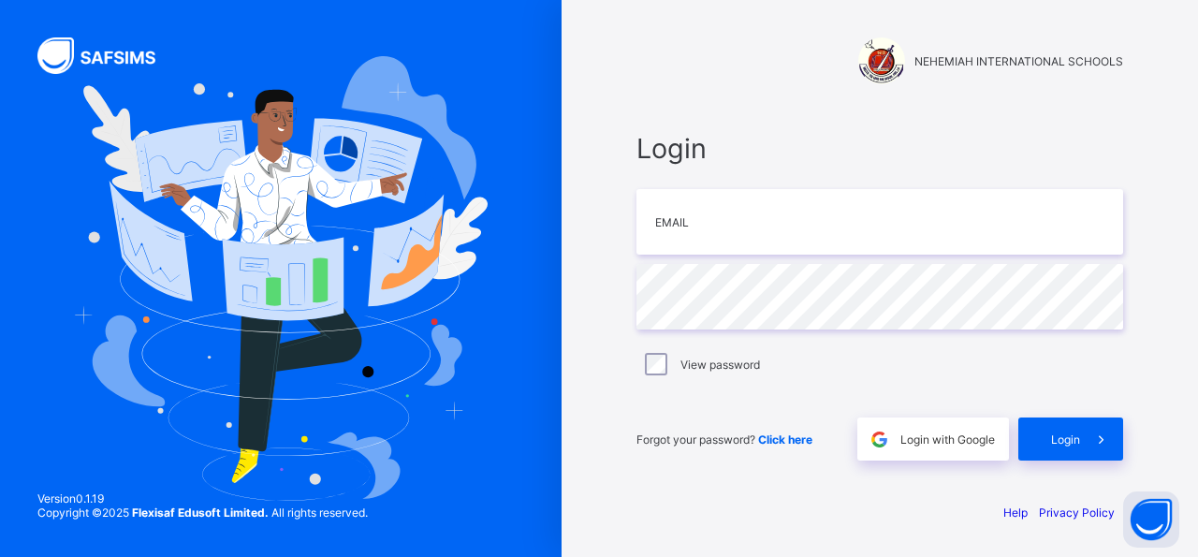
type input "**********"
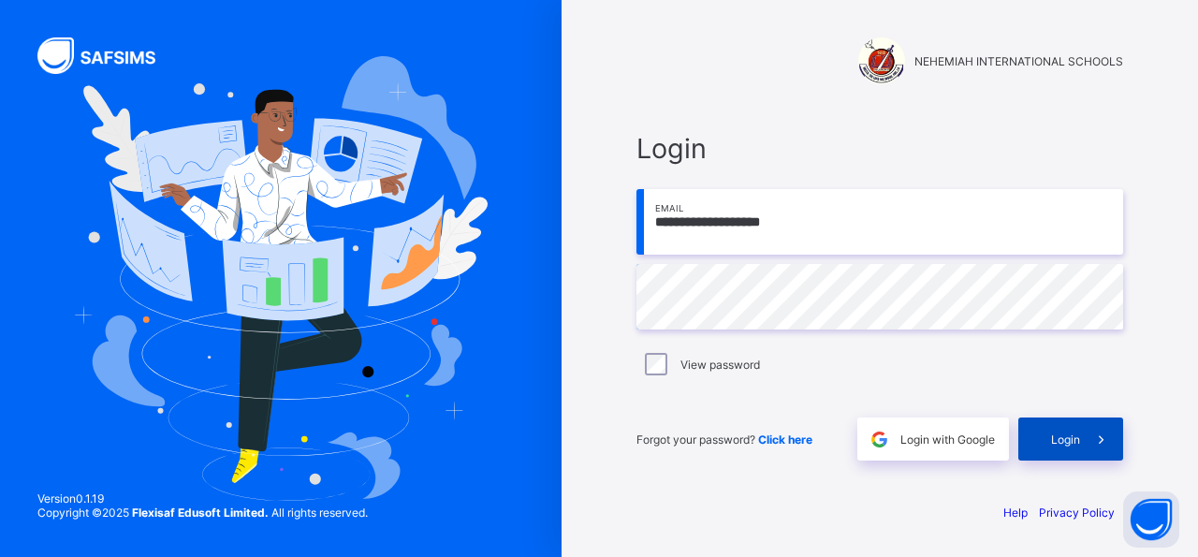
click at [1091, 450] on span at bounding box center [1101, 439] width 43 height 43
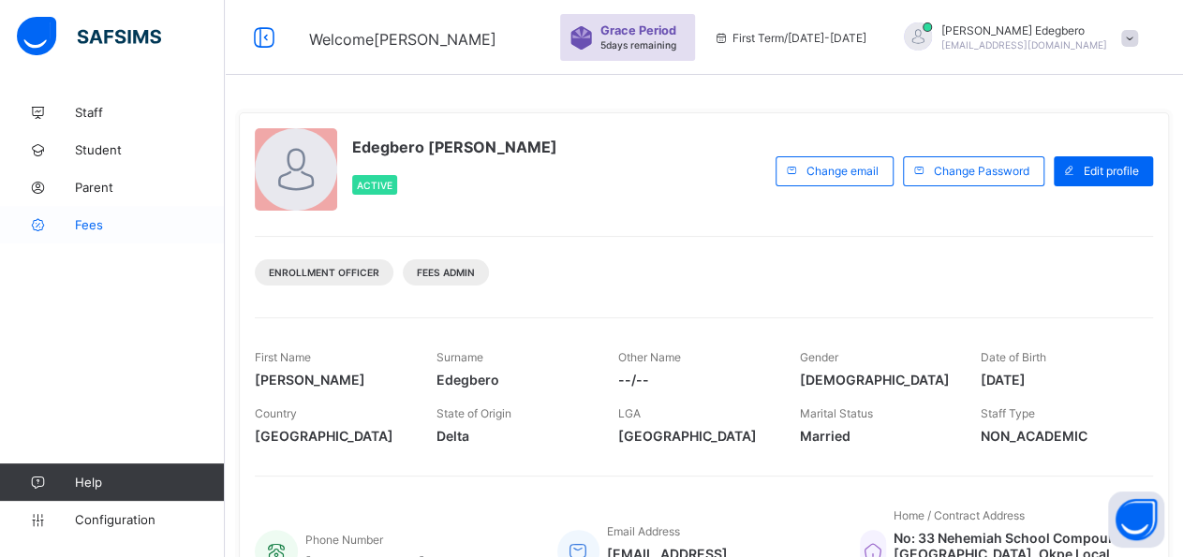
click at [145, 241] on link "Fees" at bounding box center [112, 224] width 225 height 37
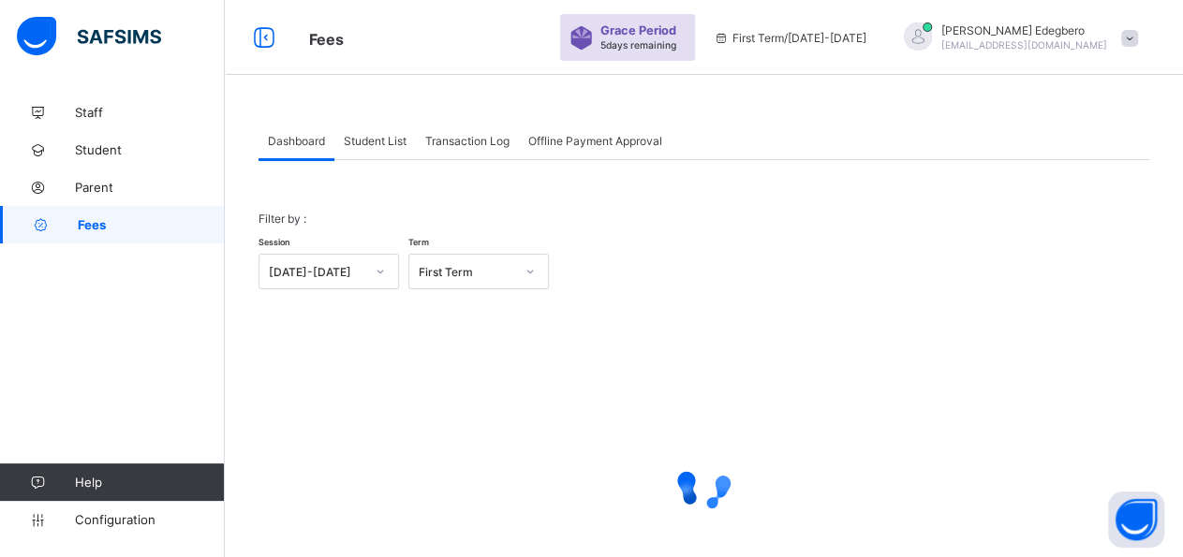
click at [400, 140] on span "Student List" at bounding box center [375, 141] width 63 height 14
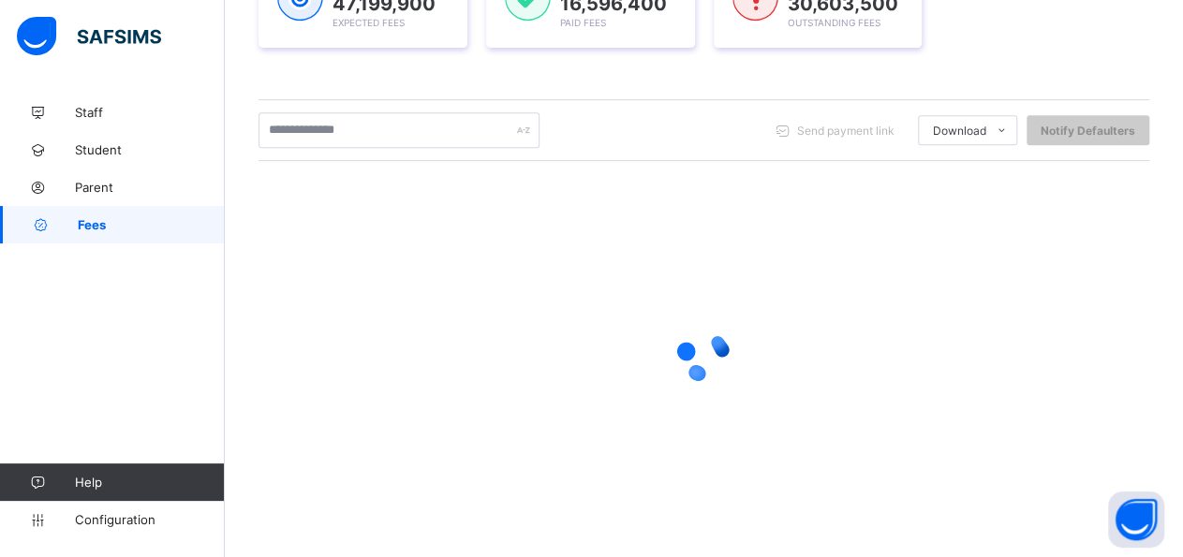
scroll to position [336, 0]
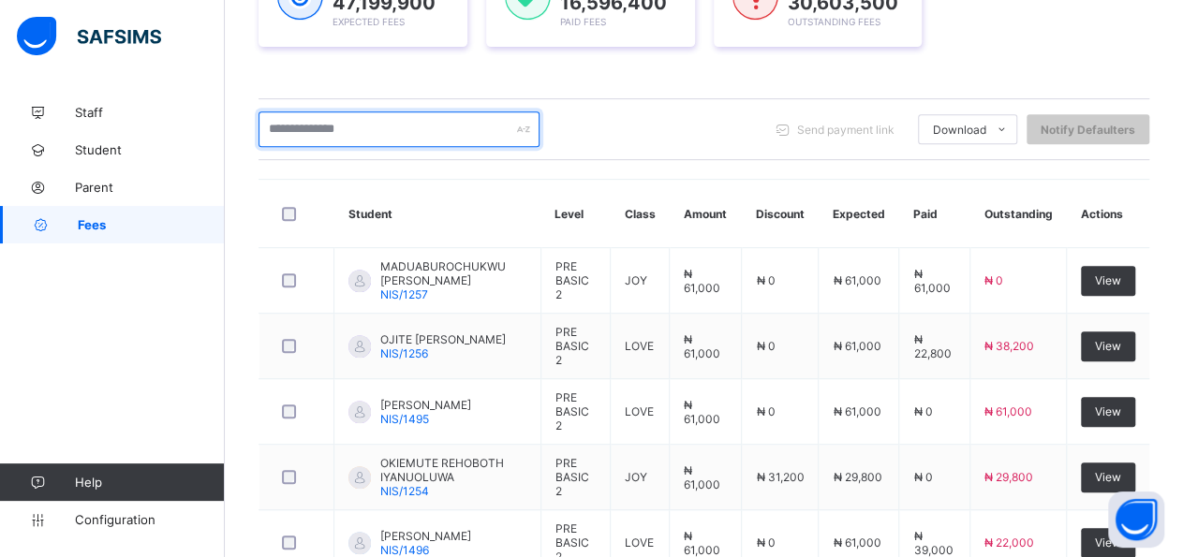
click at [449, 138] on input "text" at bounding box center [398, 129] width 281 height 36
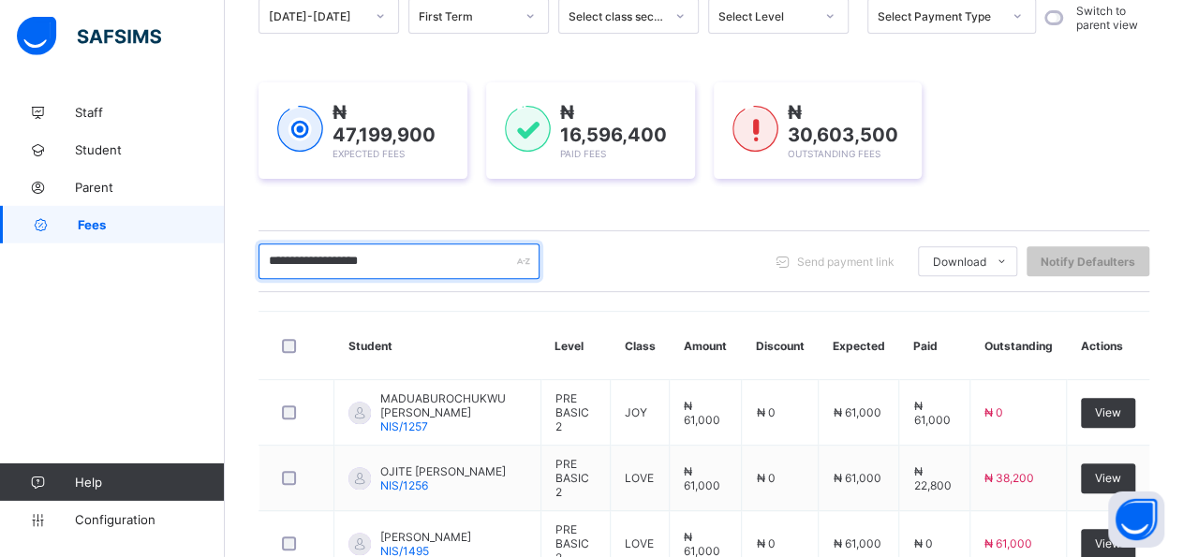
scroll to position [193, 0]
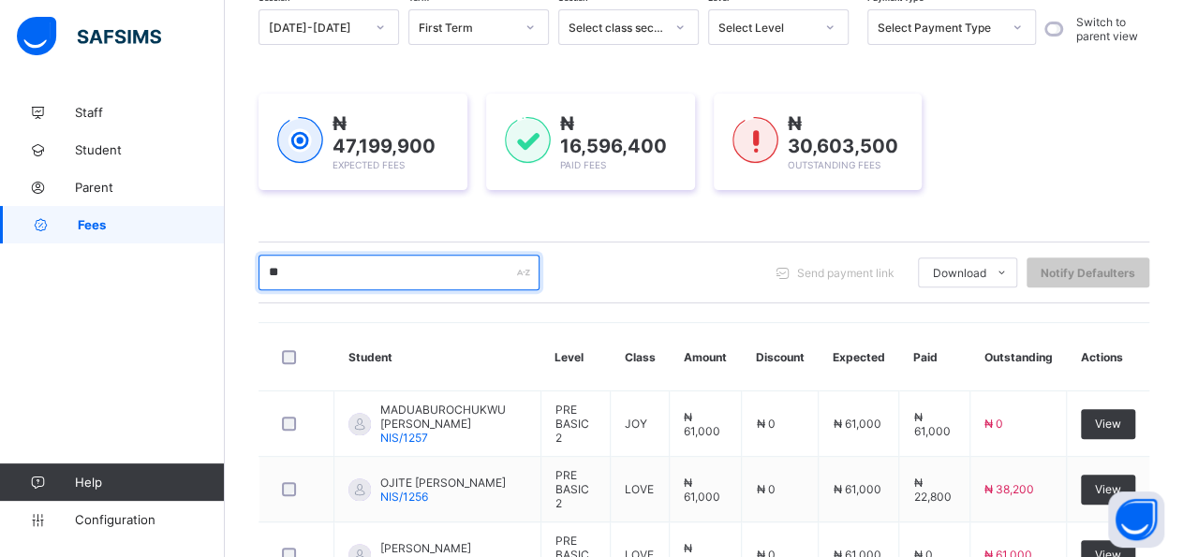
type input "*"
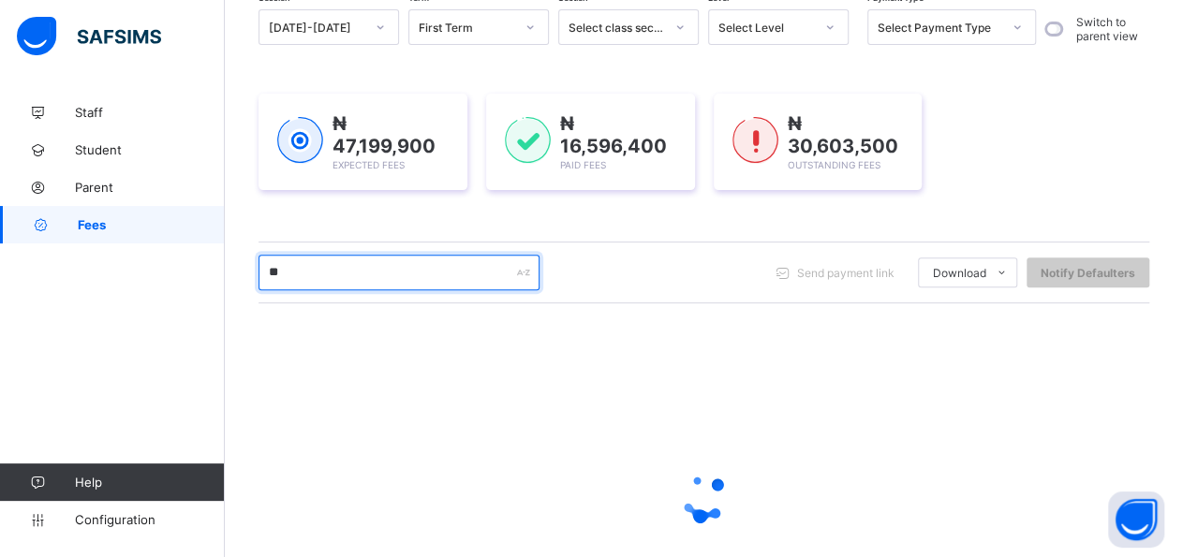
type input "*"
click at [389, 274] on input "**********" at bounding box center [398, 273] width 281 height 36
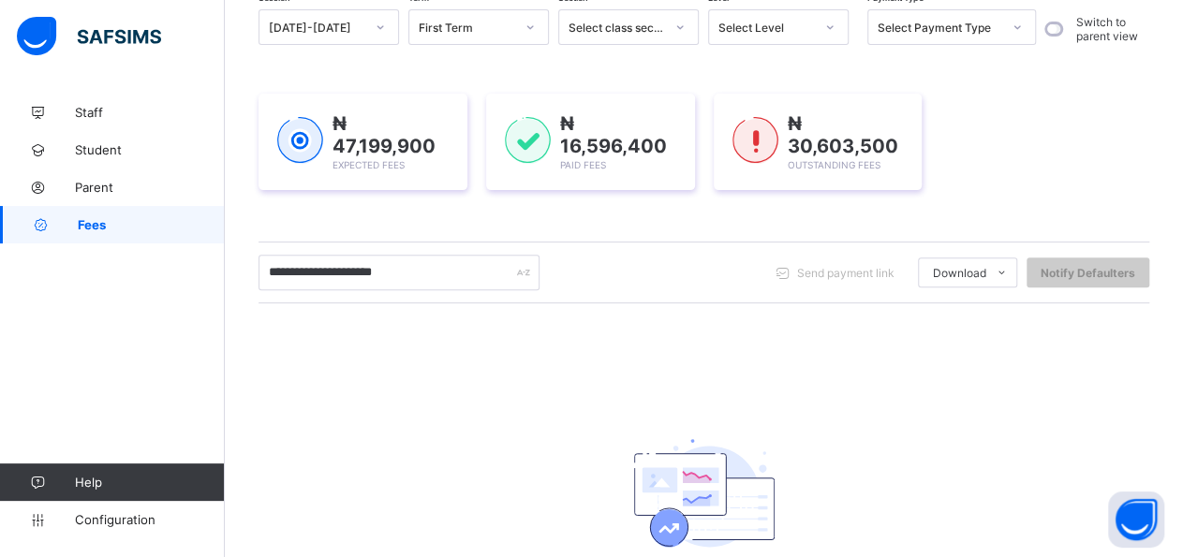
click at [440, 305] on div "**********" at bounding box center [703, 336] width 890 height 654
click at [486, 260] on input "**********" at bounding box center [398, 273] width 281 height 36
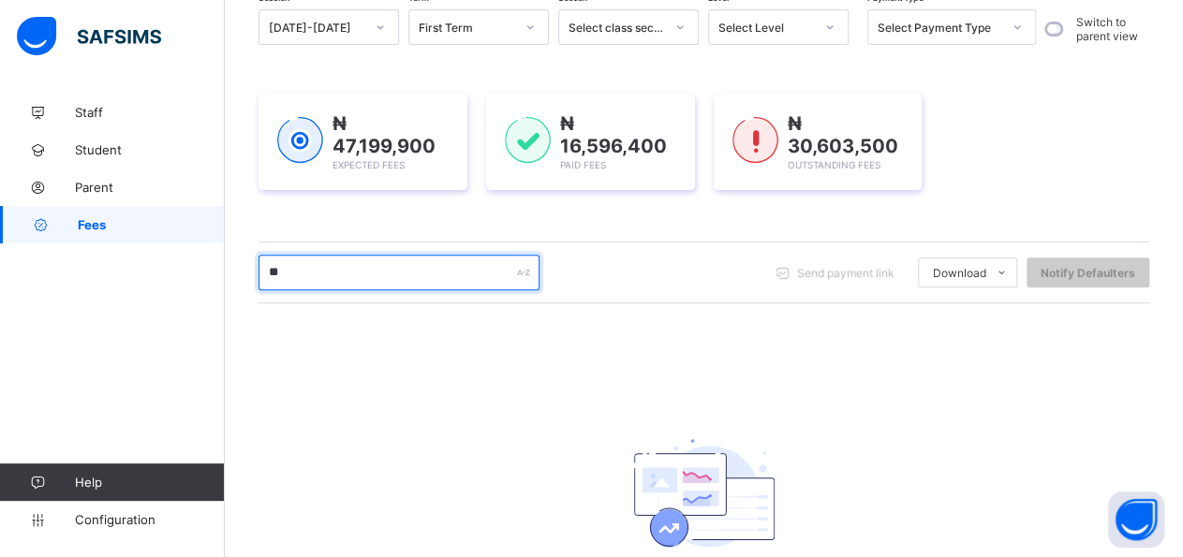
type input "*"
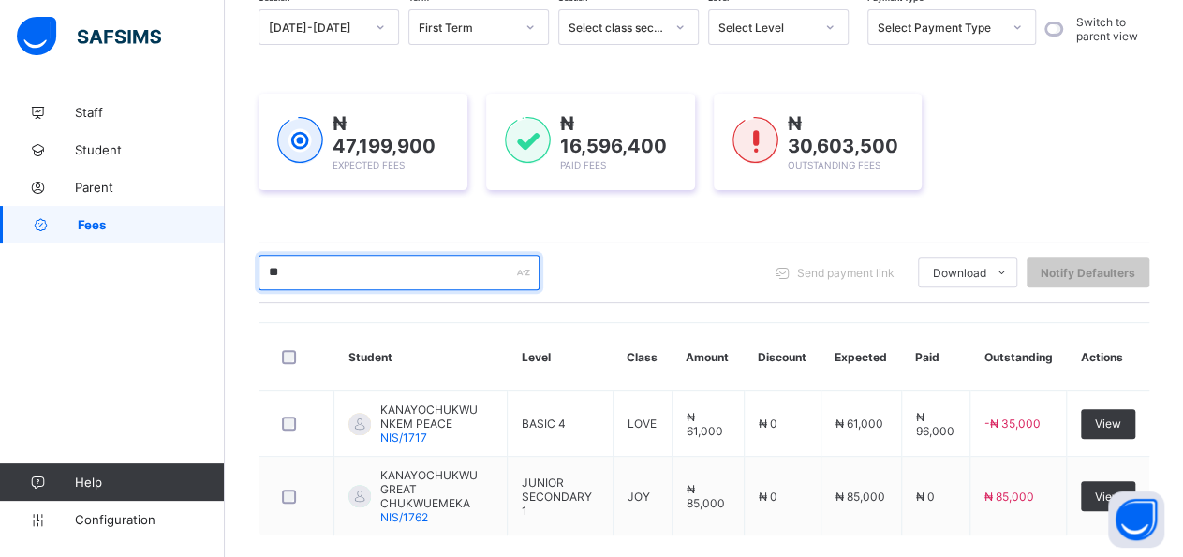
type input "*"
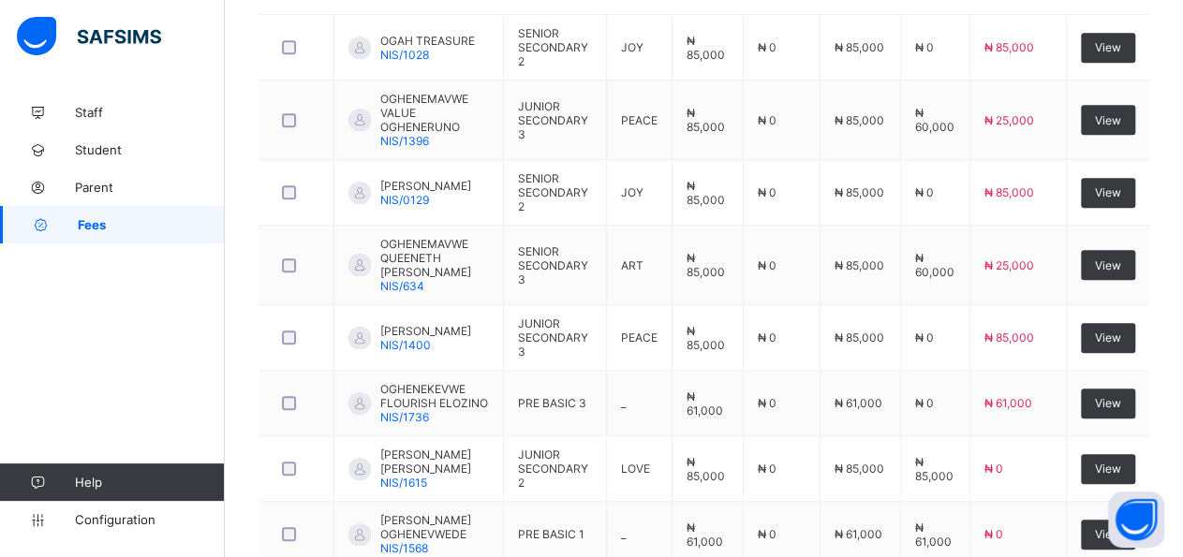
scroll to position [521, 0]
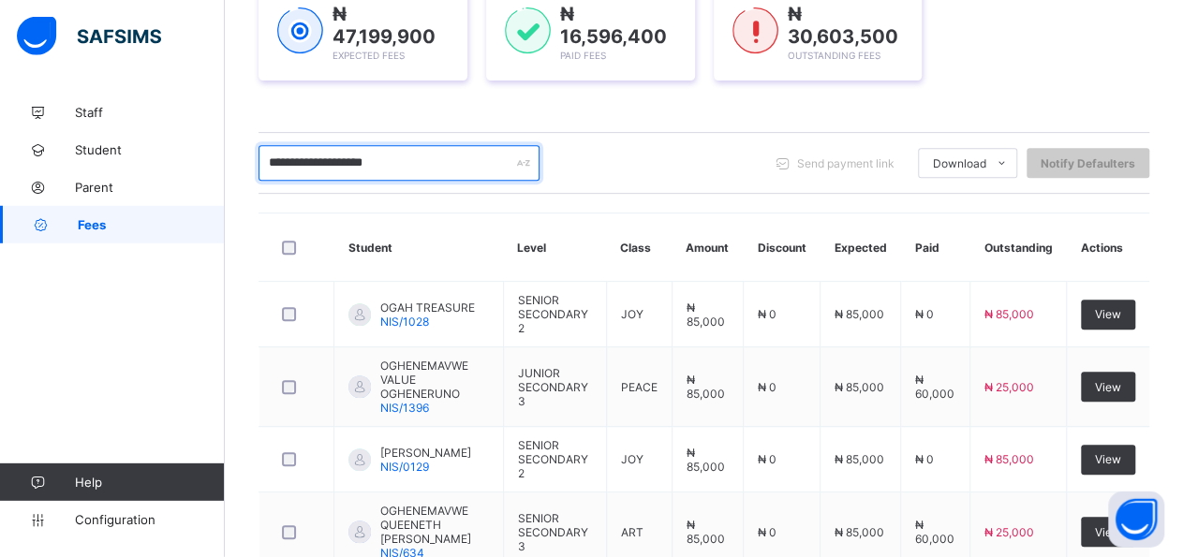
drag, startPoint x: 1186, startPoint y: 7, endPoint x: 1093, endPoint y: 70, distance: 112.7
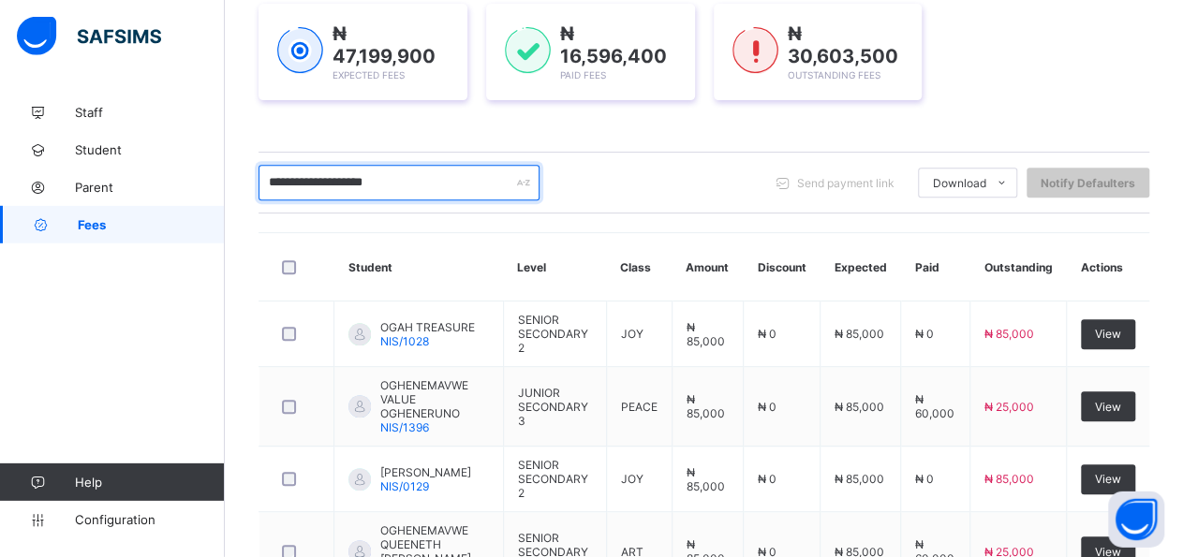
scroll to position [277, 0]
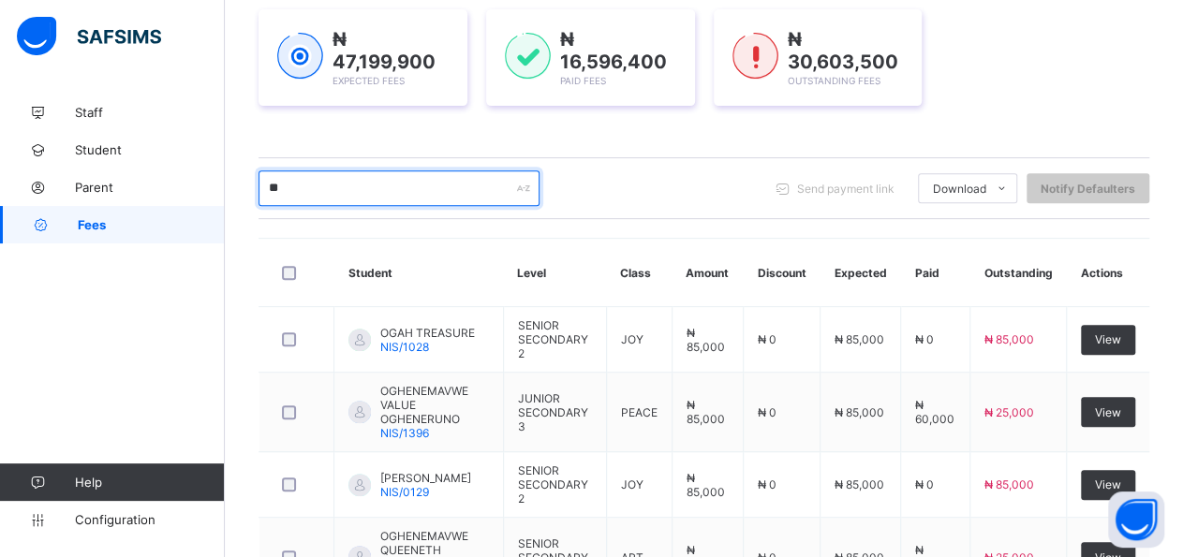
type input "*"
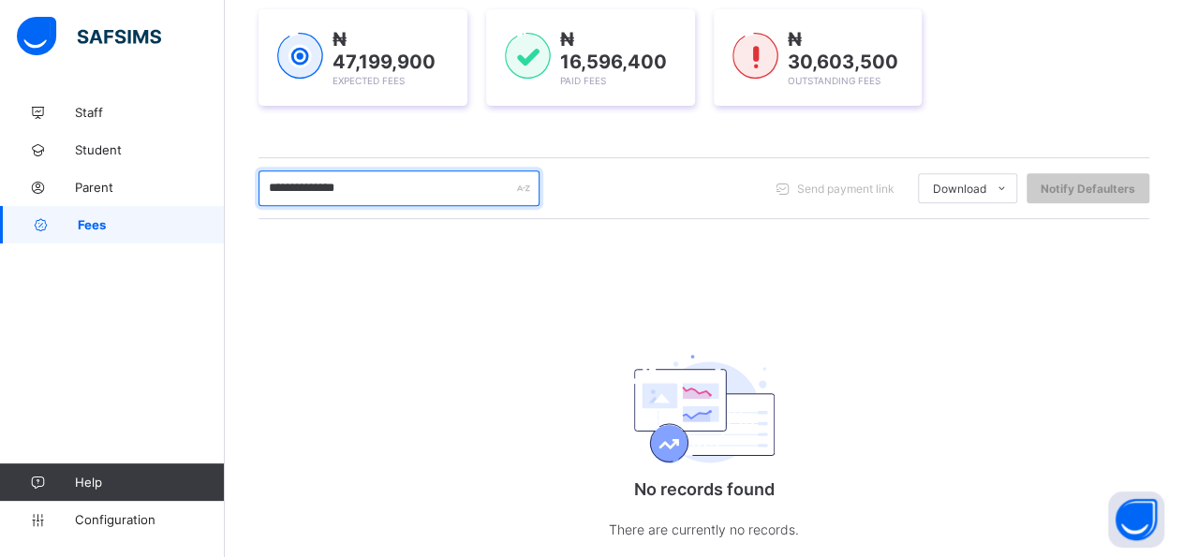
click at [306, 186] on input "**********" at bounding box center [398, 188] width 281 height 36
click at [309, 184] on input "**********" at bounding box center [398, 188] width 281 height 36
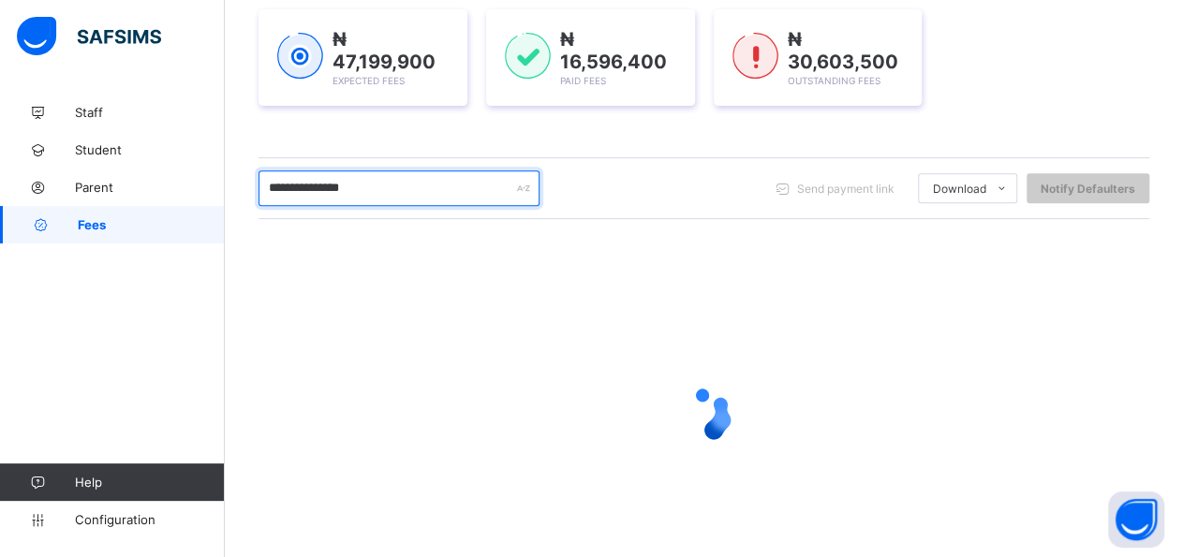
click at [330, 186] on input "**********" at bounding box center [398, 188] width 281 height 36
drag, startPoint x: 381, startPoint y: 189, endPoint x: 368, endPoint y: 194, distance: 13.9
click at [381, 189] on input "**********" at bounding box center [398, 188] width 281 height 36
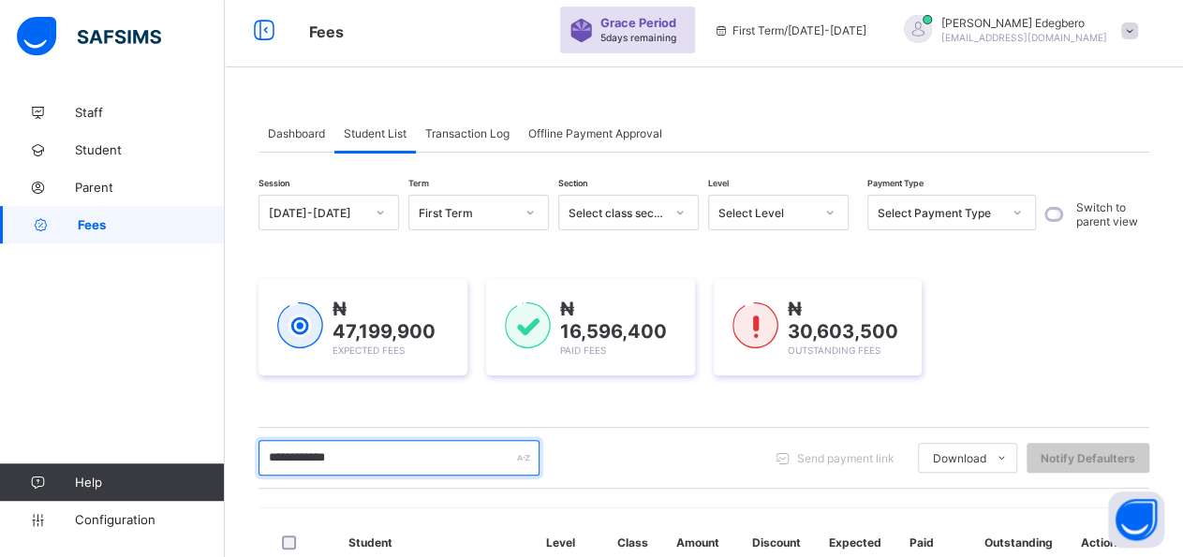
scroll to position [0, 0]
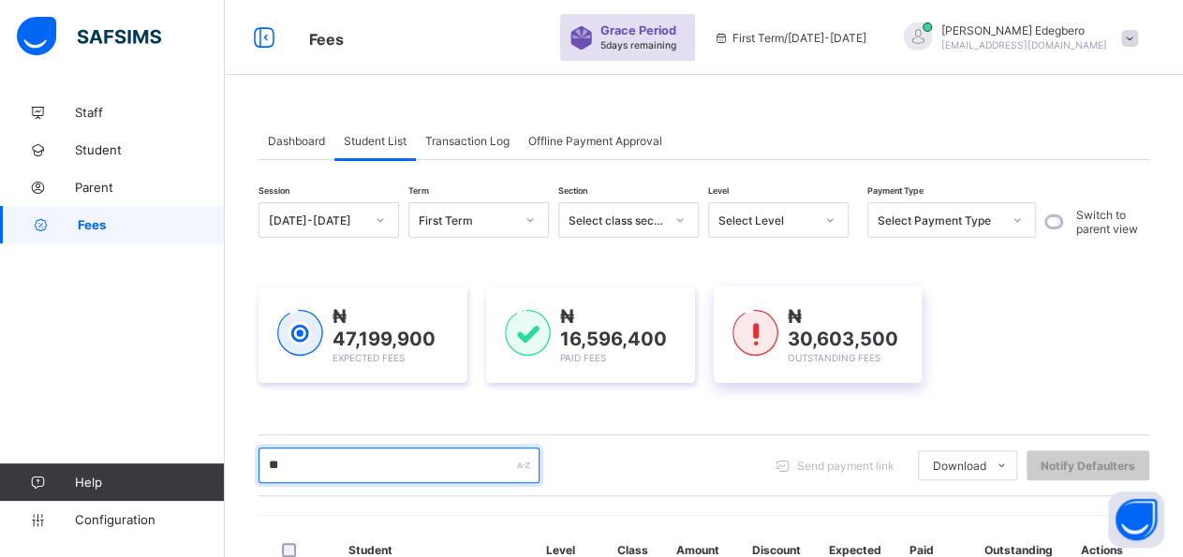
type input "*"
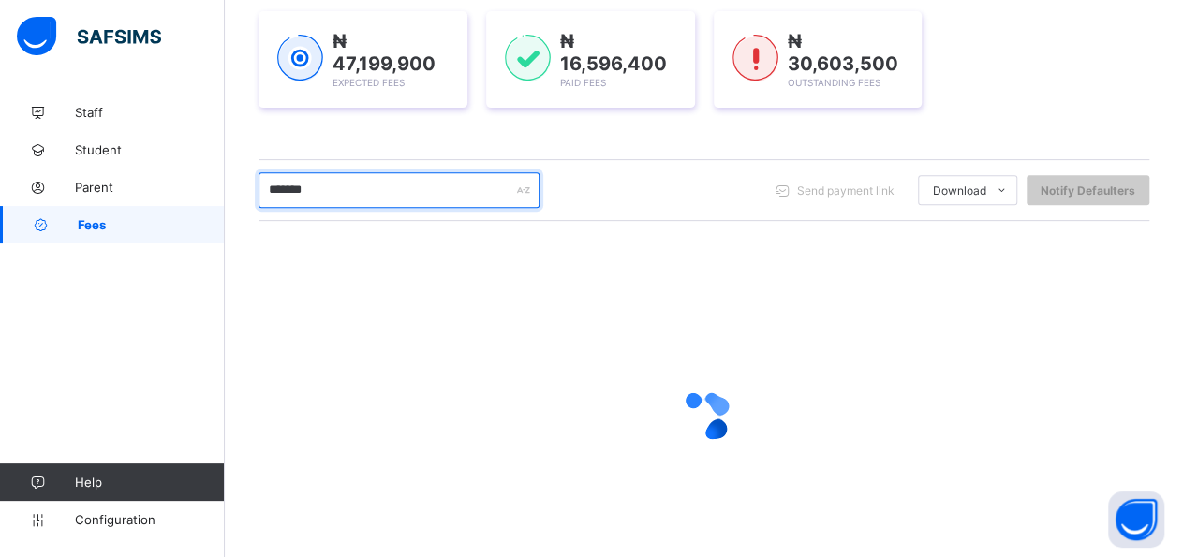
scroll to position [212, 0]
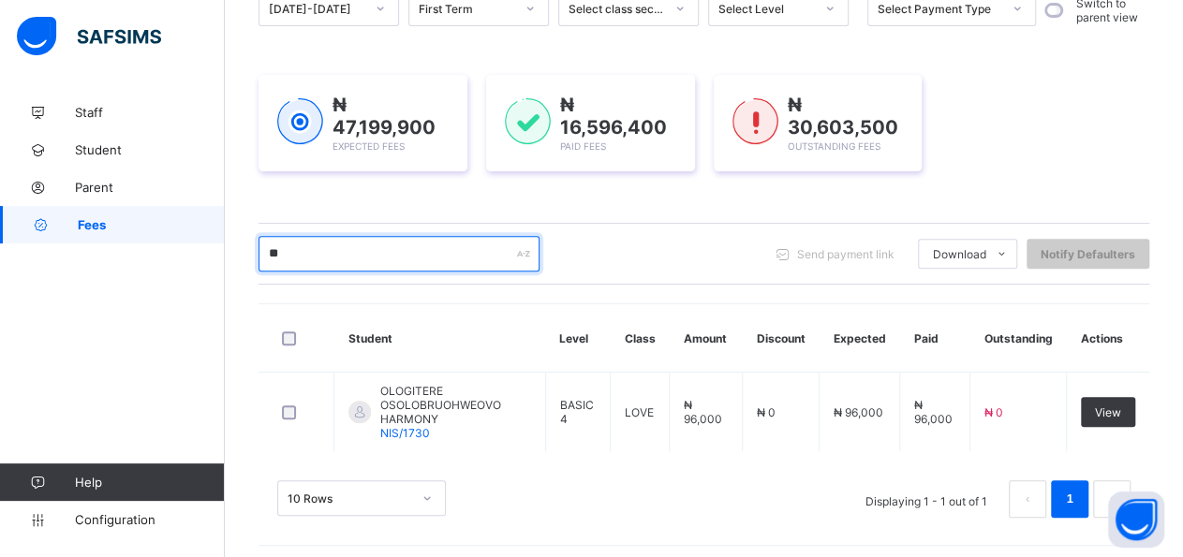
type input "*"
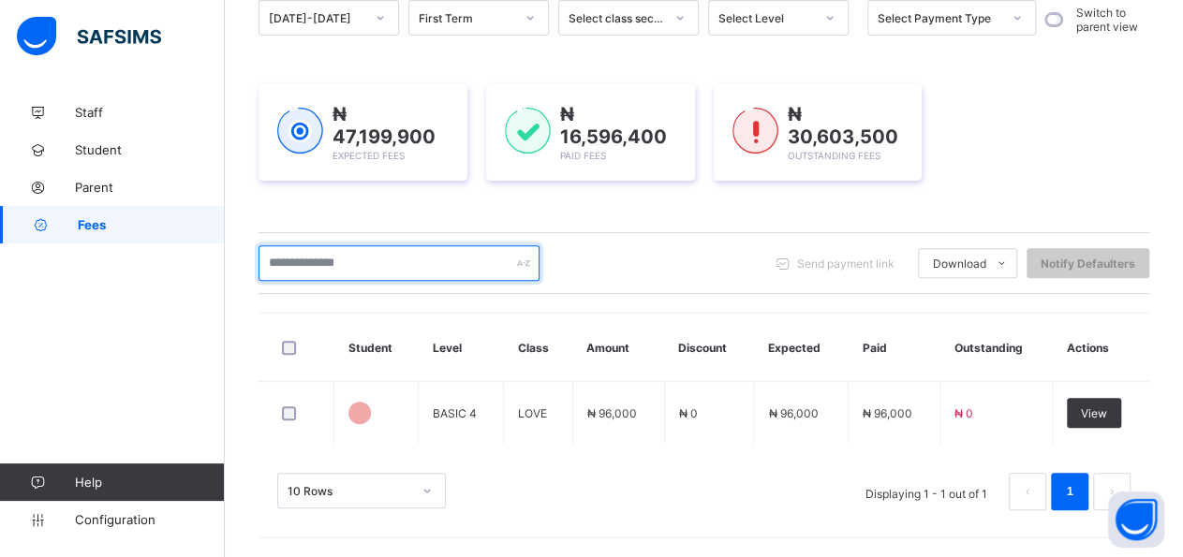
scroll to position [198, 0]
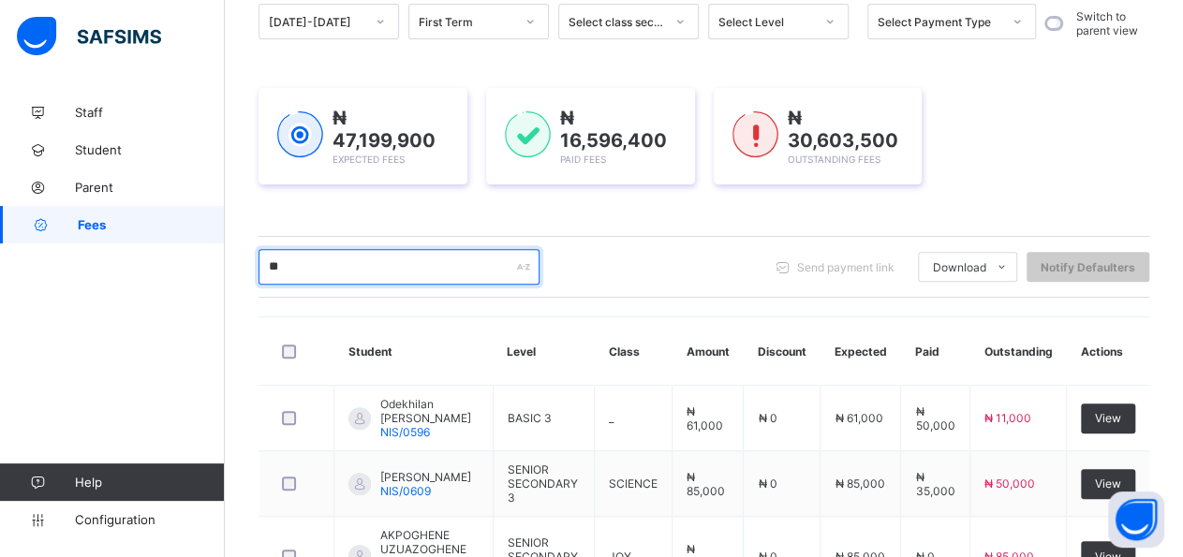
type input "*"
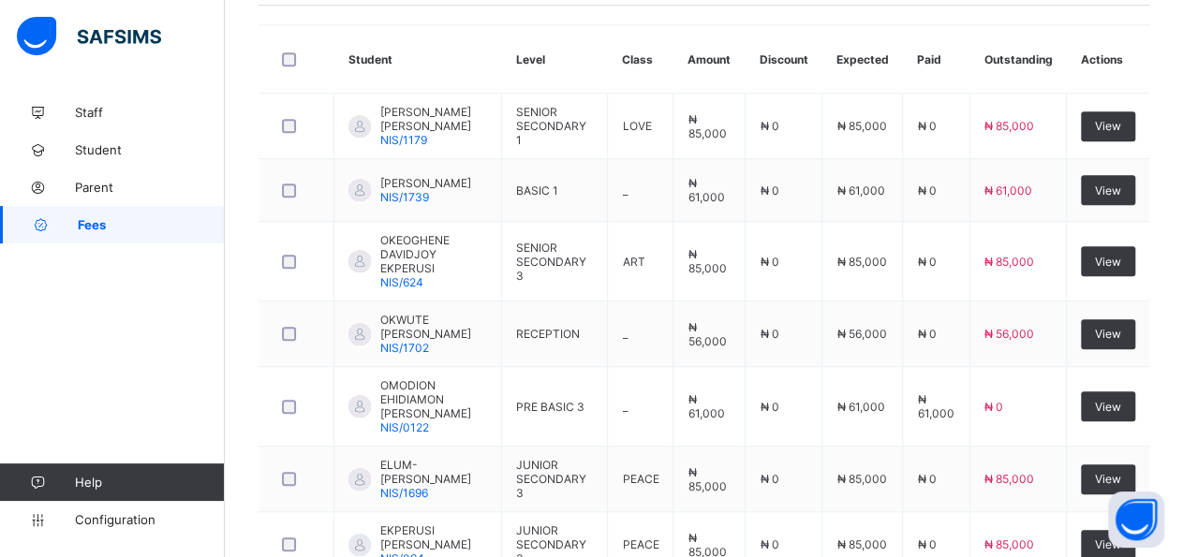
scroll to position [442, 0]
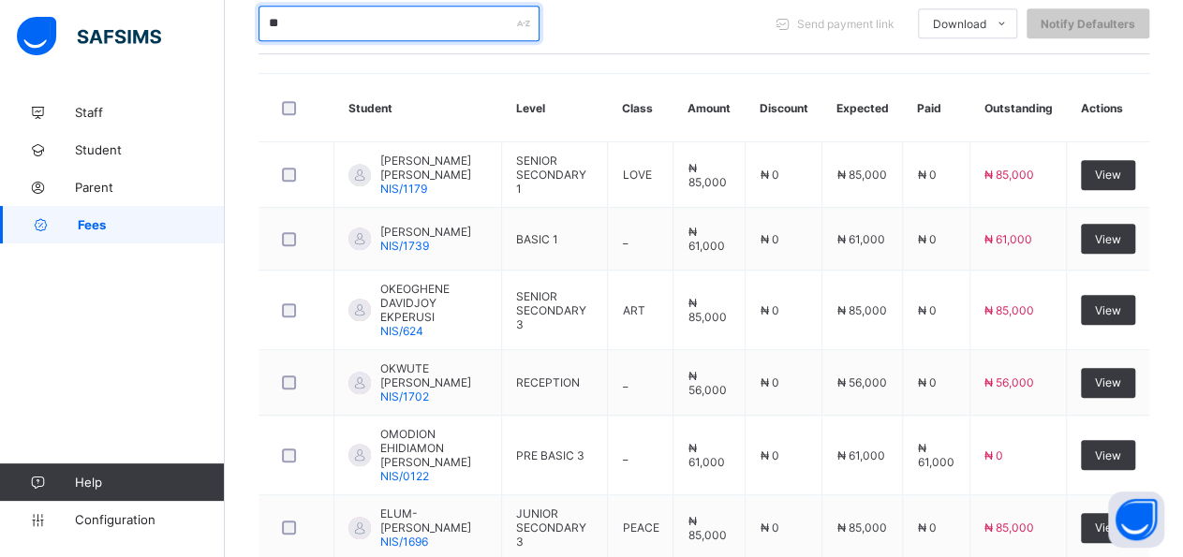
type input "*"
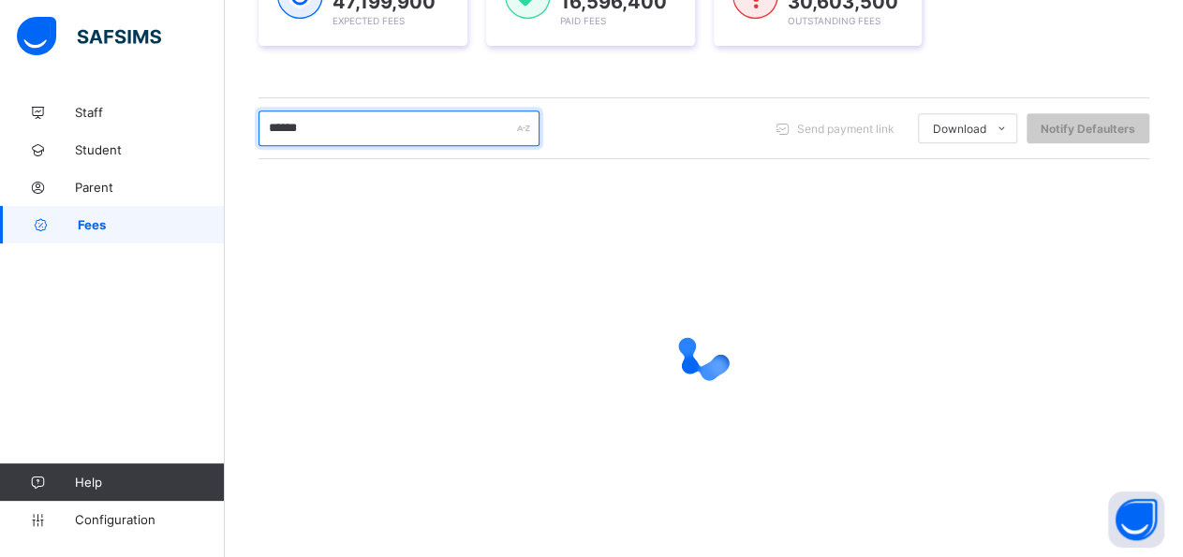
scroll to position [198, 0]
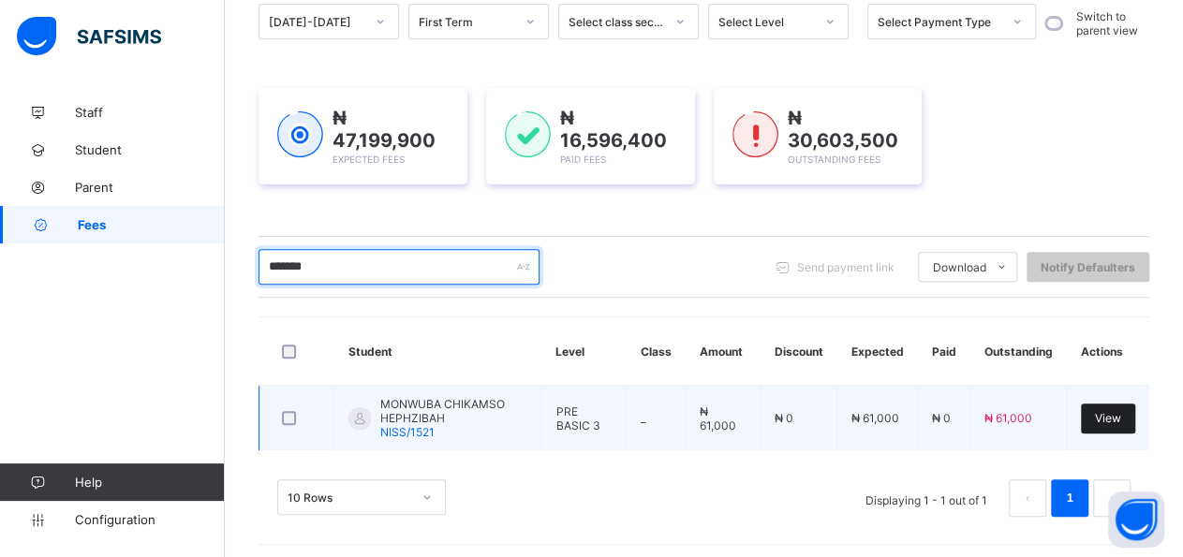
type input "*******"
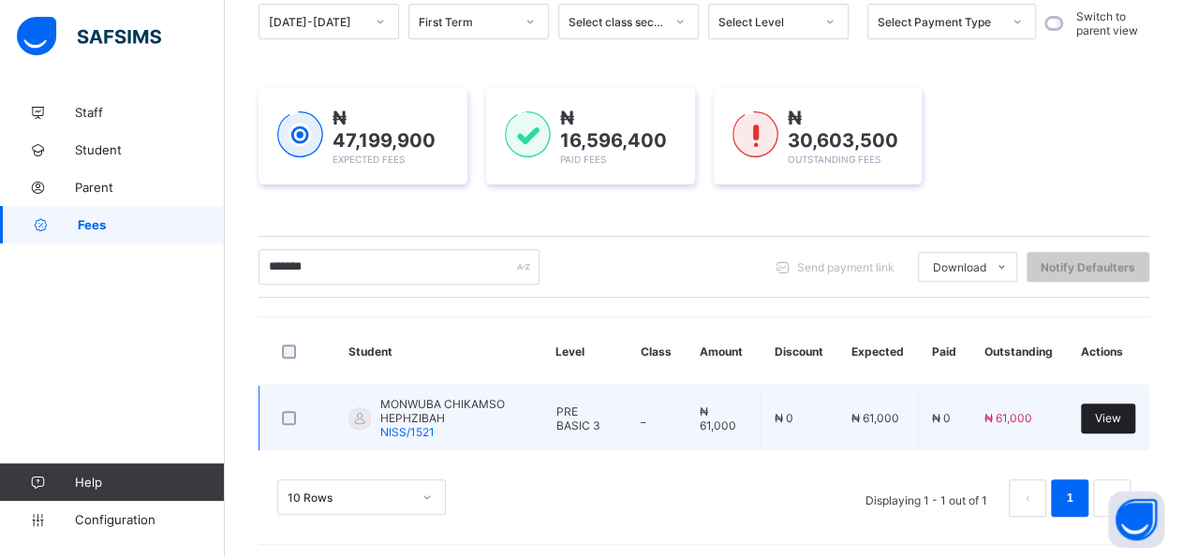
click at [1121, 412] on span "View" at bounding box center [1107, 418] width 26 height 14
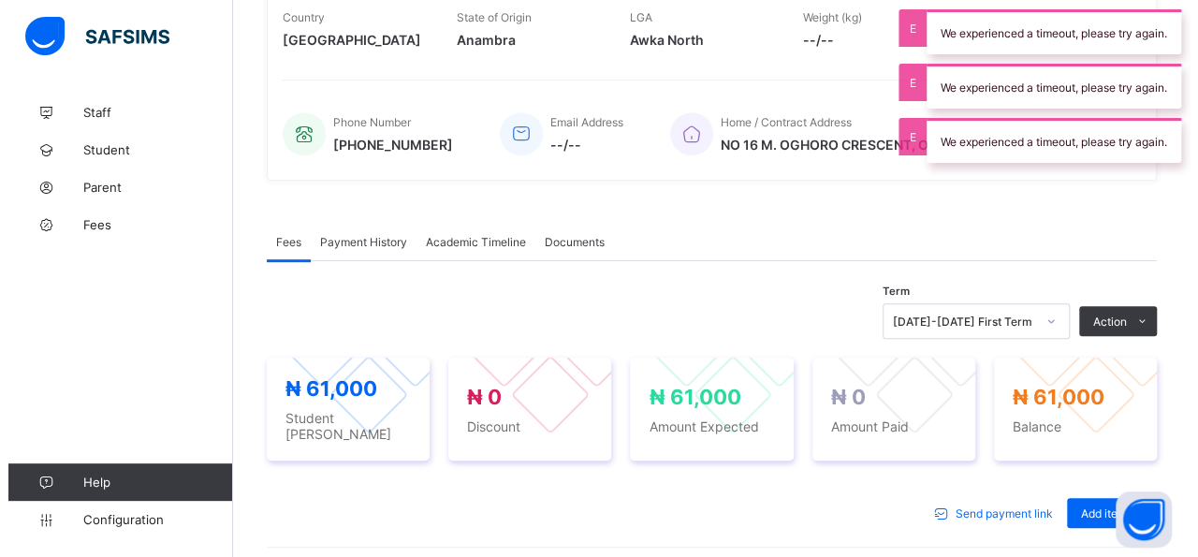
scroll to position [442, 0]
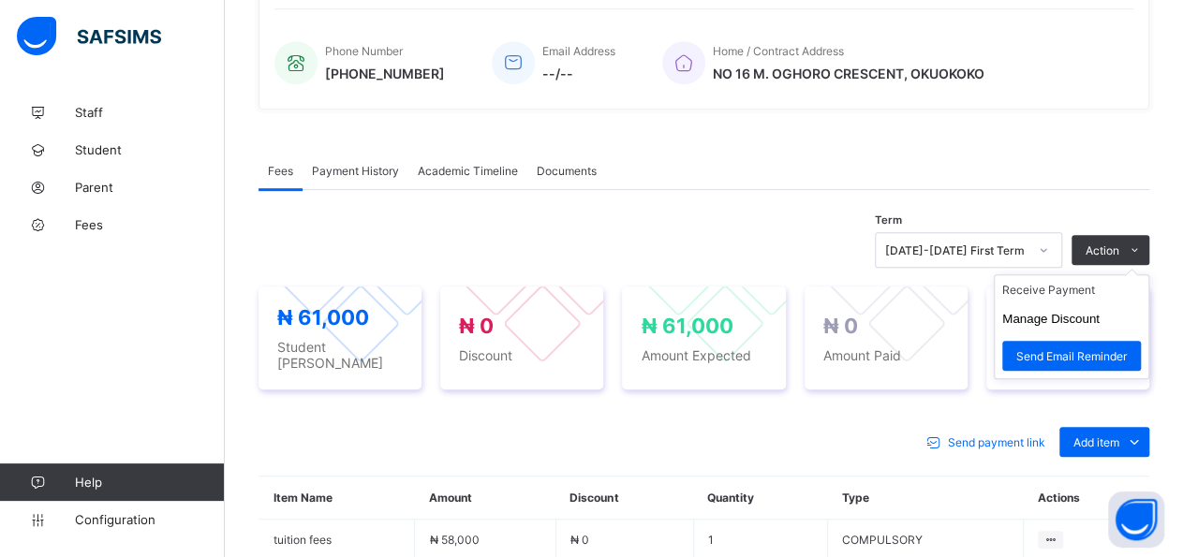
click at [1108, 274] on ul "Receive Payment Manage Discount Send Email Reminder" at bounding box center [1070, 326] width 155 height 105
click at [1085, 282] on li "Receive Payment" at bounding box center [1071, 289] width 154 height 29
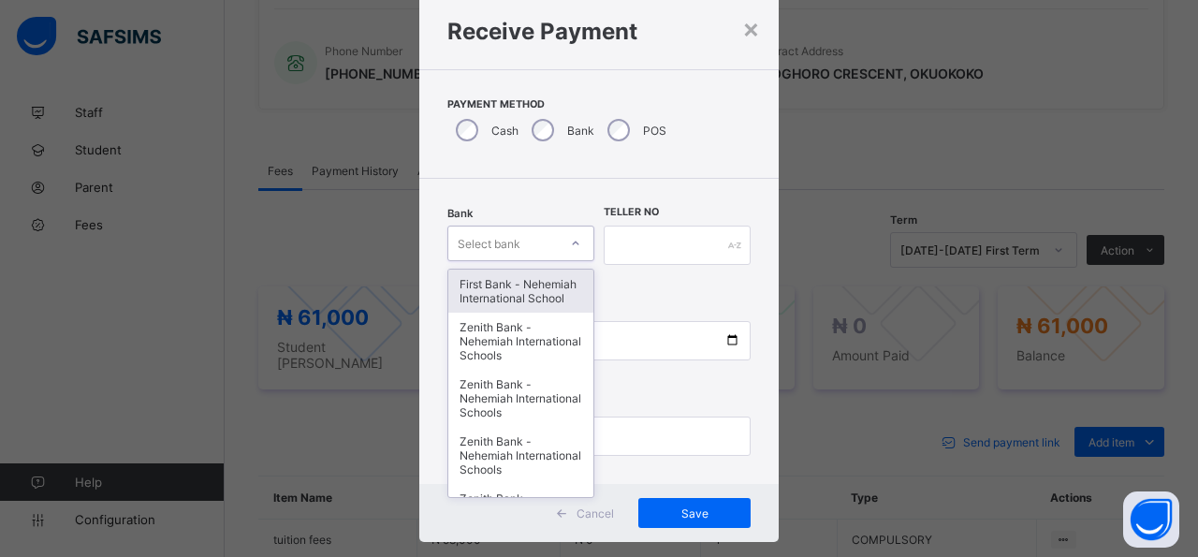
click at [572, 261] on div "option First Bank - Nehemiah International School focused, 1 of 17. 17 results …" at bounding box center [521, 244] width 147 height 36
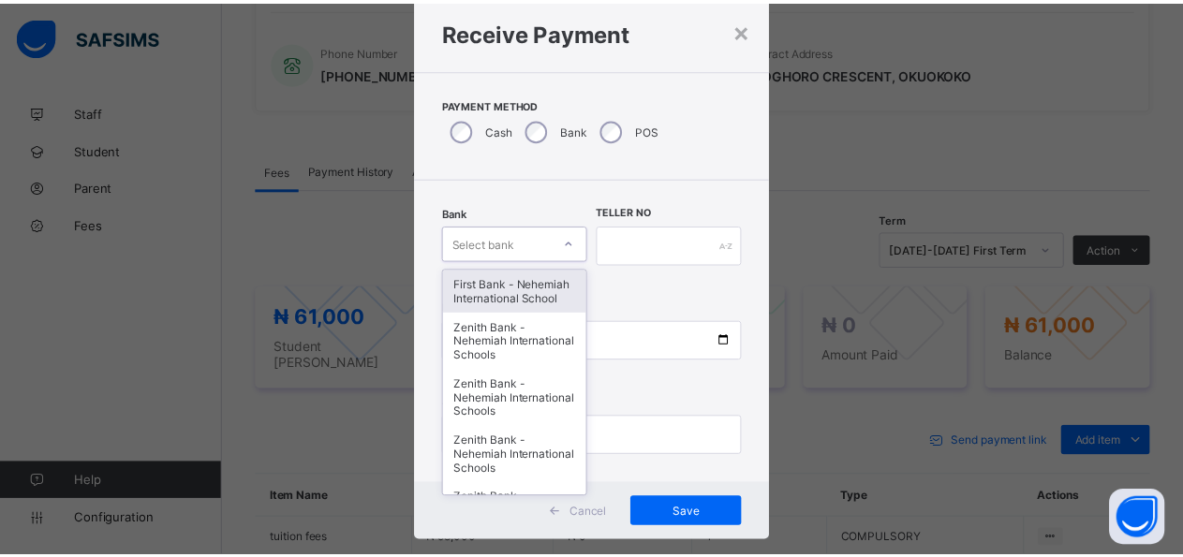
scroll to position [54, 0]
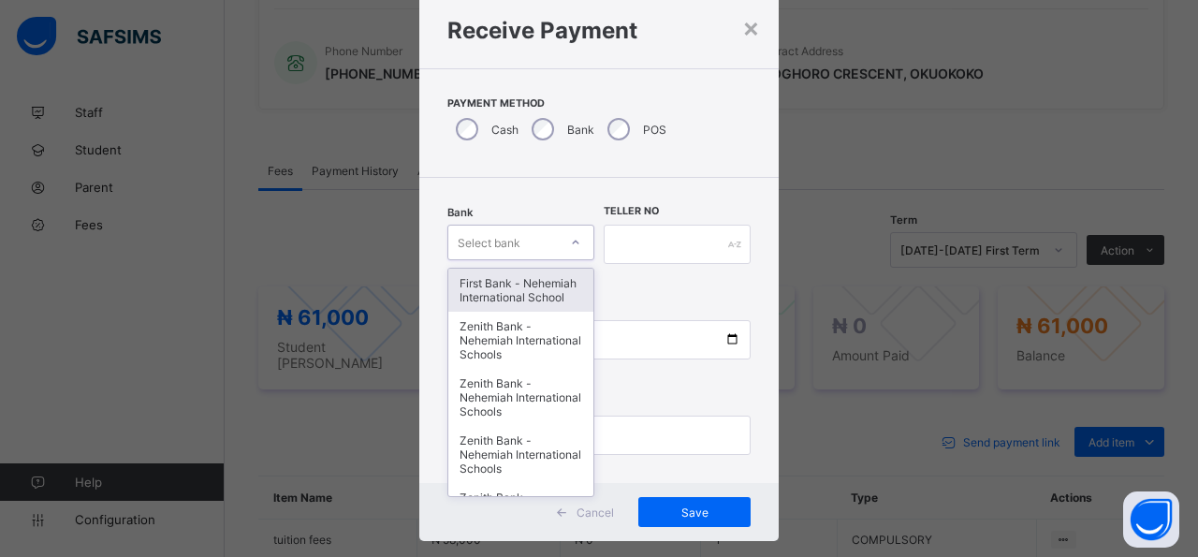
click at [541, 282] on div "First Bank - Nehemiah International School" at bounding box center [520, 290] width 145 height 43
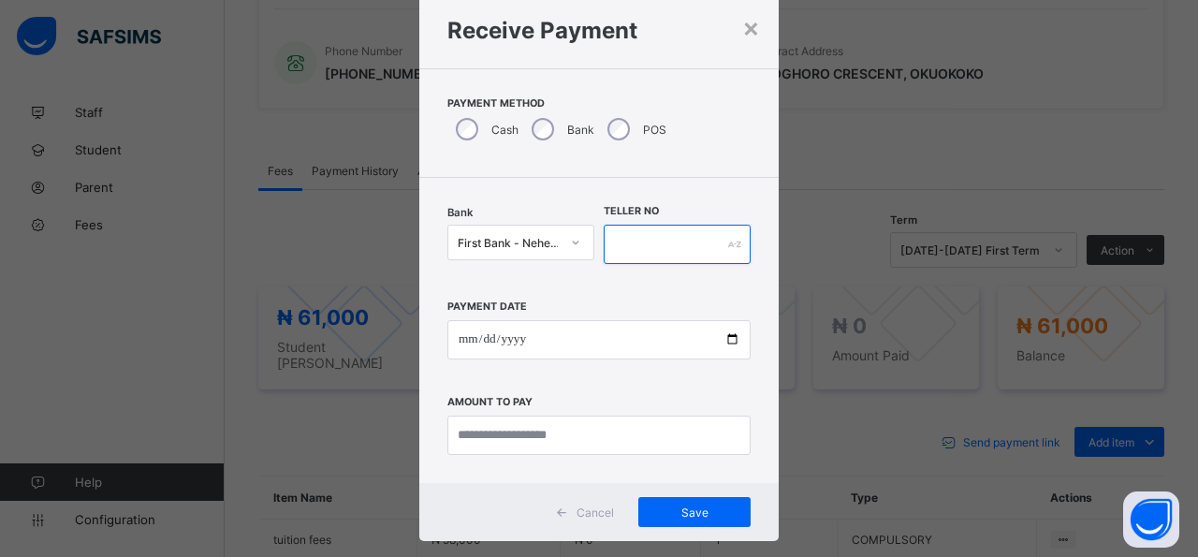
click at [692, 254] on input "text" at bounding box center [677, 244] width 147 height 39
type input "*****"
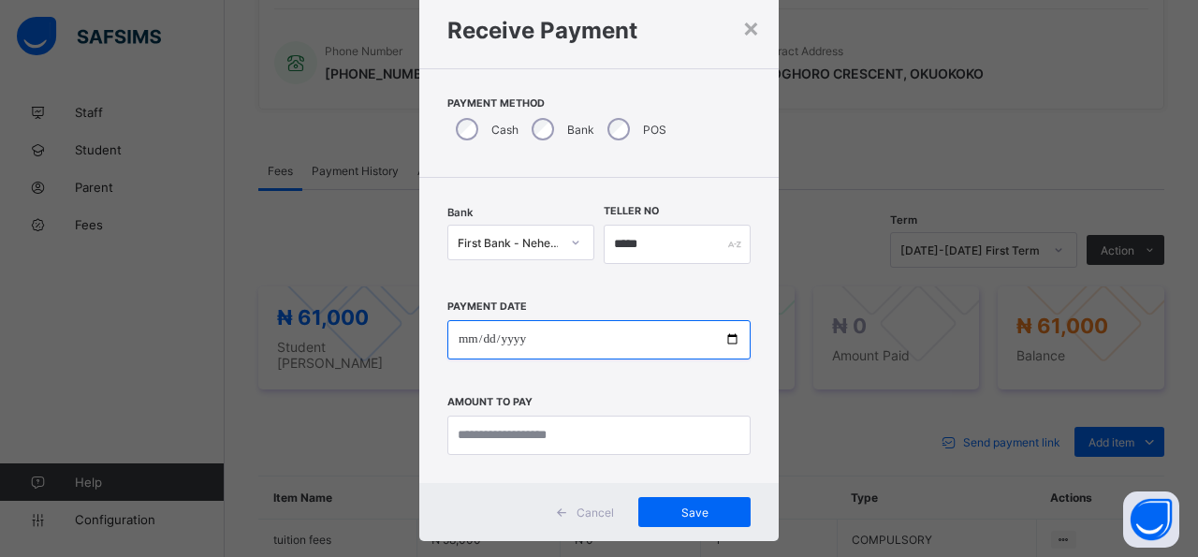
click at [722, 342] on input "date" at bounding box center [599, 339] width 303 height 39
type input "**********"
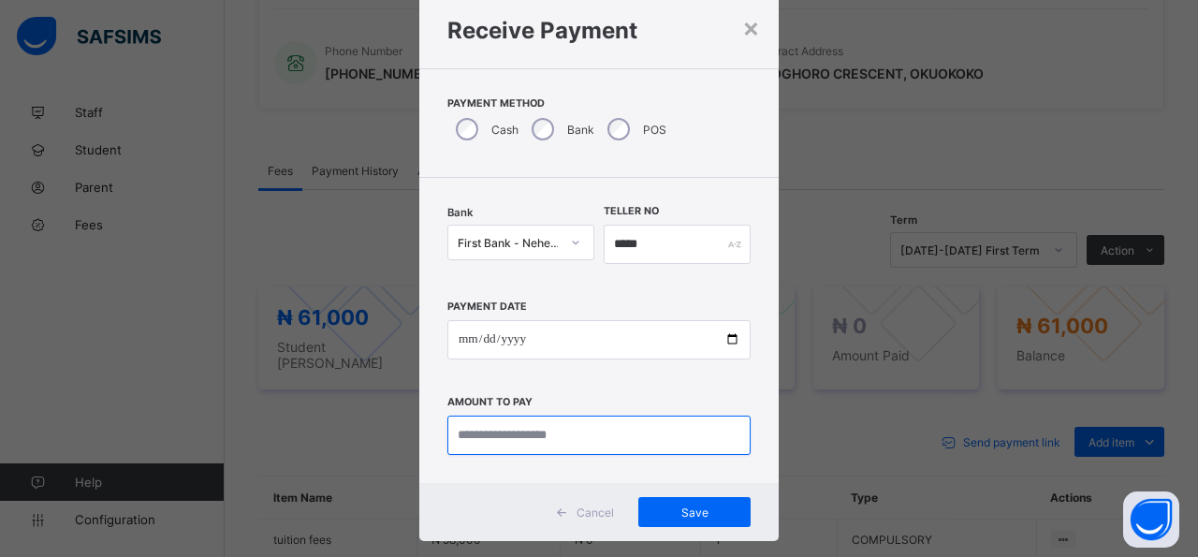
click at [661, 435] on input "currency" at bounding box center [599, 435] width 303 height 39
type input "********"
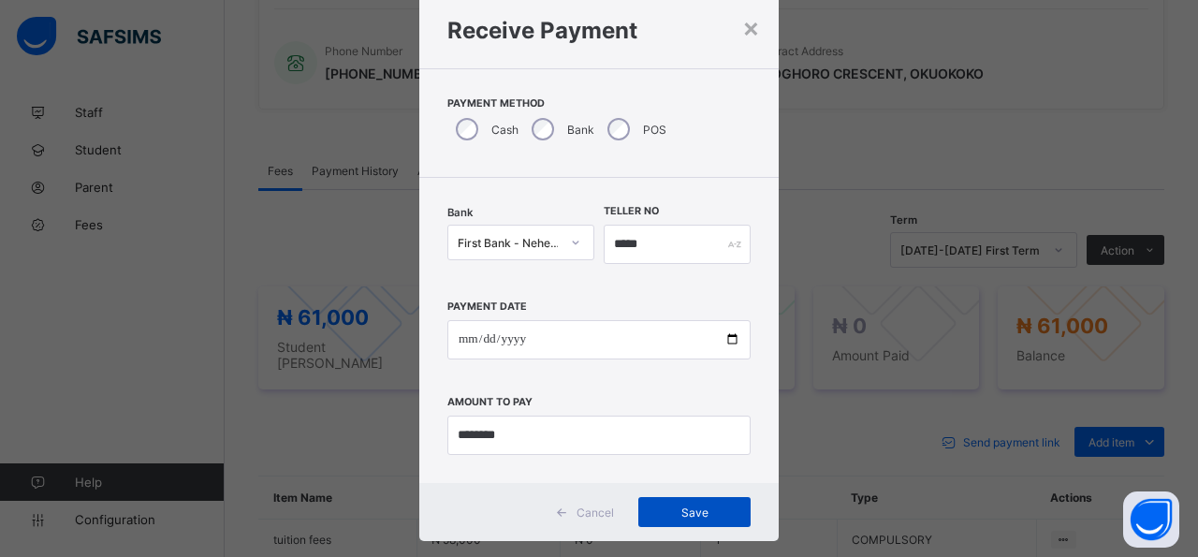
click at [702, 515] on span "Save" at bounding box center [695, 513] width 84 height 14
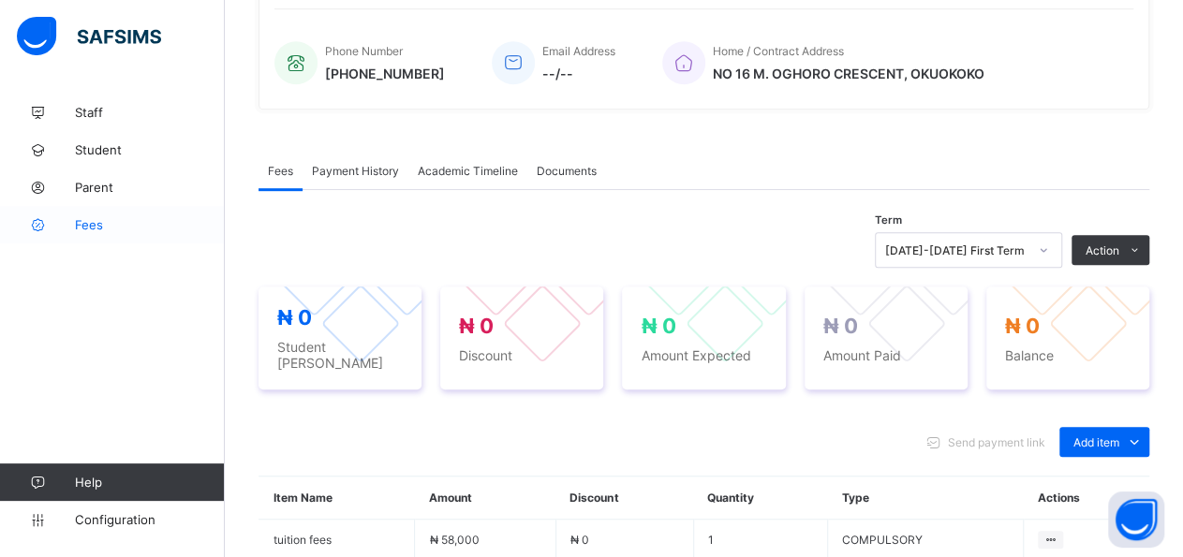
drag, startPoint x: 87, startPoint y: 229, endPoint x: 87, endPoint y: 240, distance: 10.3
click at [87, 230] on span "Fees" at bounding box center [150, 224] width 150 height 15
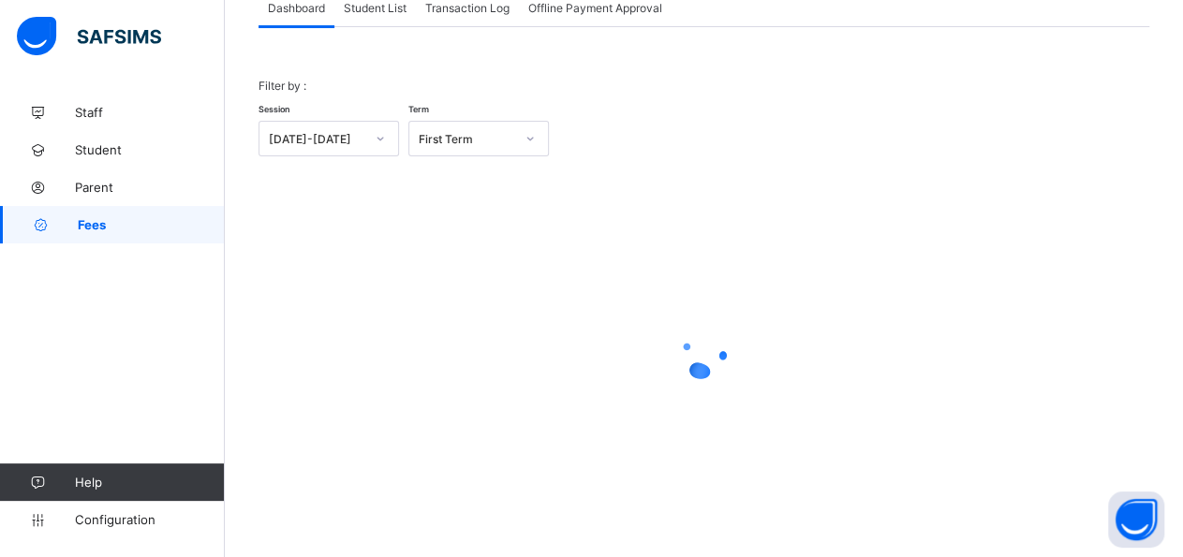
click at [391, 22] on div "Student List" at bounding box center [374, 7] width 81 height 37
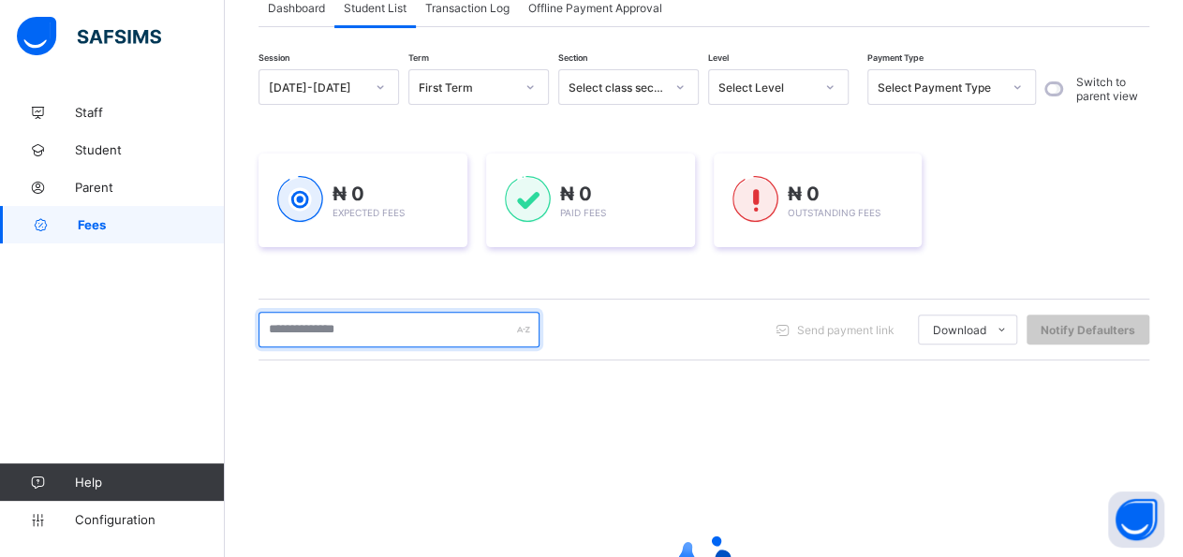
click at [387, 335] on input "text" at bounding box center [398, 330] width 281 height 36
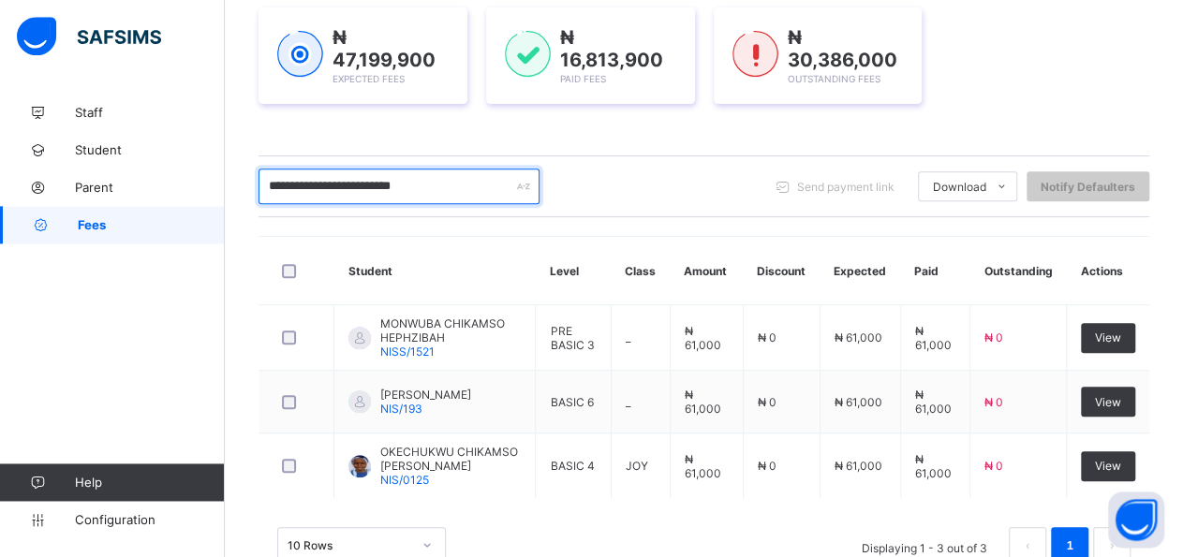
scroll to position [279, 0]
type input "*"
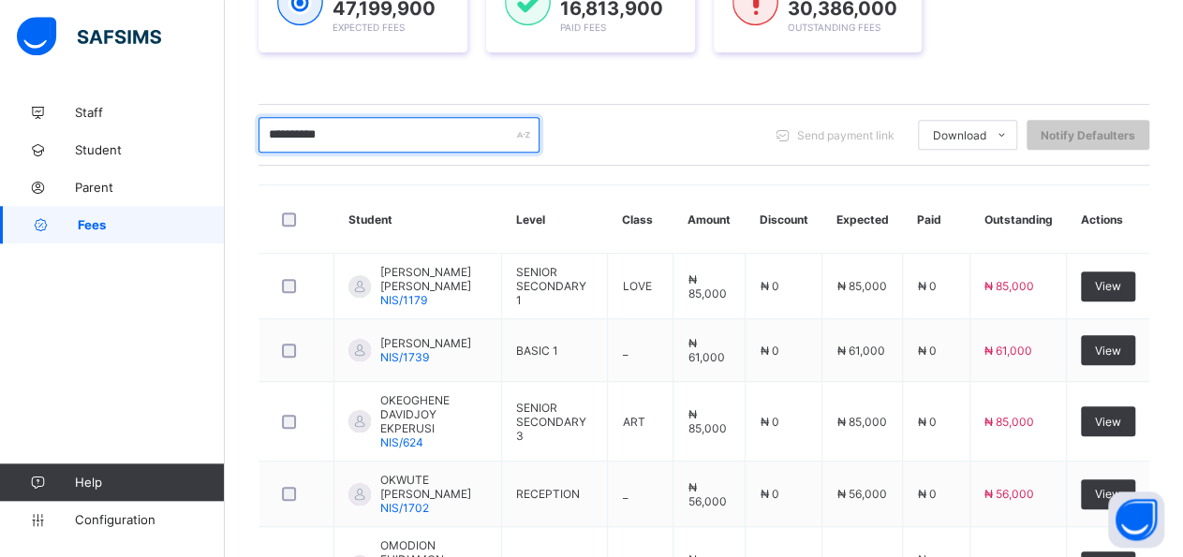
scroll to position [319, 0]
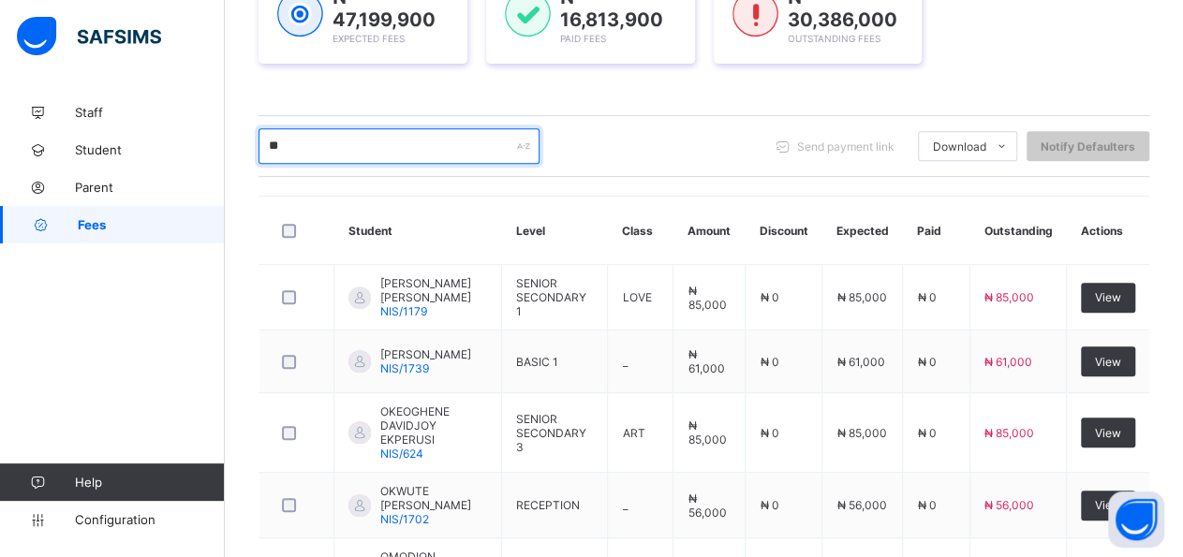
type input "*"
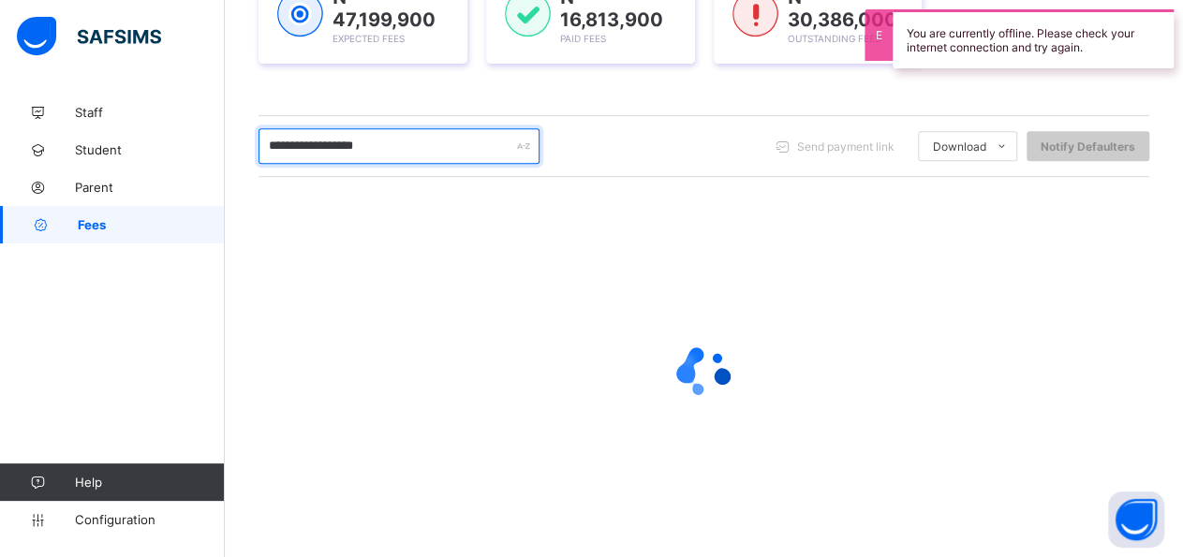
scroll to position [198, 0]
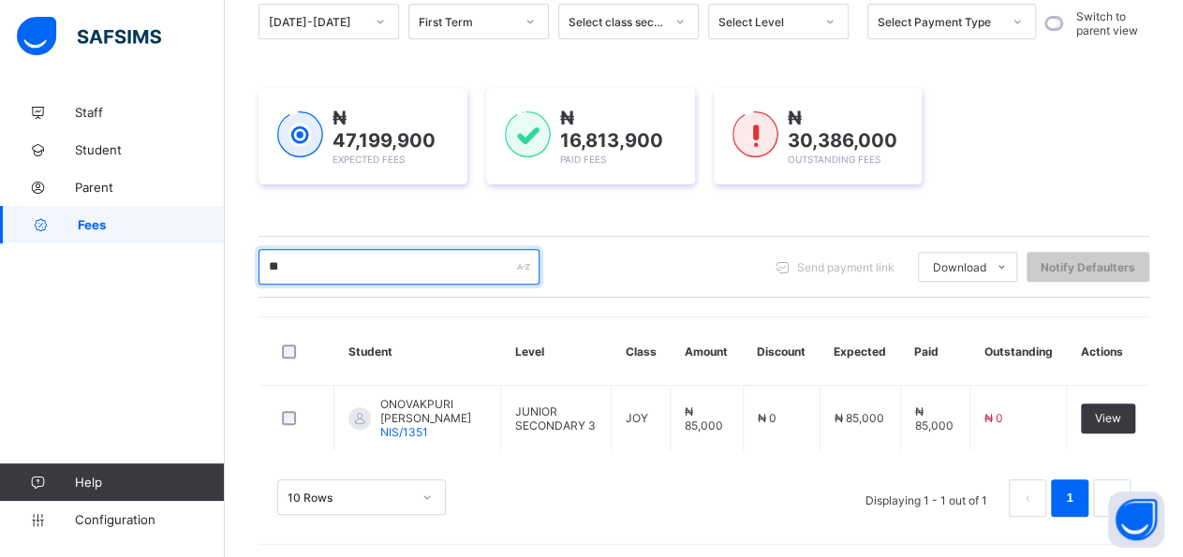
type input "*"
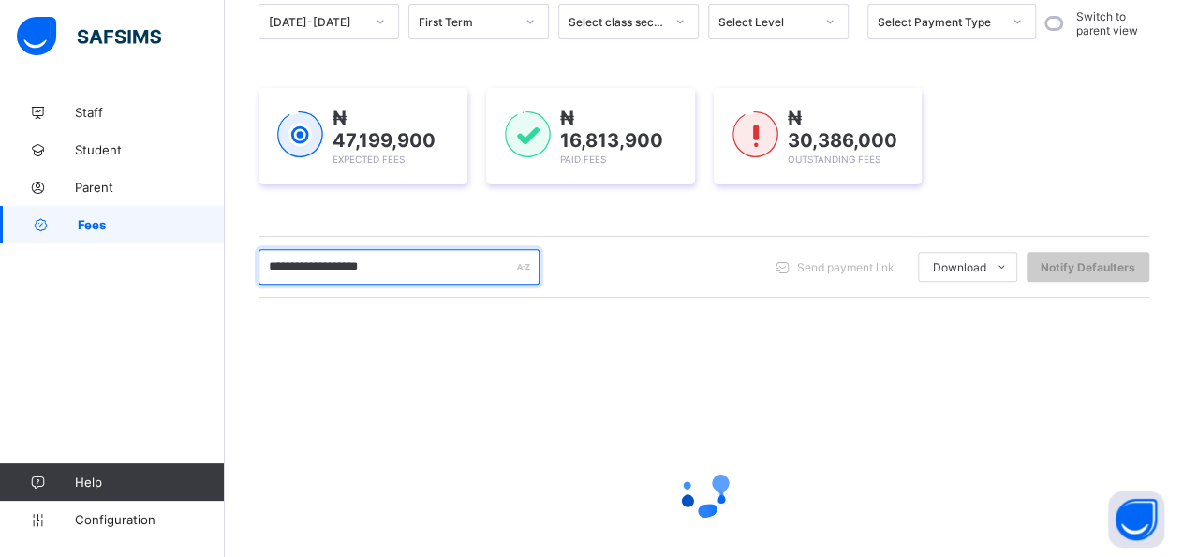
type input "**********"
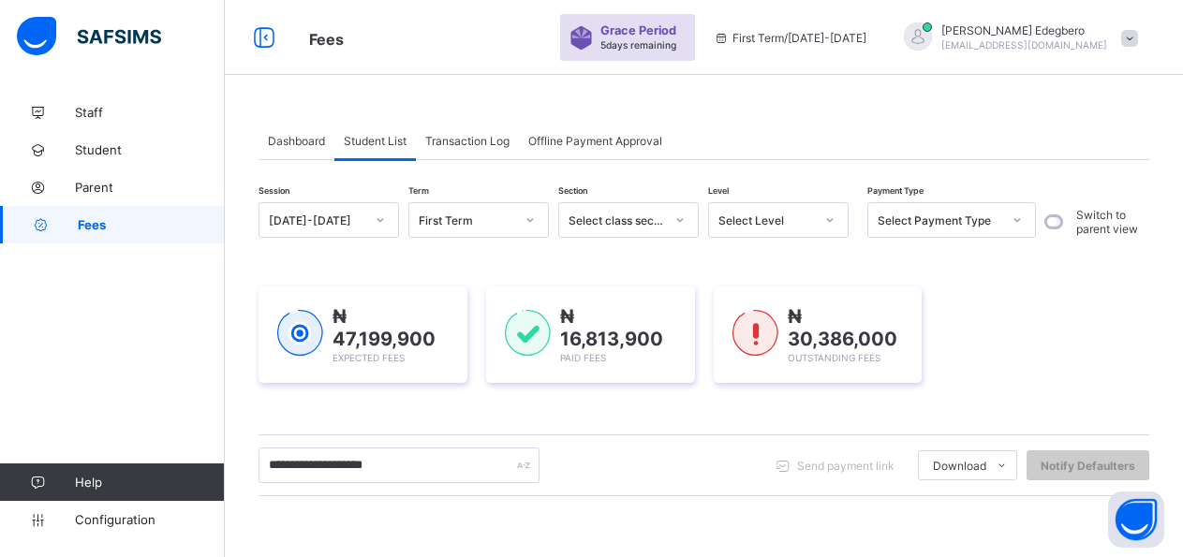
scroll to position [198, 0]
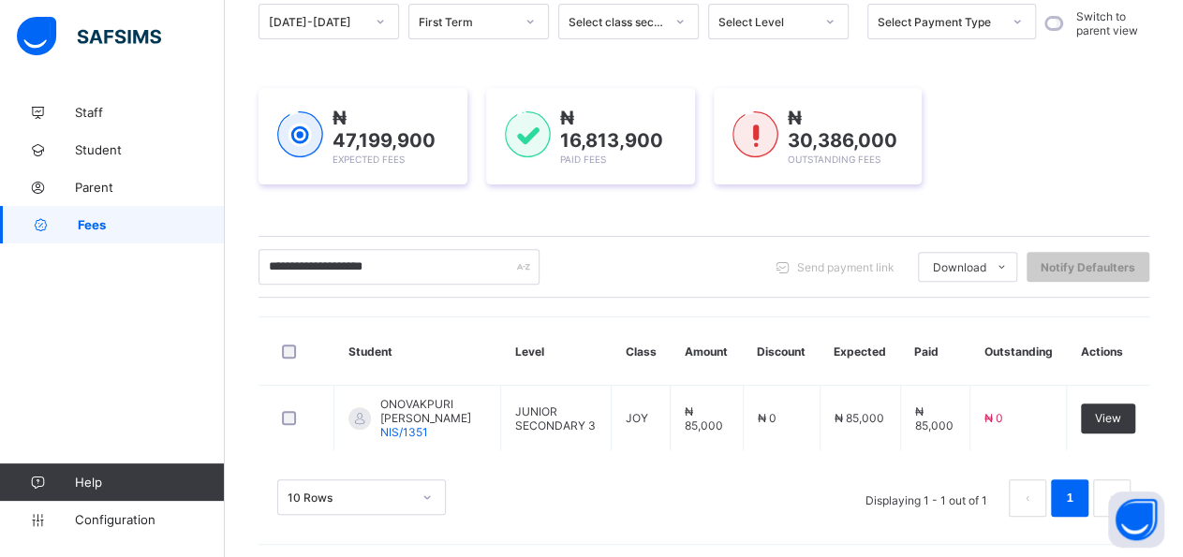
click at [331, 267] on input "**********" at bounding box center [398, 267] width 281 height 36
click at [349, 271] on input "**********" at bounding box center [398, 267] width 281 height 36
click at [419, 279] on input "**********" at bounding box center [398, 267] width 281 height 36
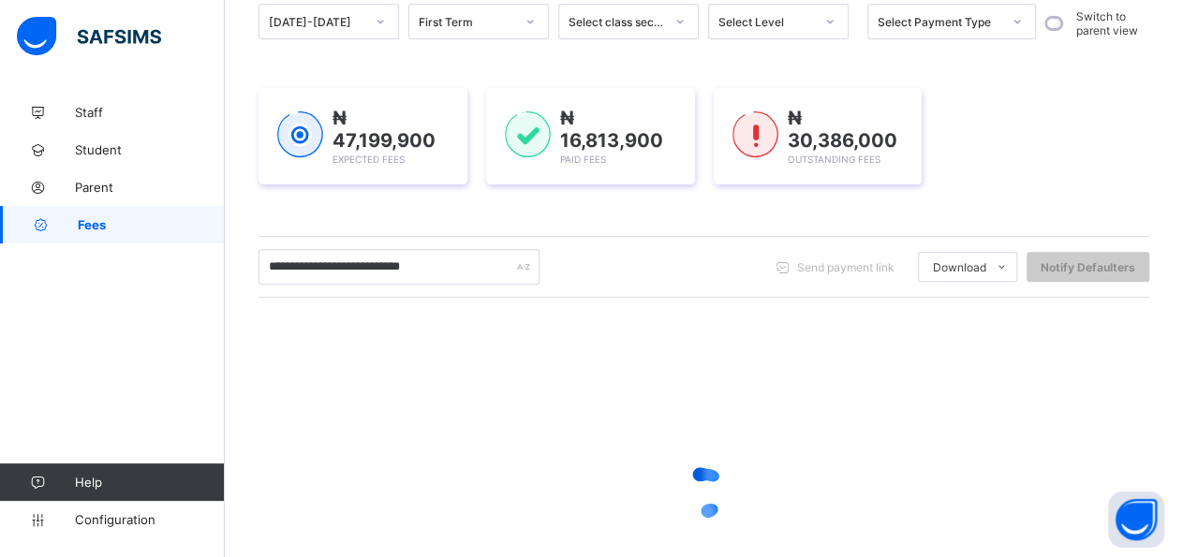
click at [347, 269] on input "**********" at bounding box center [398, 267] width 281 height 36
click at [445, 266] on input "**********" at bounding box center [398, 267] width 281 height 36
type input "*"
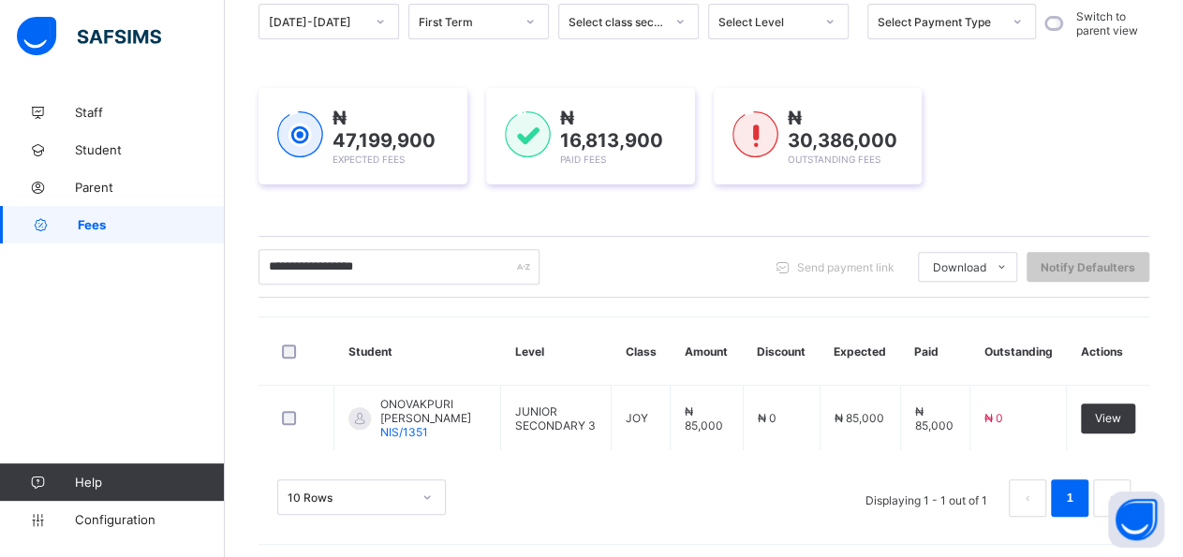
click at [331, 267] on input "**********" at bounding box center [398, 267] width 281 height 36
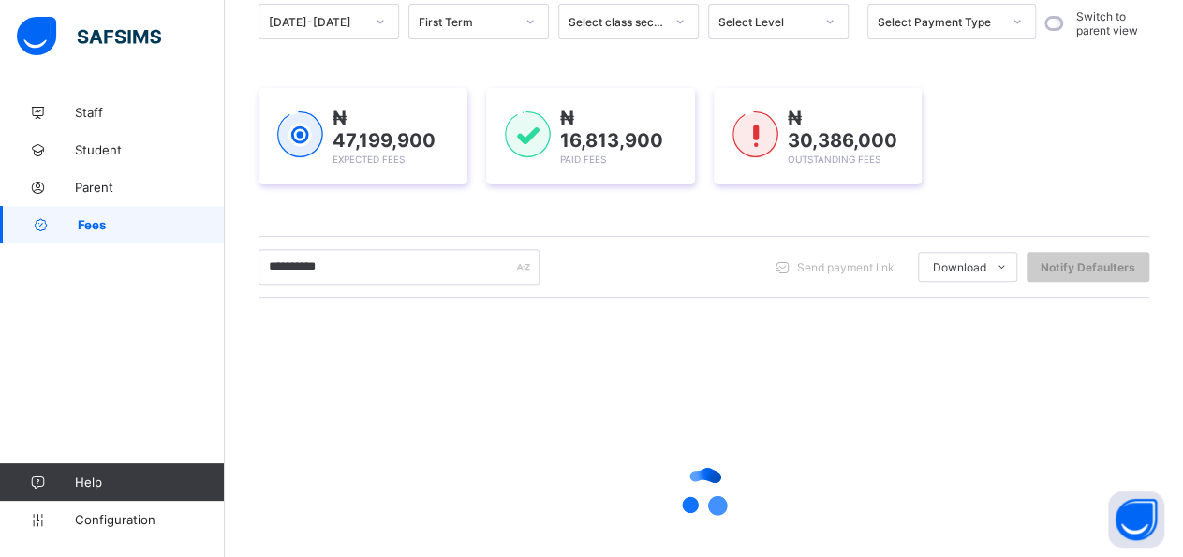
click at [387, 265] on input "**********" at bounding box center [398, 267] width 281 height 36
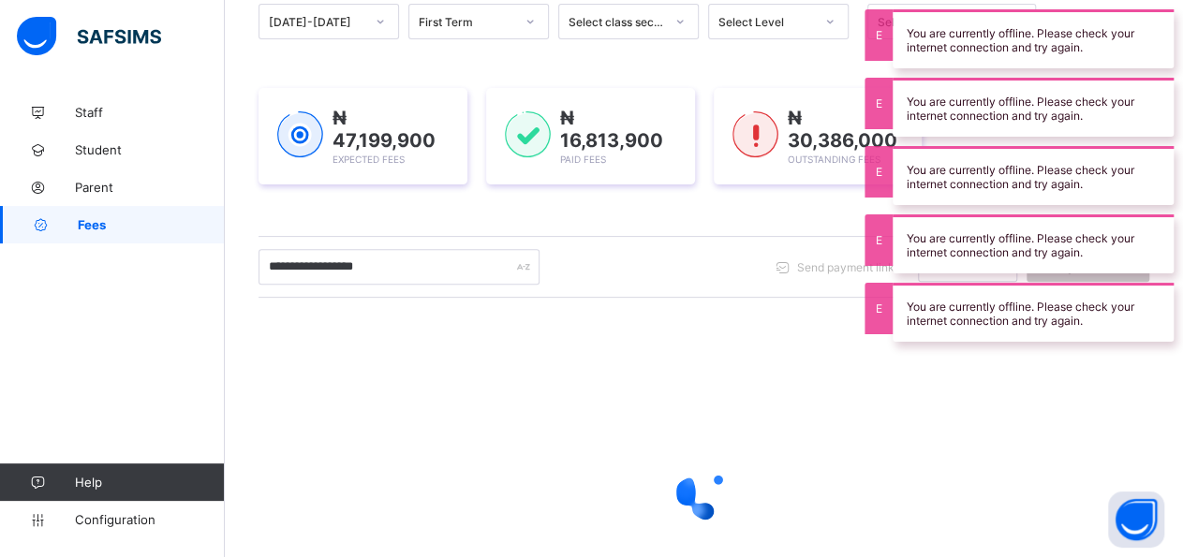
type input "**********"
click at [892, 101] on div "You are currently offline. Please check your internet connection and try again." at bounding box center [1032, 107] width 281 height 59
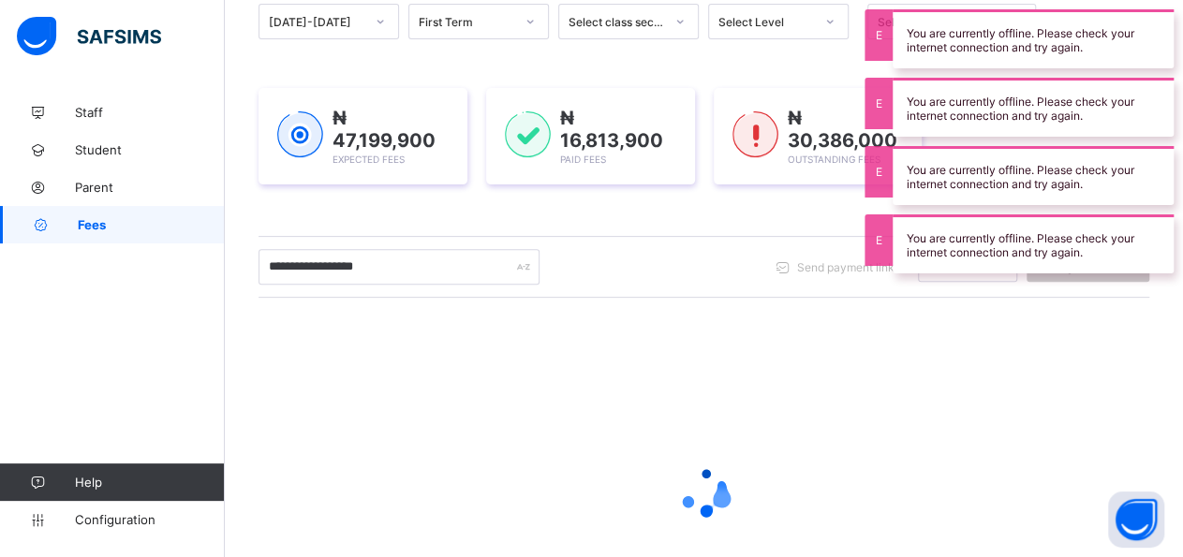
click at [892, 55] on div "You are currently offline. Please check your internet connection and try again." at bounding box center [1032, 38] width 281 height 59
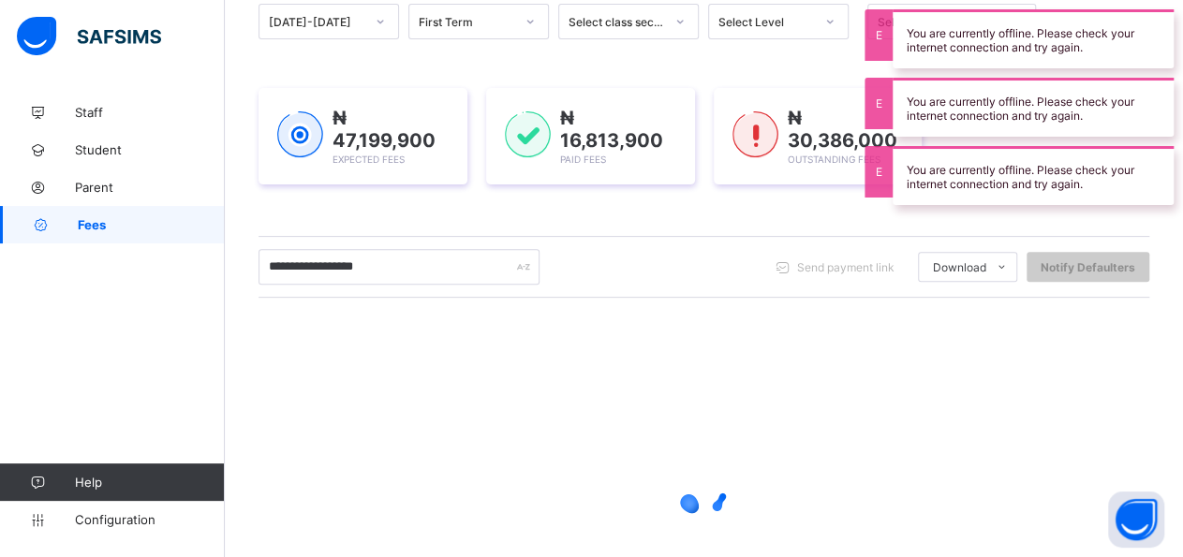
click at [892, 106] on div "You are currently offline. Please check your internet connection and try again." at bounding box center [1032, 107] width 281 height 59
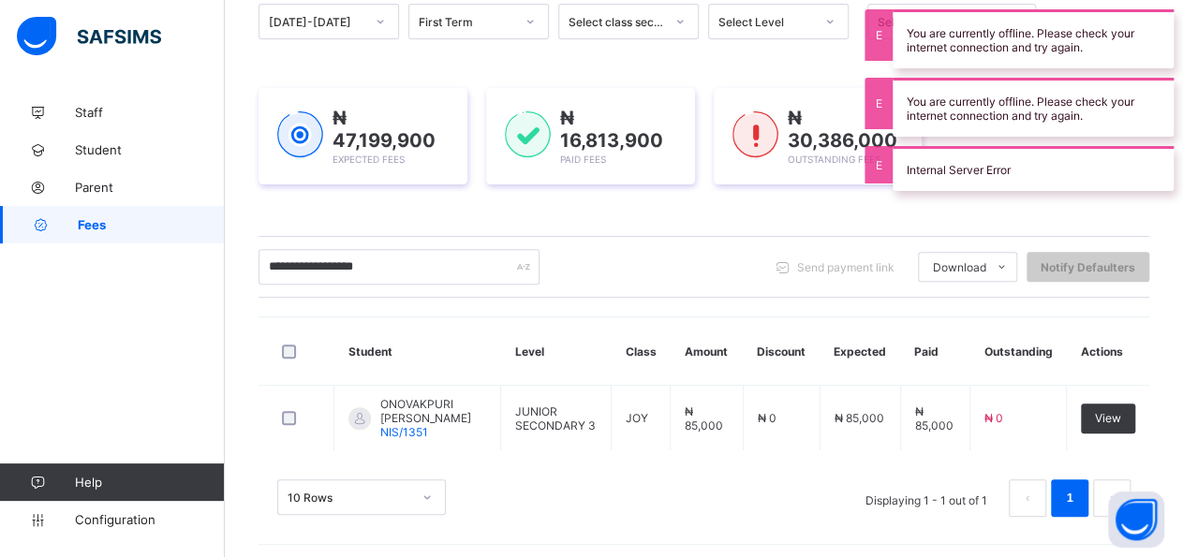
drag, startPoint x: 883, startPoint y: 105, endPoint x: 877, endPoint y: 115, distance: 11.7
click at [892, 115] on div "You are currently offline. Please check your internet connection and try again." at bounding box center [1032, 107] width 281 height 59
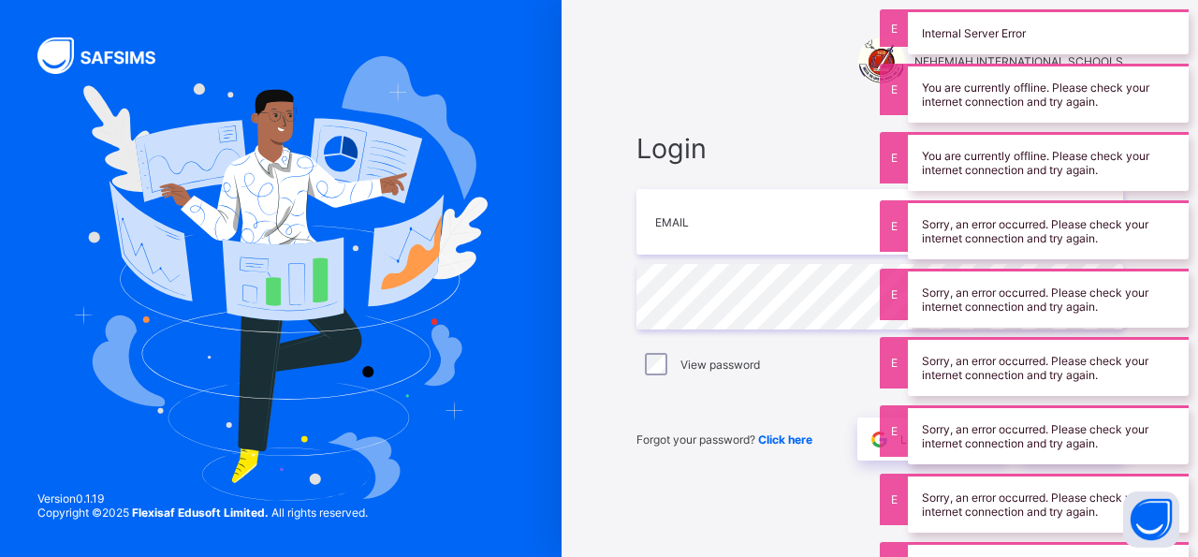
type input "**********"
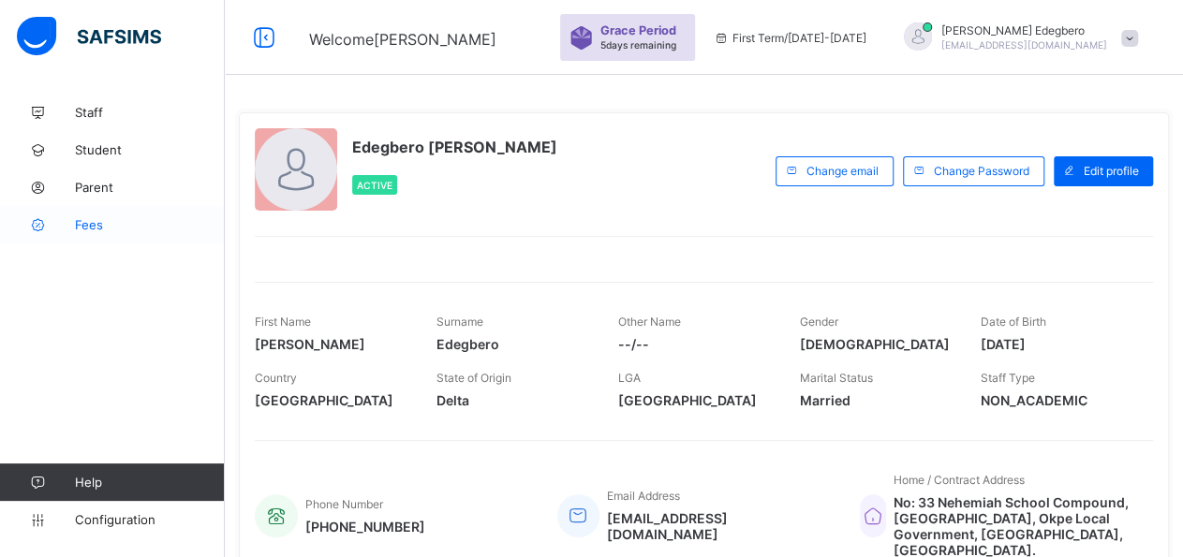
click at [81, 227] on span "Fees" at bounding box center [150, 224] width 150 height 15
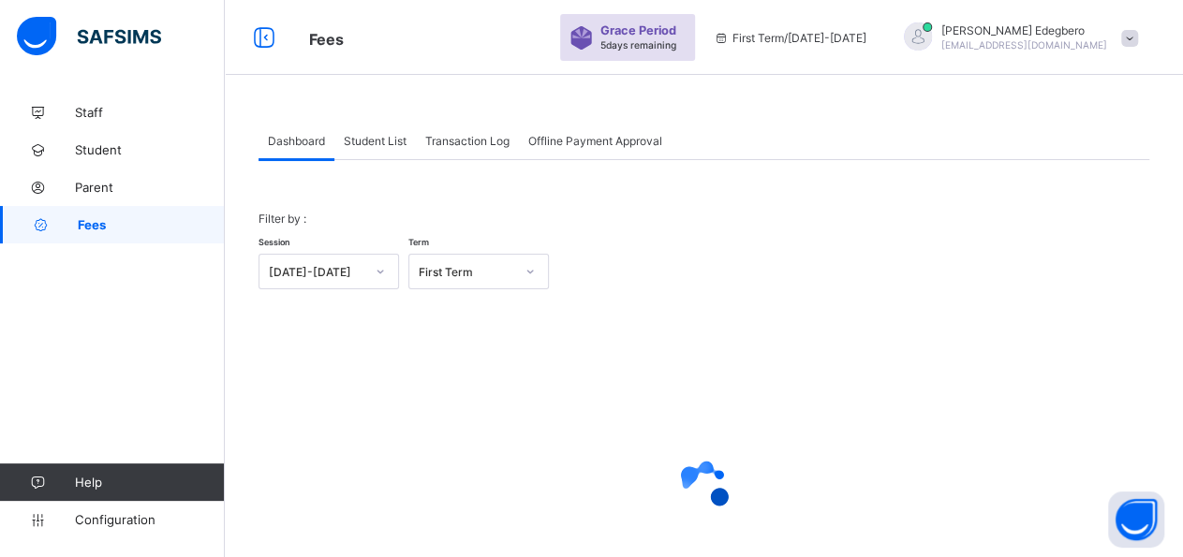
click at [386, 154] on div "Student List" at bounding box center [374, 140] width 81 height 37
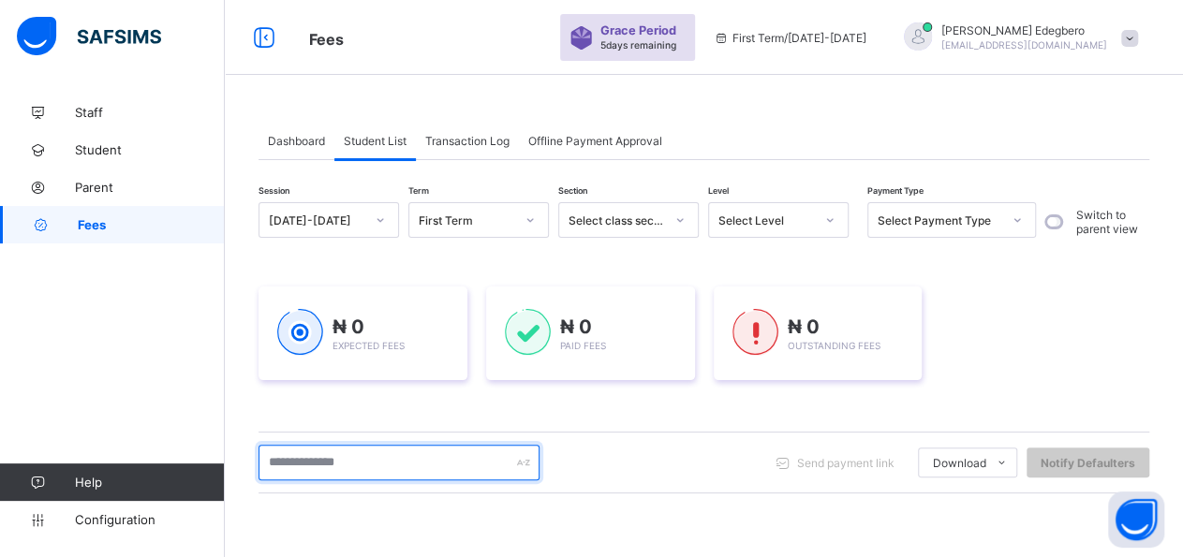
click at [420, 449] on input "text" at bounding box center [398, 463] width 281 height 36
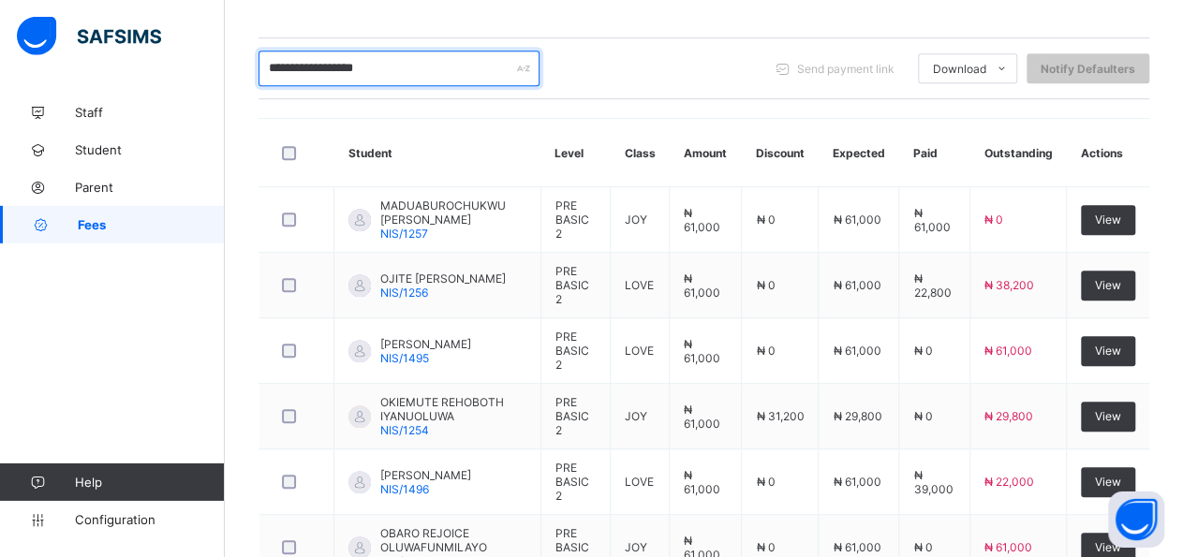
scroll to position [355, 0]
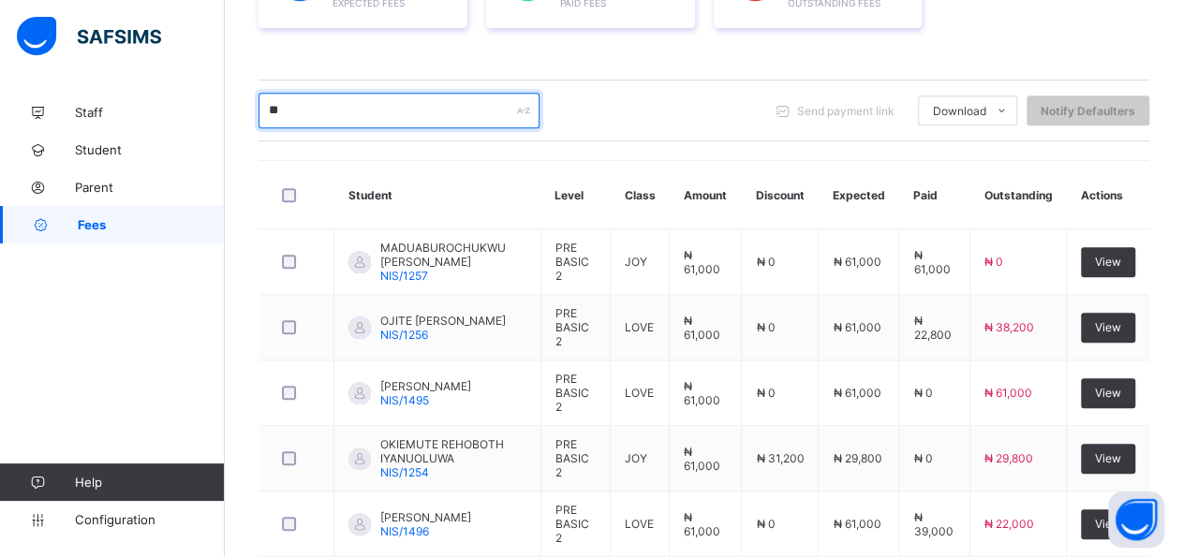
type input "*"
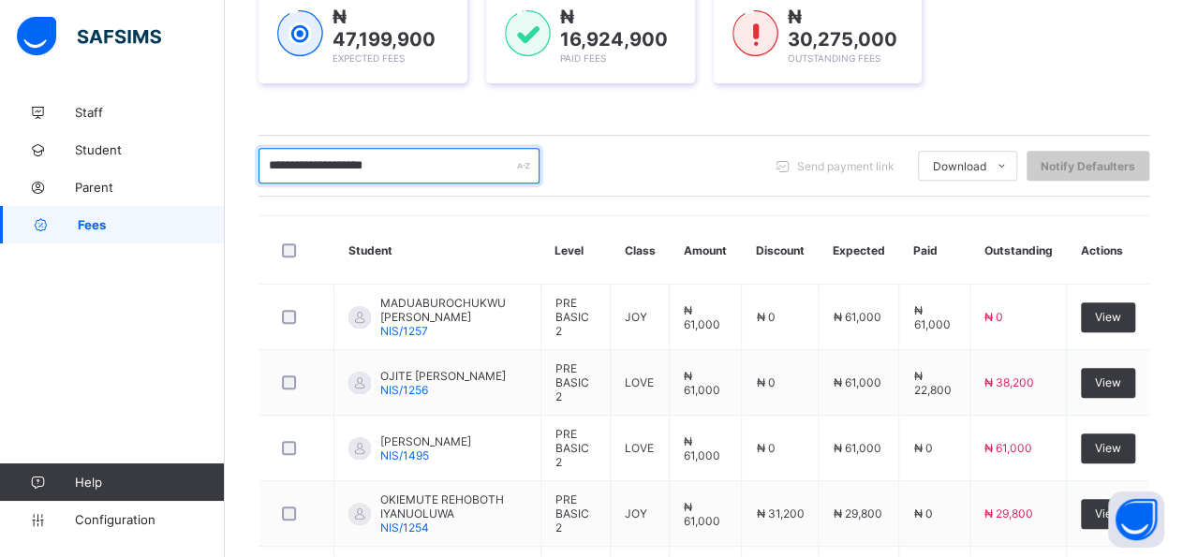
scroll to position [290, 0]
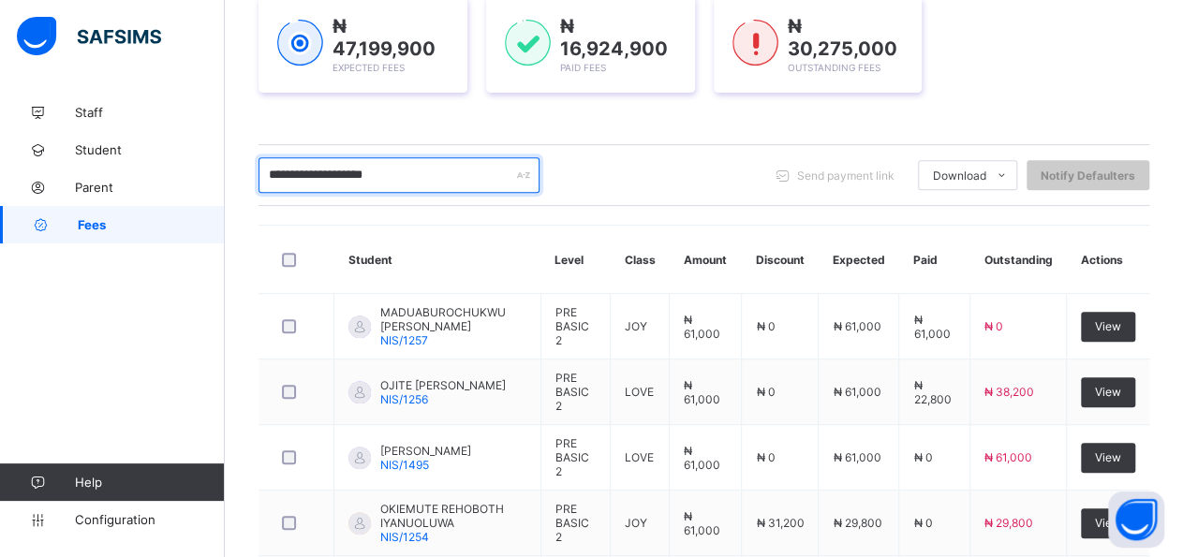
click at [419, 184] on input "**********" at bounding box center [398, 175] width 281 height 36
type input "*"
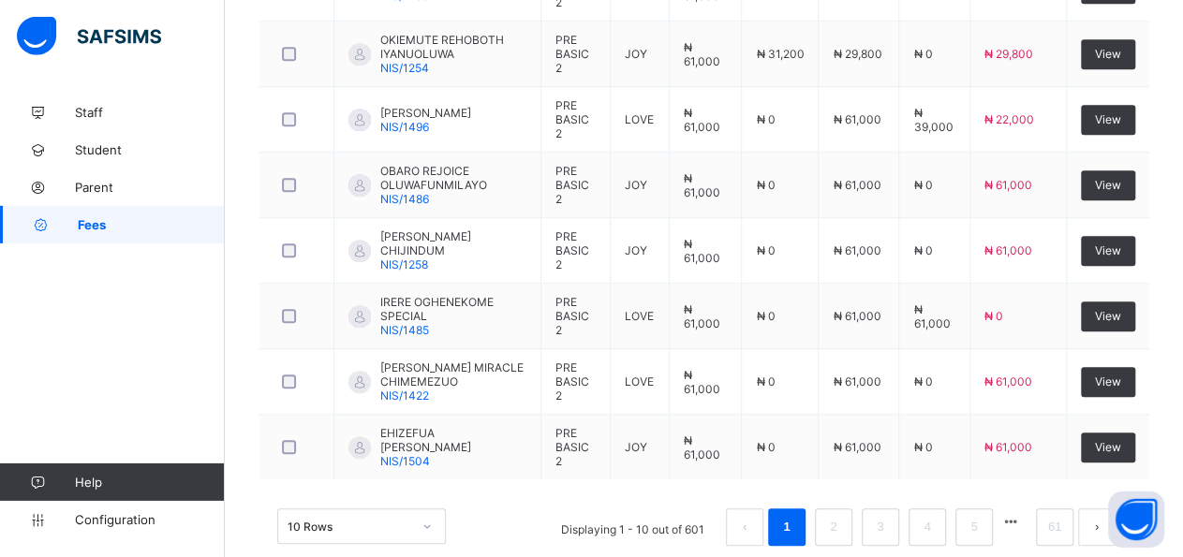
scroll to position [760, 0]
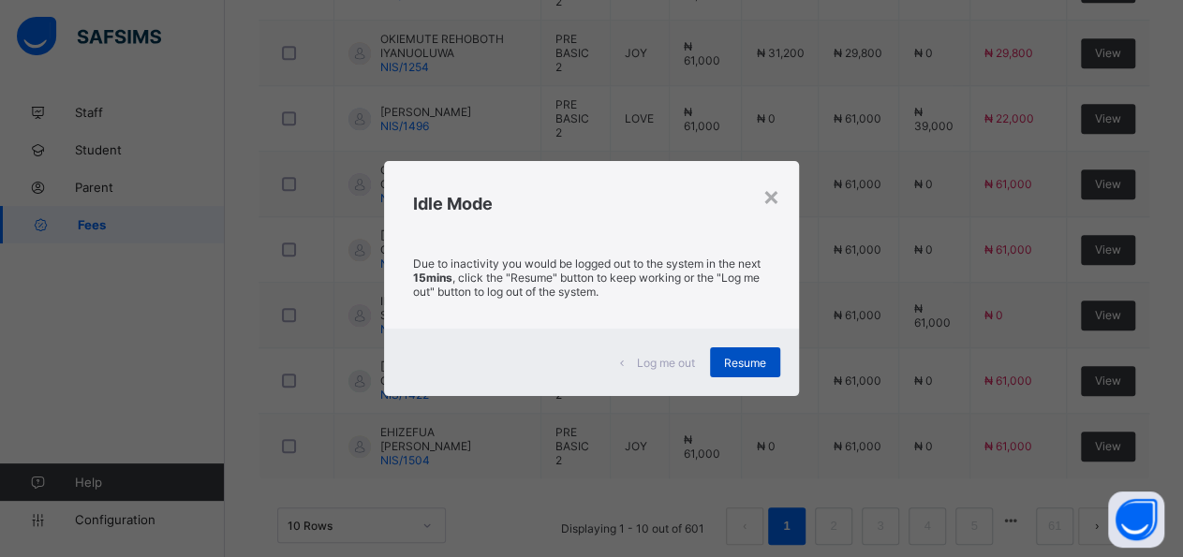
click at [737, 375] on div "Resume" at bounding box center [745, 362] width 70 height 30
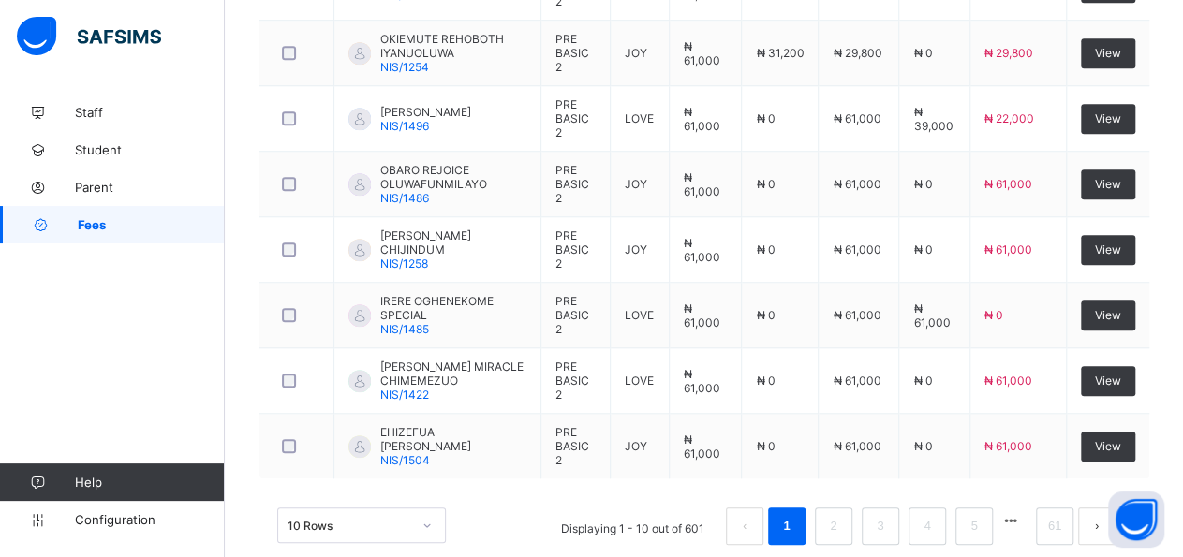
drag, startPoint x: 1188, startPoint y: 548, endPoint x: 1176, endPoint y: 493, distance: 55.7
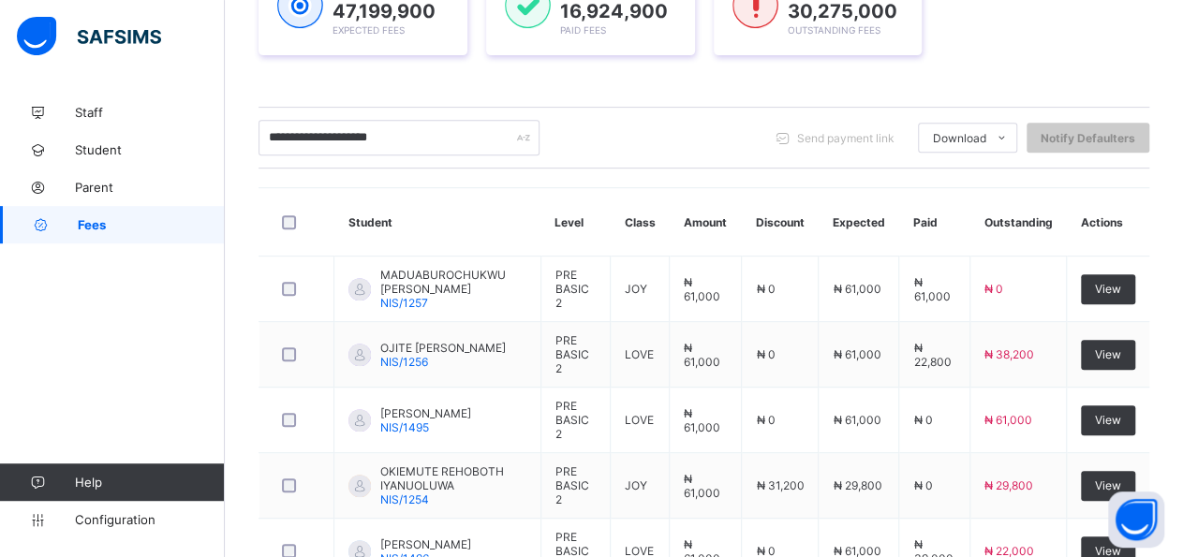
scroll to position [322, 0]
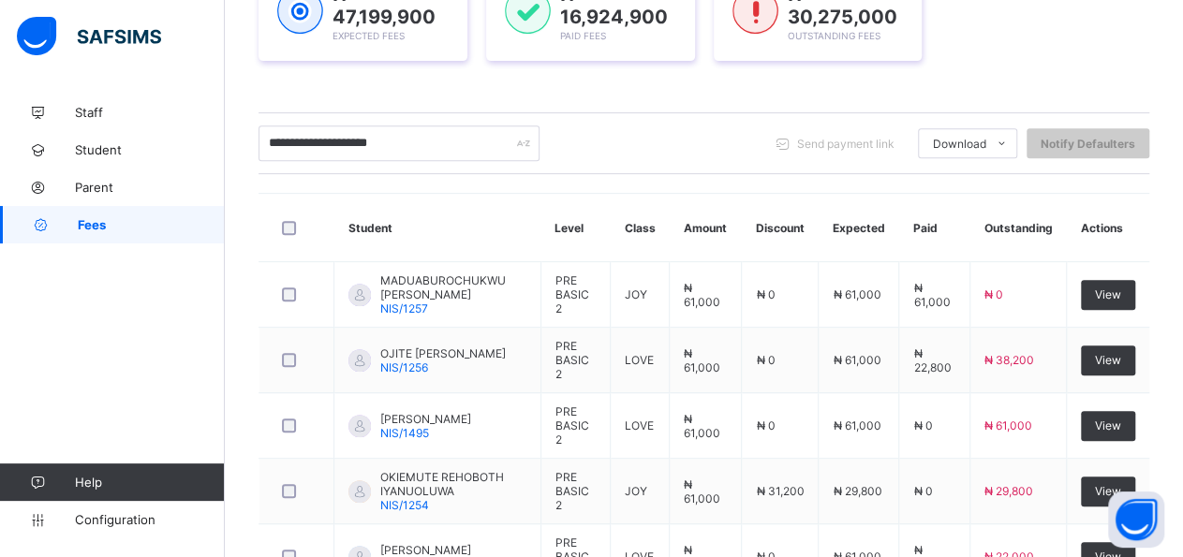
drag, startPoint x: 1196, startPoint y: 14, endPoint x: 1197, endPoint y: 27, distance: 13.2
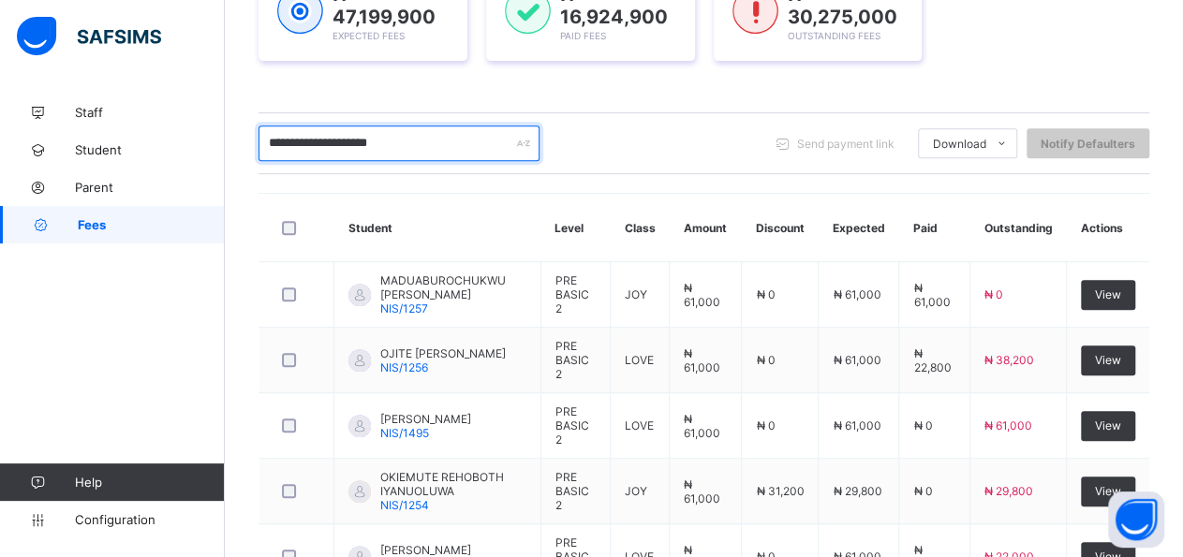
click at [499, 148] on input "**********" at bounding box center [398, 143] width 281 height 36
type input "*"
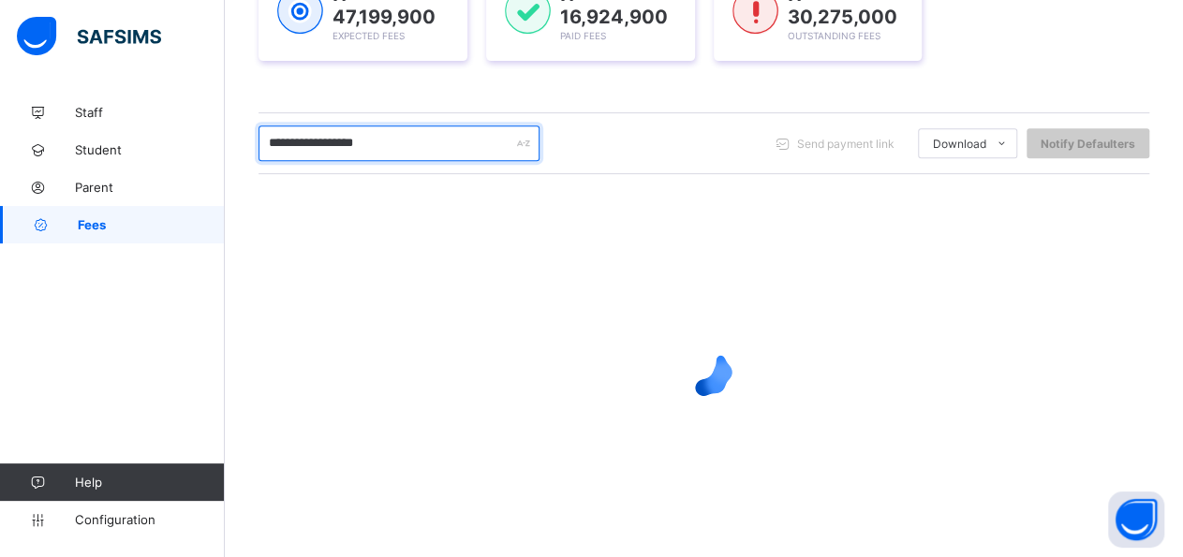
click at [309, 132] on input "**********" at bounding box center [398, 143] width 281 height 36
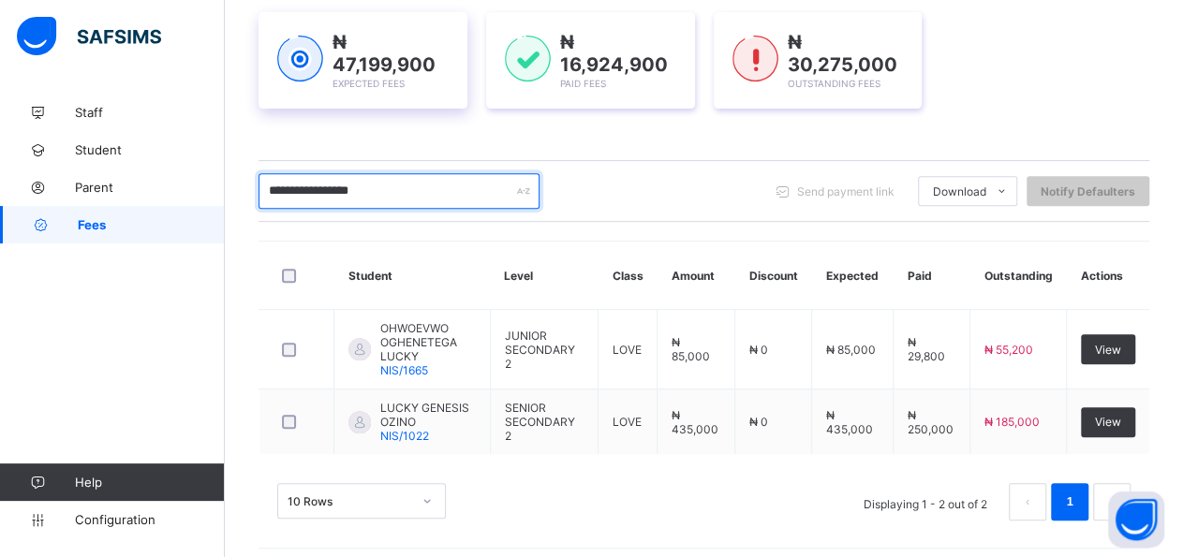
scroll to position [261, 0]
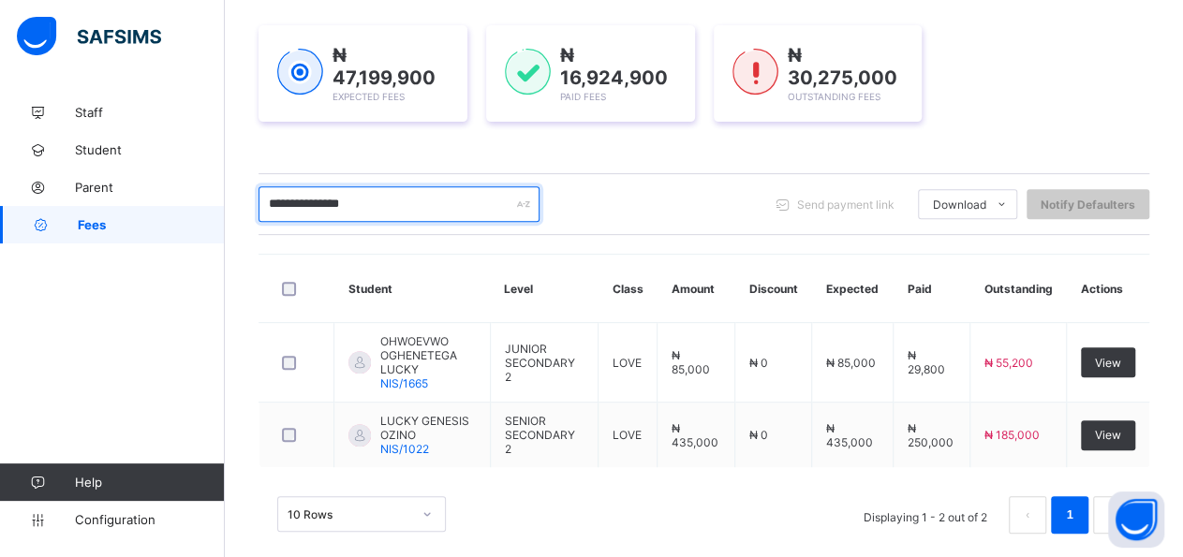
click at [274, 197] on input "**********" at bounding box center [398, 204] width 281 height 36
click at [284, 203] on input "**********" at bounding box center [398, 204] width 281 height 36
click at [377, 201] on input "**********" at bounding box center [398, 204] width 281 height 36
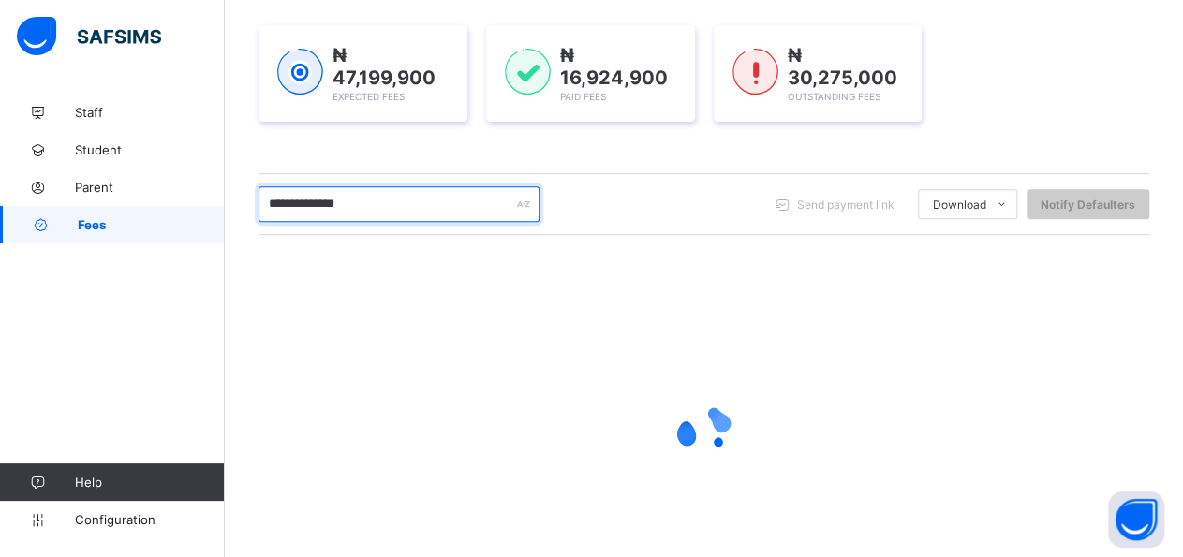
click at [413, 216] on input "**********" at bounding box center [398, 204] width 281 height 36
type input "*"
click at [323, 205] on input "**********" at bounding box center [398, 204] width 281 height 36
click at [443, 201] on input "**********" at bounding box center [398, 204] width 281 height 36
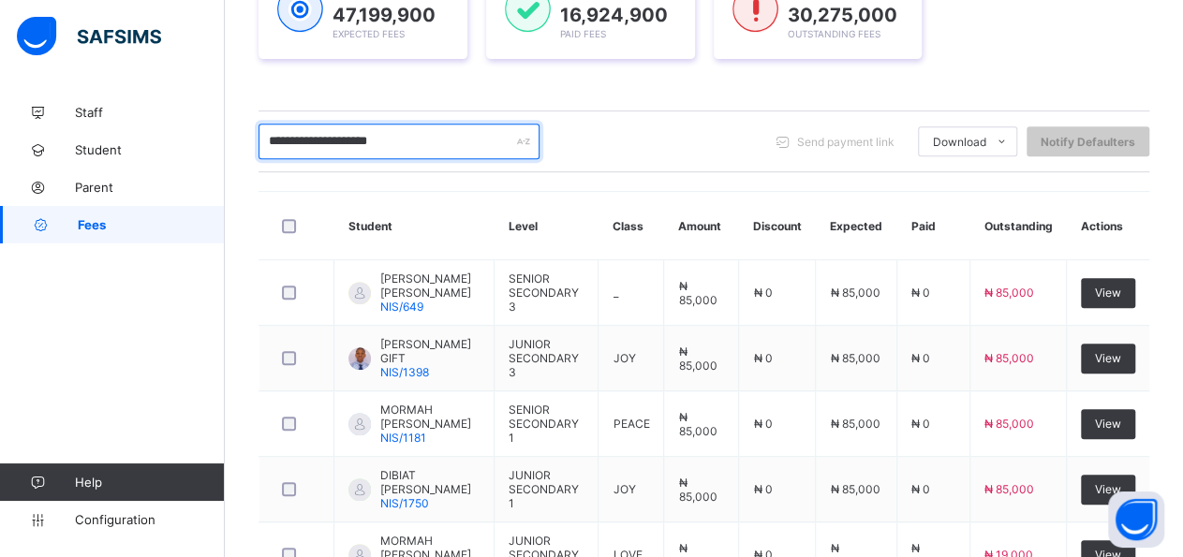
scroll to position [326, 0]
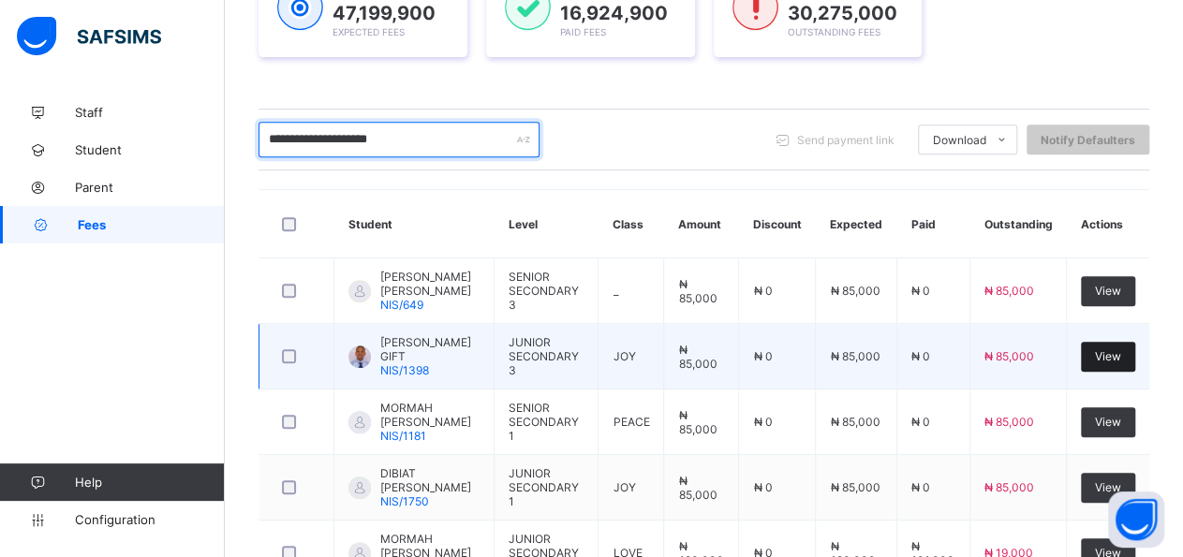
type input "**********"
click at [1115, 349] on span "View" at bounding box center [1107, 356] width 26 height 14
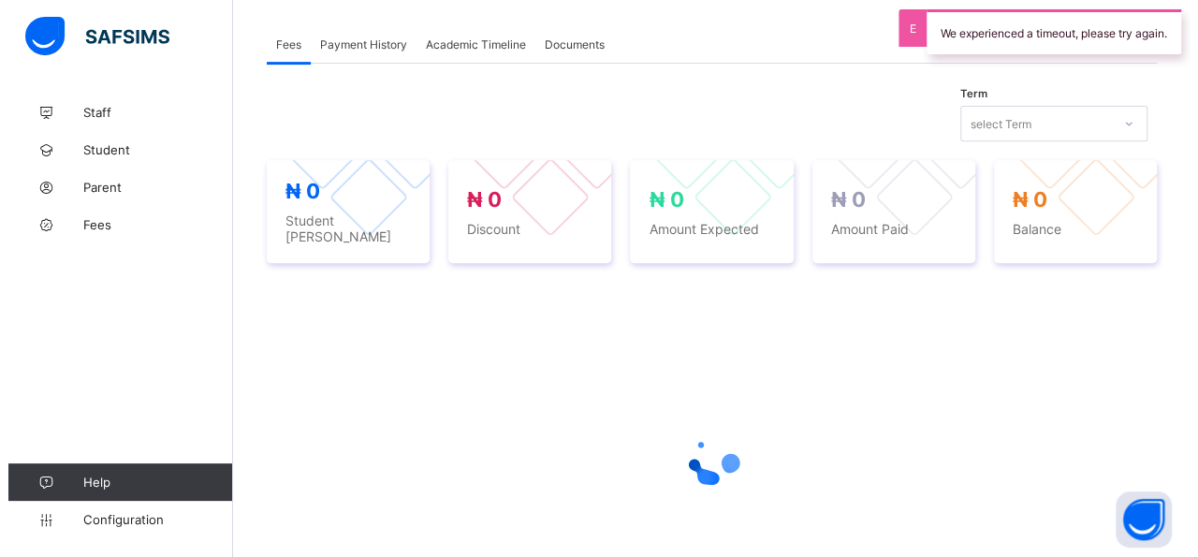
scroll to position [565, 0]
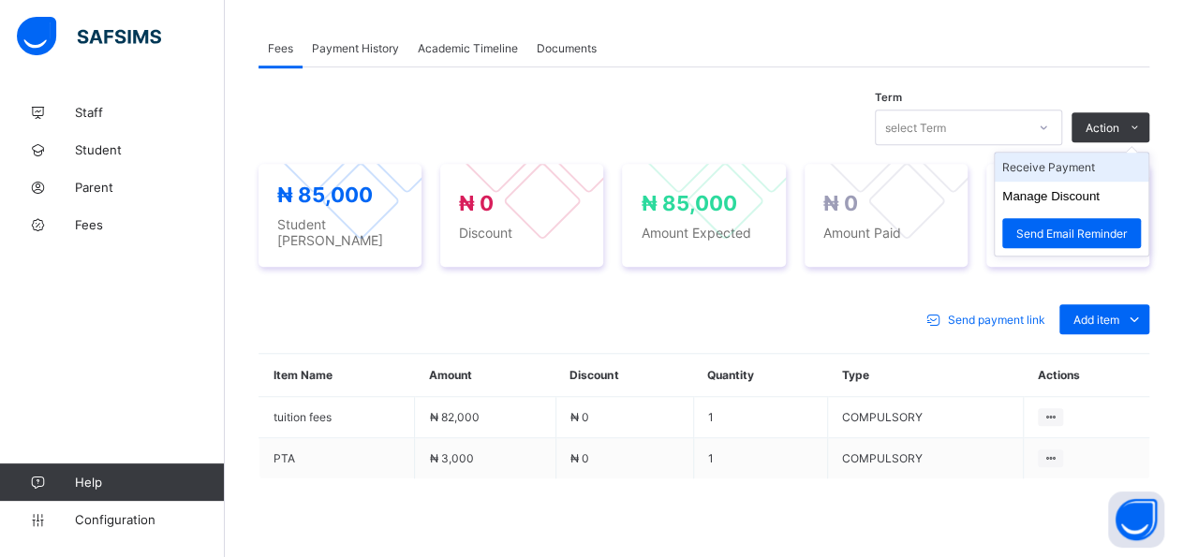
click at [1111, 164] on li "Receive Payment" at bounding box center [1071, 167] width 154 height 29
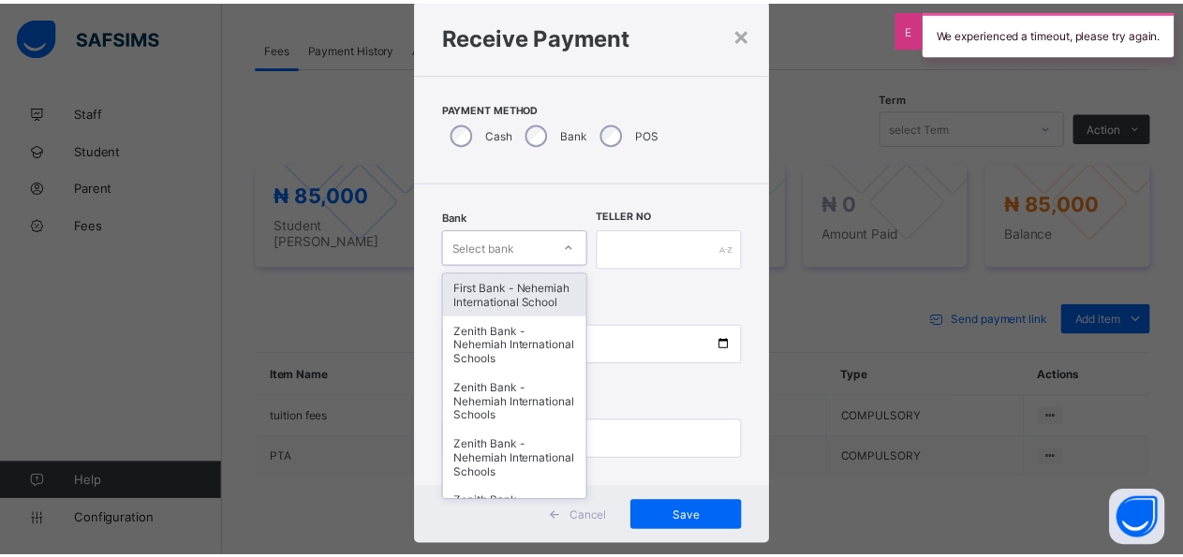
scroll to position [54, 0]
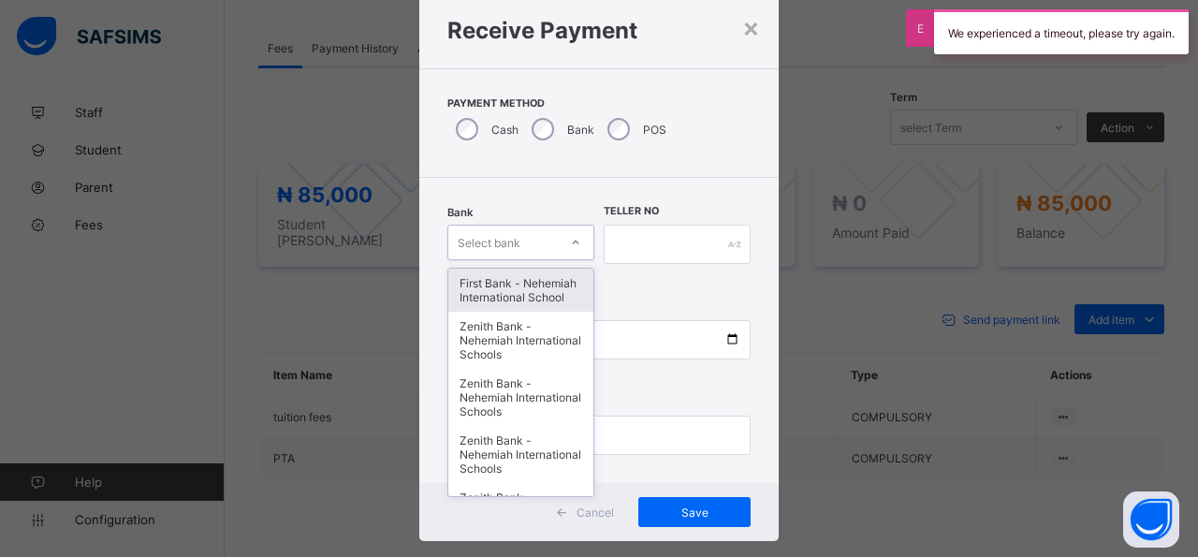
click at [572, 260] on div "option First Bank - Nehemiah International School focused, 1 of 17. 17 results …" at bounding box center [521, 243] width 147 height 36
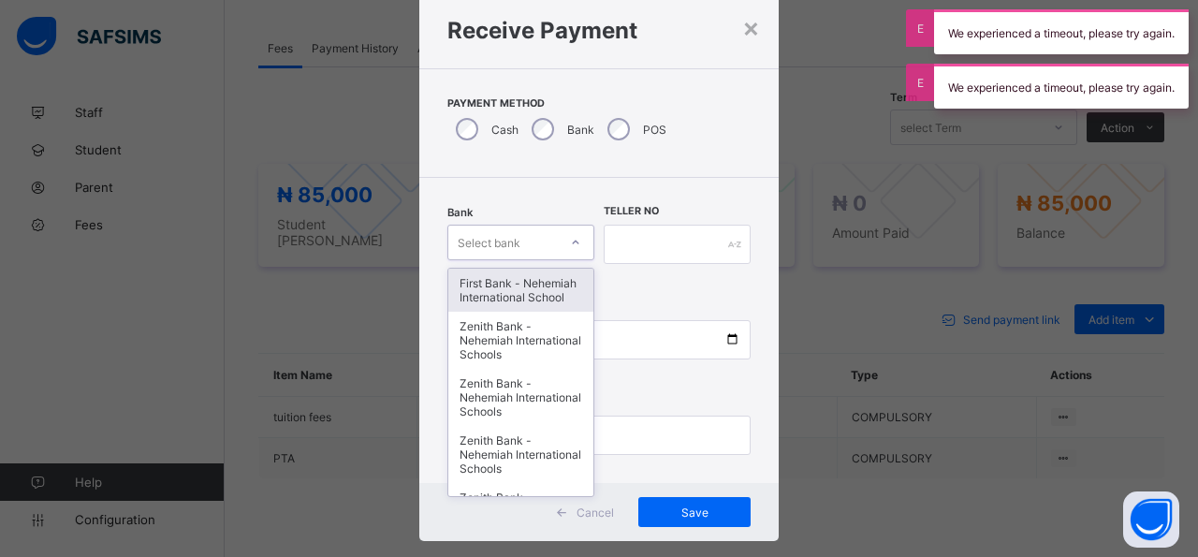
click at [492, 307] on div "First Bank - Nehemiah International School" at bounding box center [520, 290] width 145 height 43
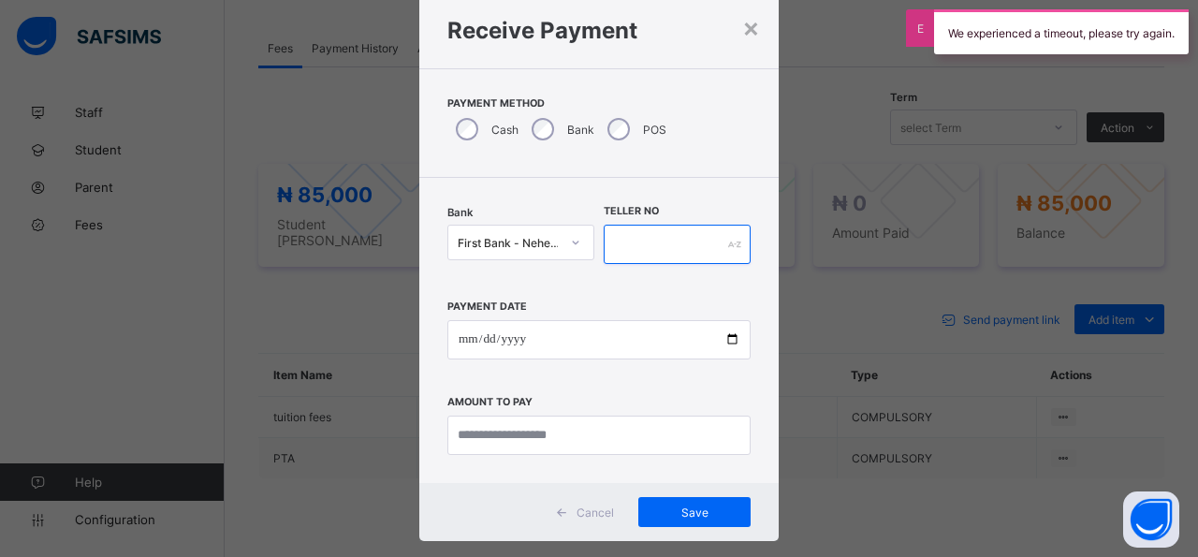
click at [659, 242] on input "text" at bounding box center [677, 244] width 147 height 39
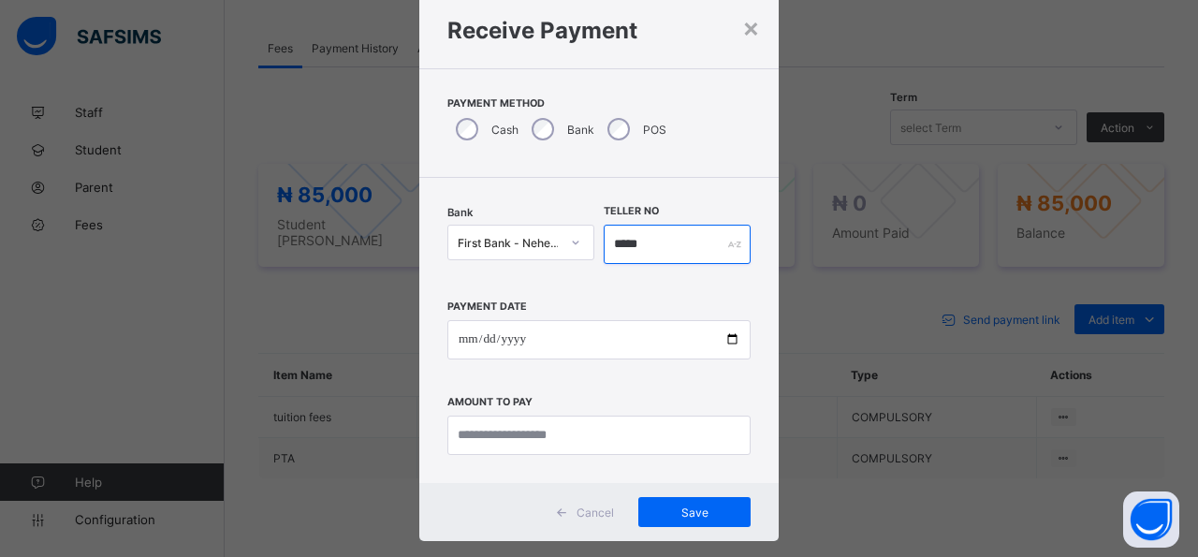
type input "*****"
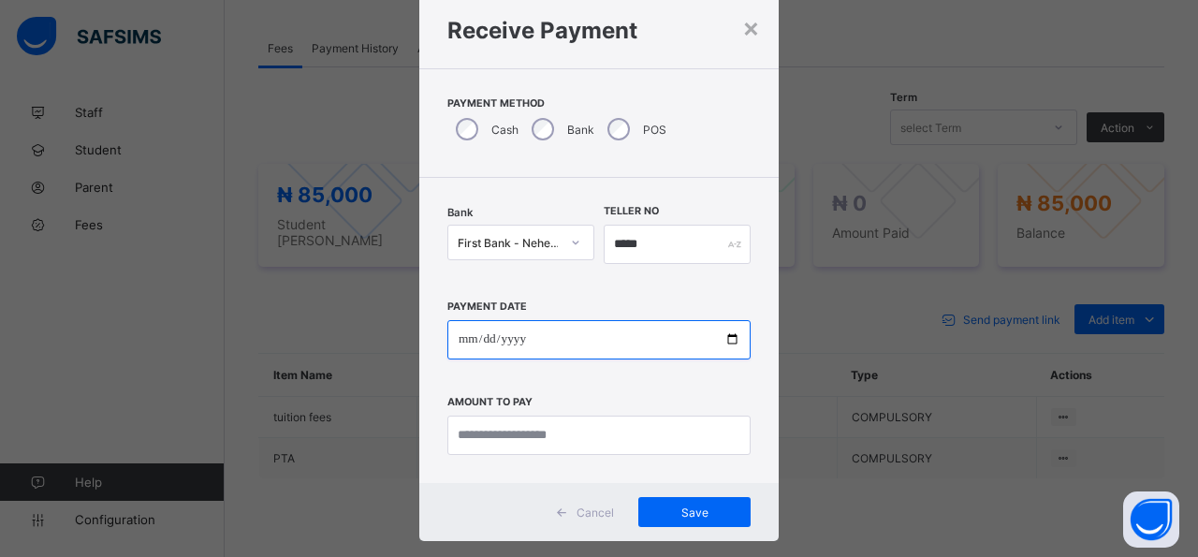
click at [718, 338] on input "date" at bounding box center [599, 339] width 303 height 39
type input "**********"
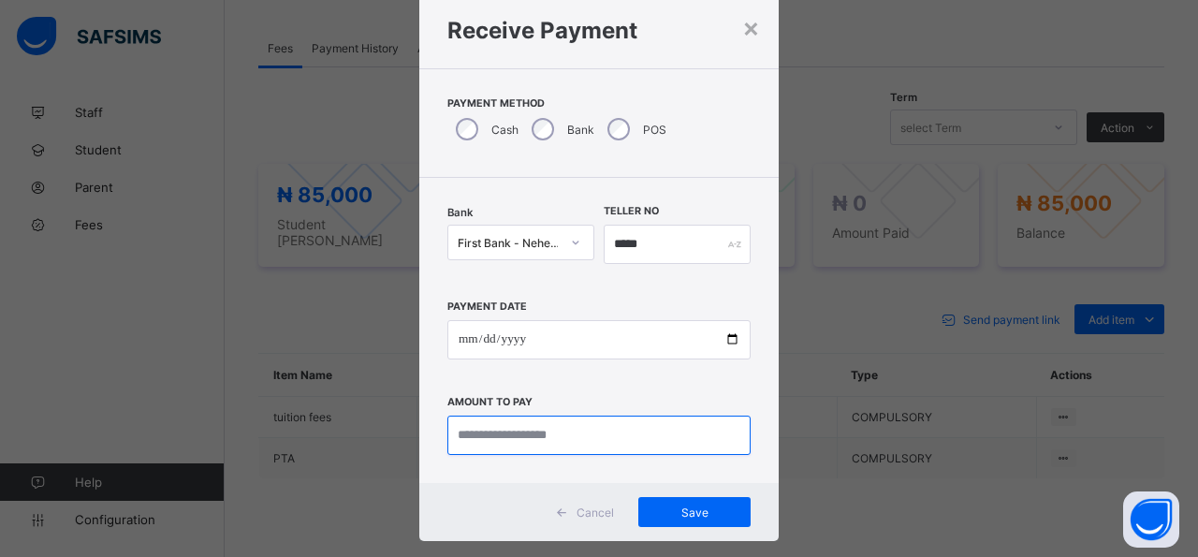
click at [644, 434] on input "currency" at bounding box center [599, 435] width 303 height 39
type input "********"
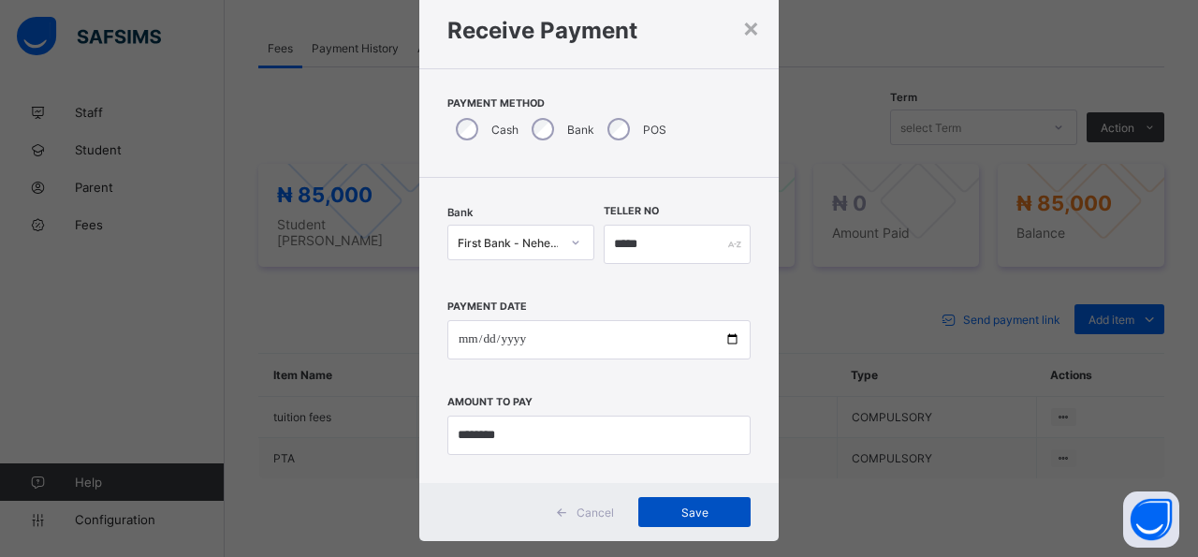
click at [715, 508] on span "Save" at bounding box center [695, 513] width 84 height 14
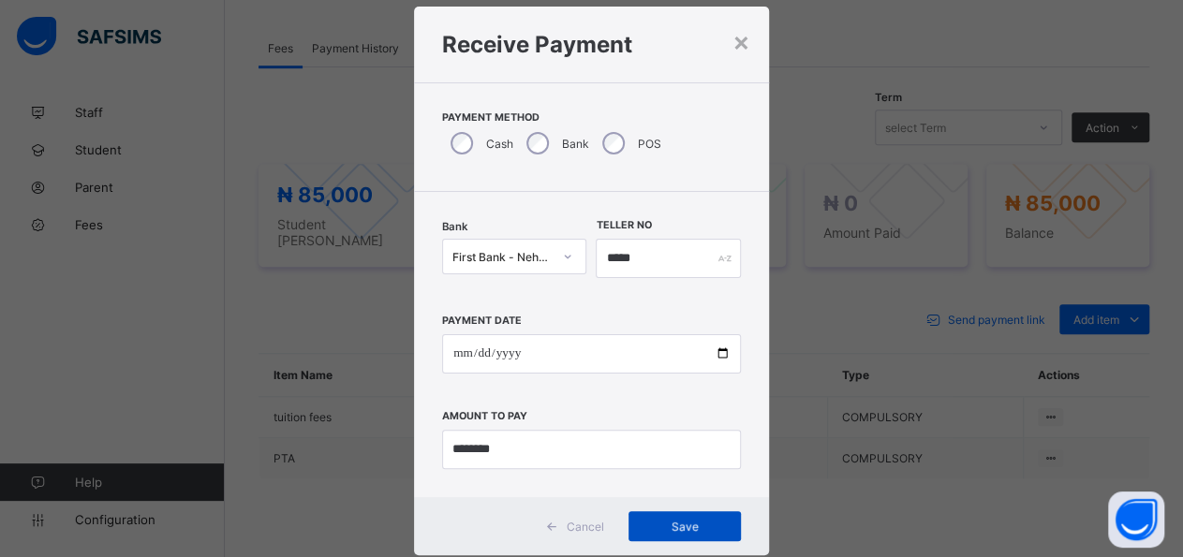
scroll to position [0, 0]
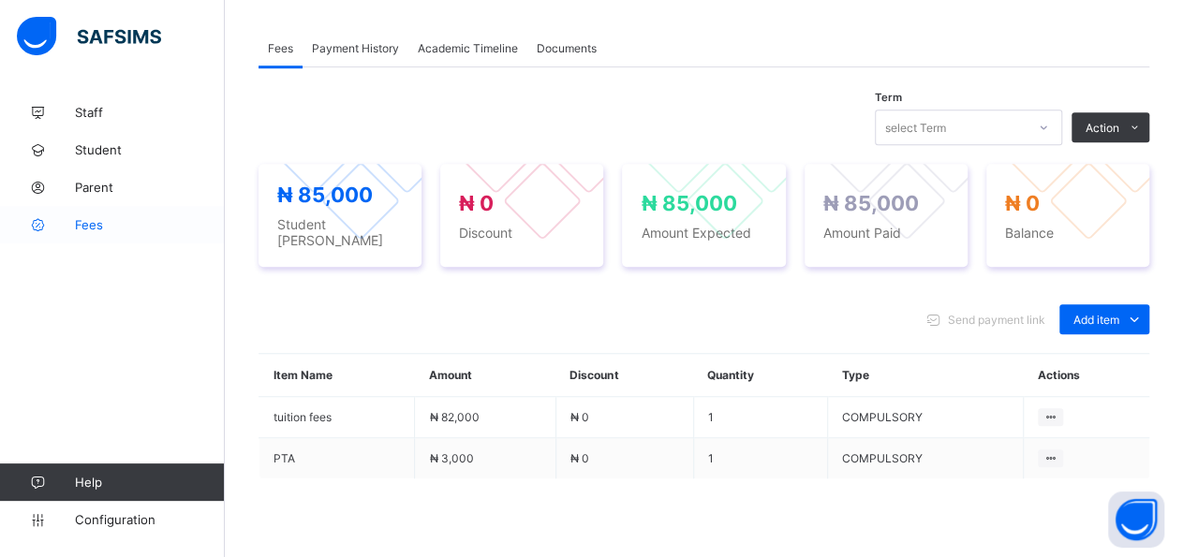
click at [76, 226] on span "Fees" at bounding box center [150, 224] width 150 height 15
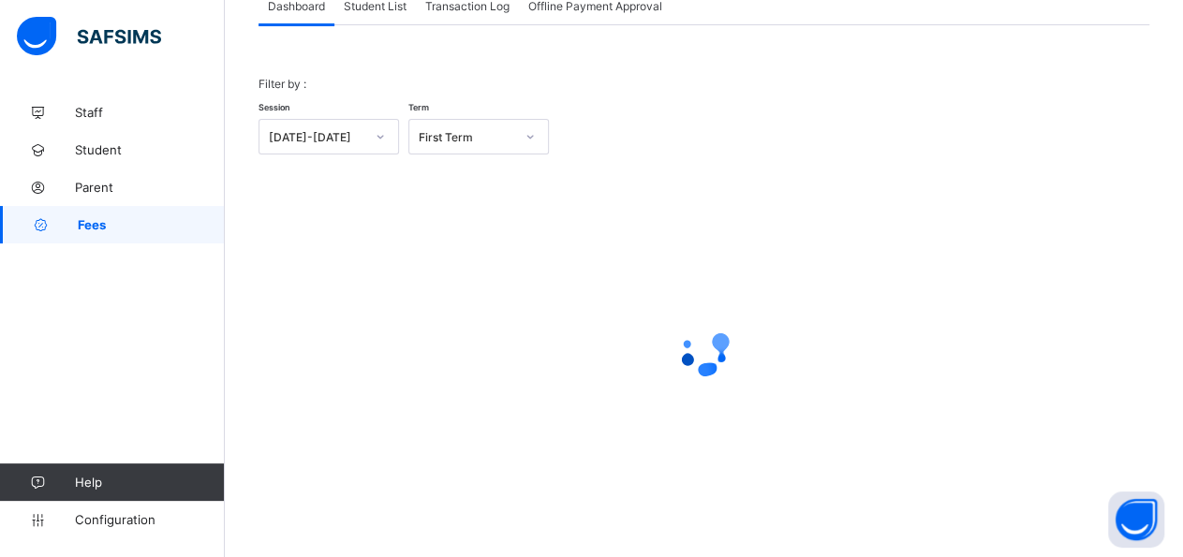
scroll to position [133, 0]
click at [398, 21] on div "Student List" at bounding box center [374, 7] width 81 height 37
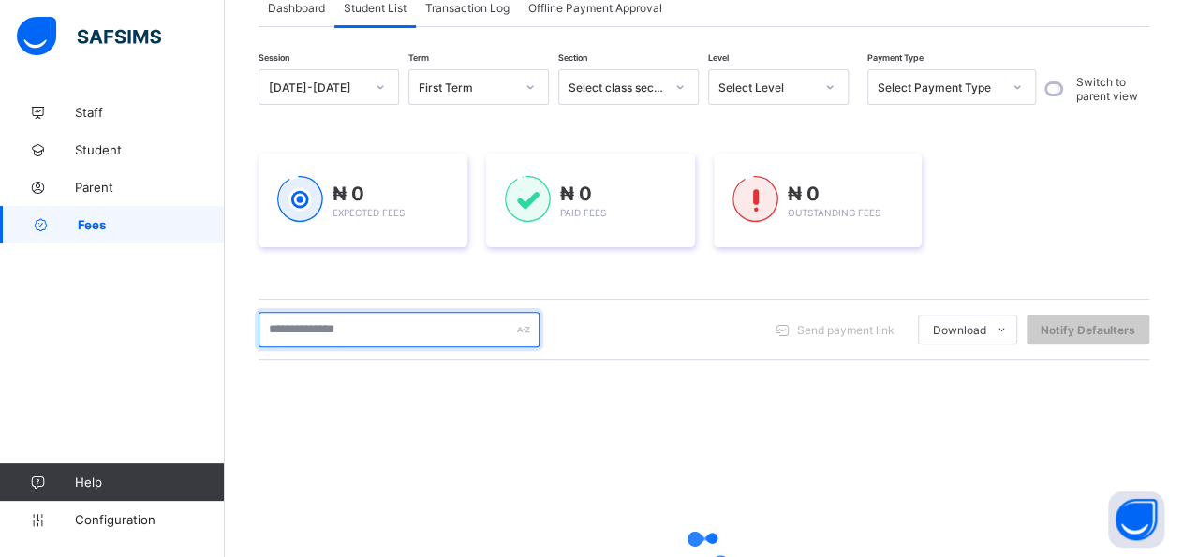
click at [356, 336] on input "text" at bounding box center [398, 330] width 281 height 36
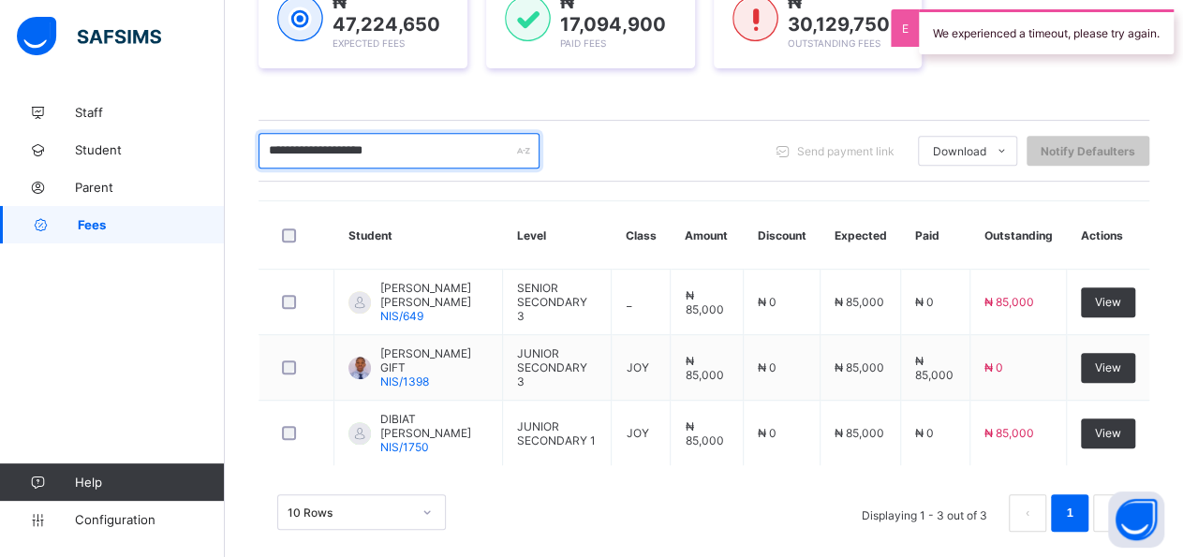
scroll to position [324, 0]
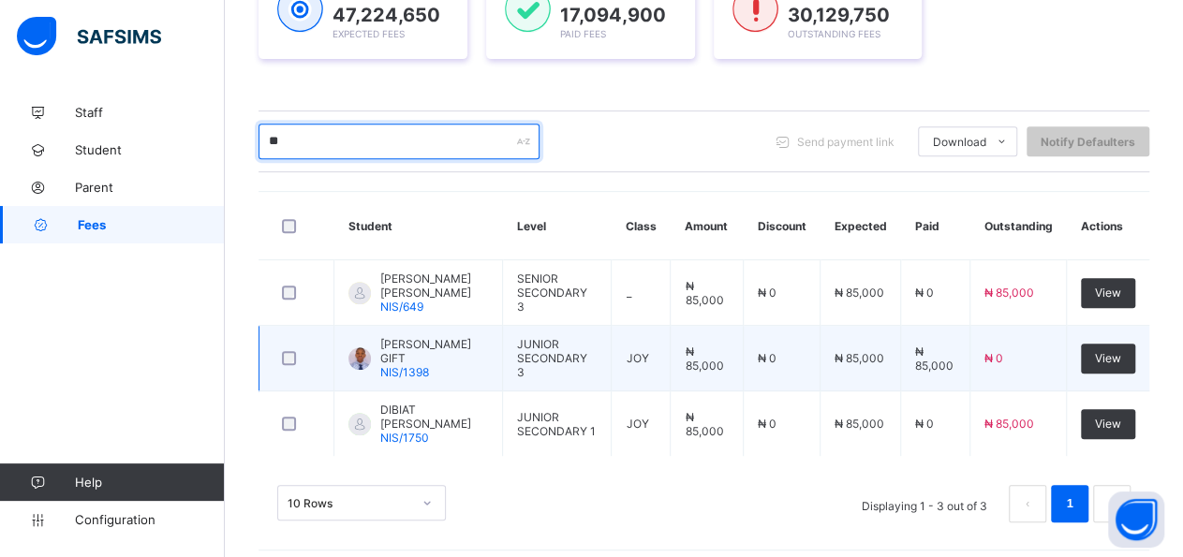
type input "*"
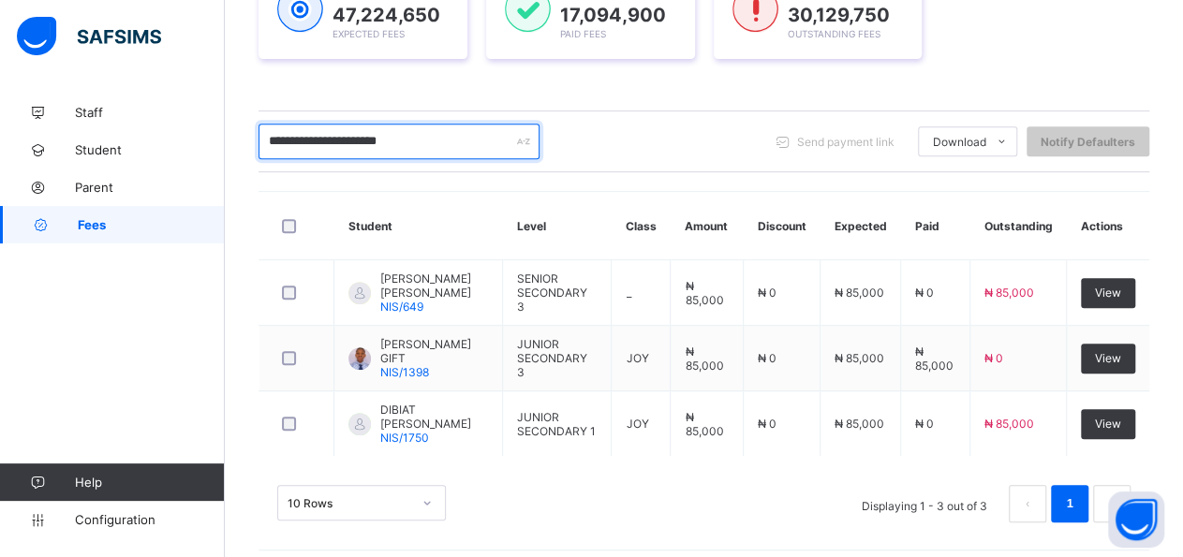
click at [302, 136] on input "**********" at bounding box center [398, 142] width 281 height 36
click at [306, 138] on input "**********" at bounding box center [398, 142] width 281 height 36
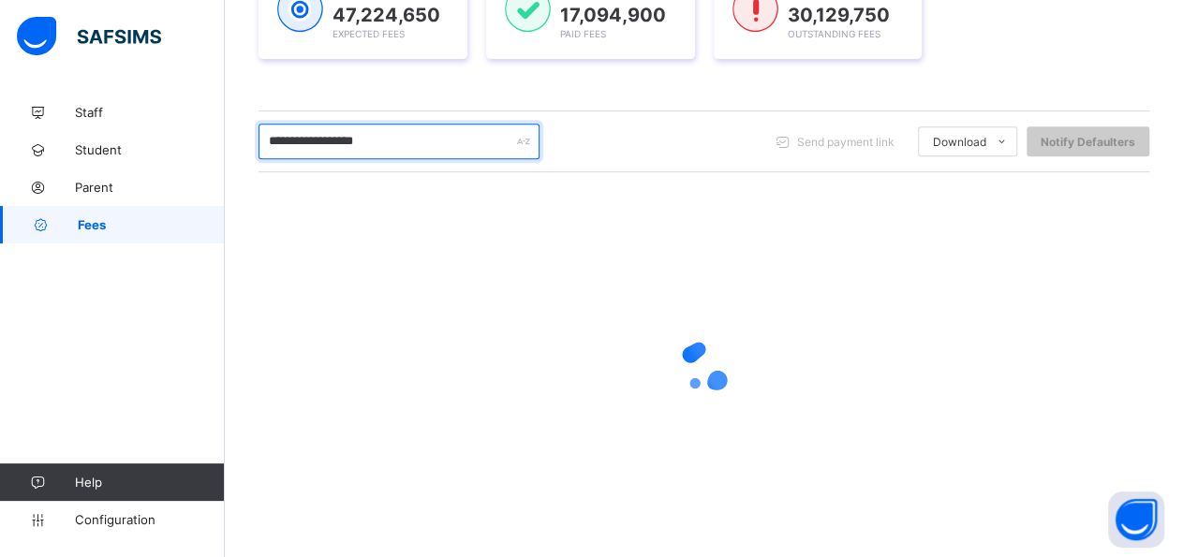
click at [446, 136] on input "**********" at bounding box center [398, 142] width 281 height 36
type input "**********"
